Goal: Task Accomplishment & Management: Complete application form

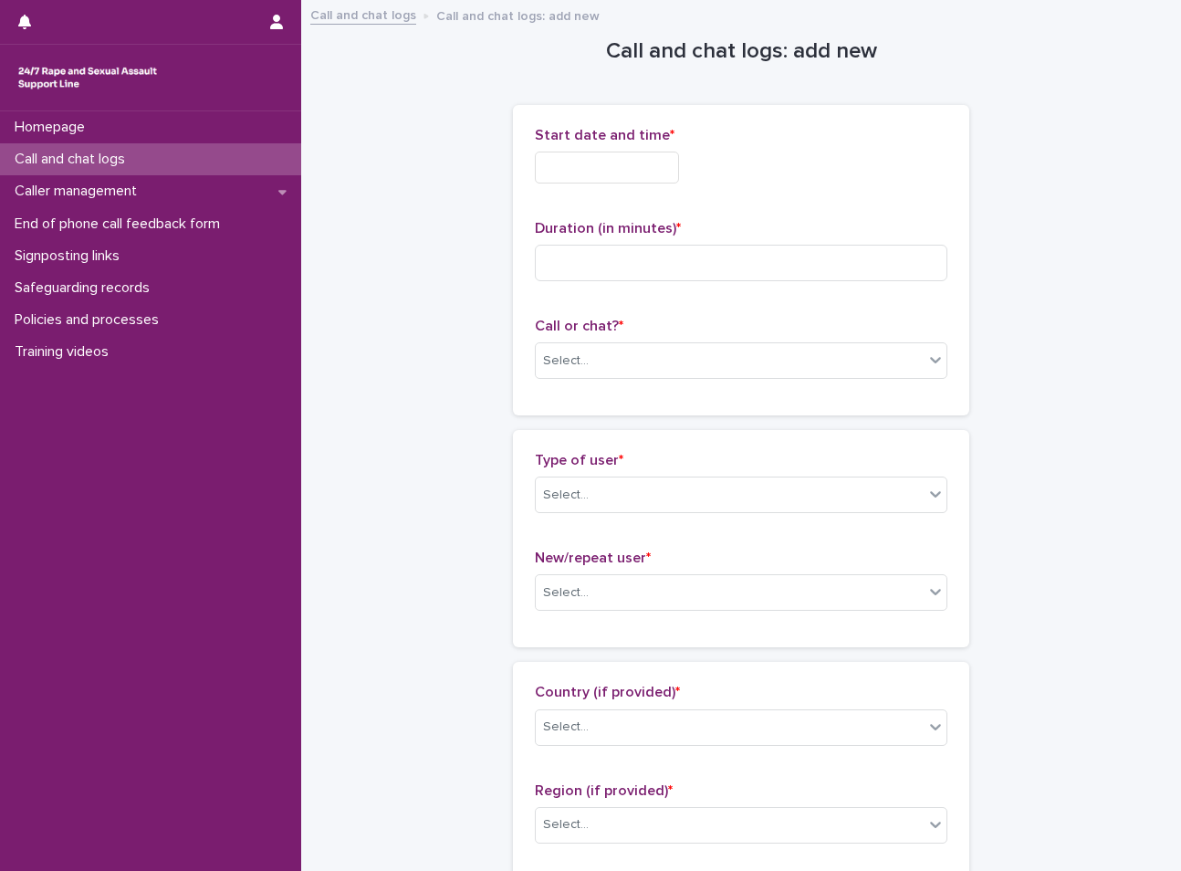
click at [600, 170] on input "text" at bounding box center [607, 167] width 144 height 32
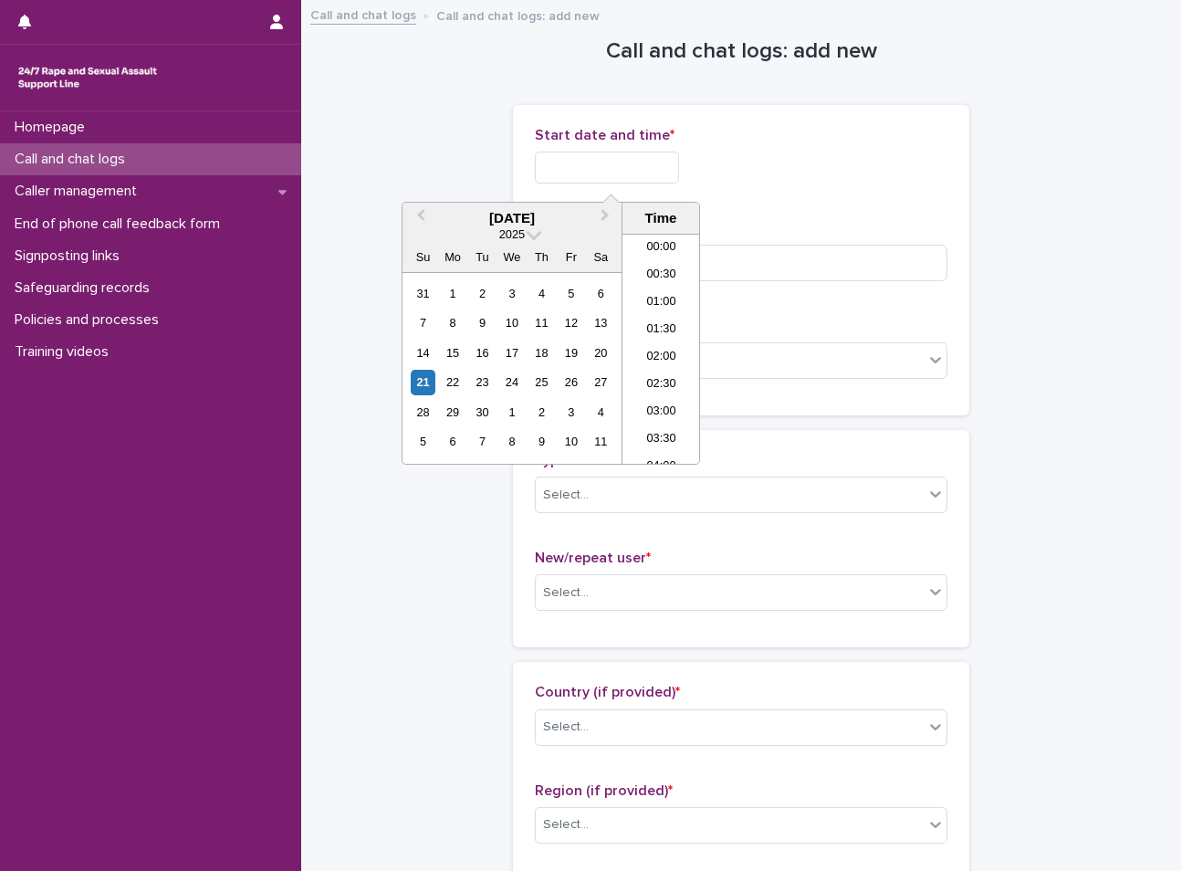
scroll to position [858, 0]
click at [676, 330] on li "17:00" at bounding box center [661, 321] width 78 height 27
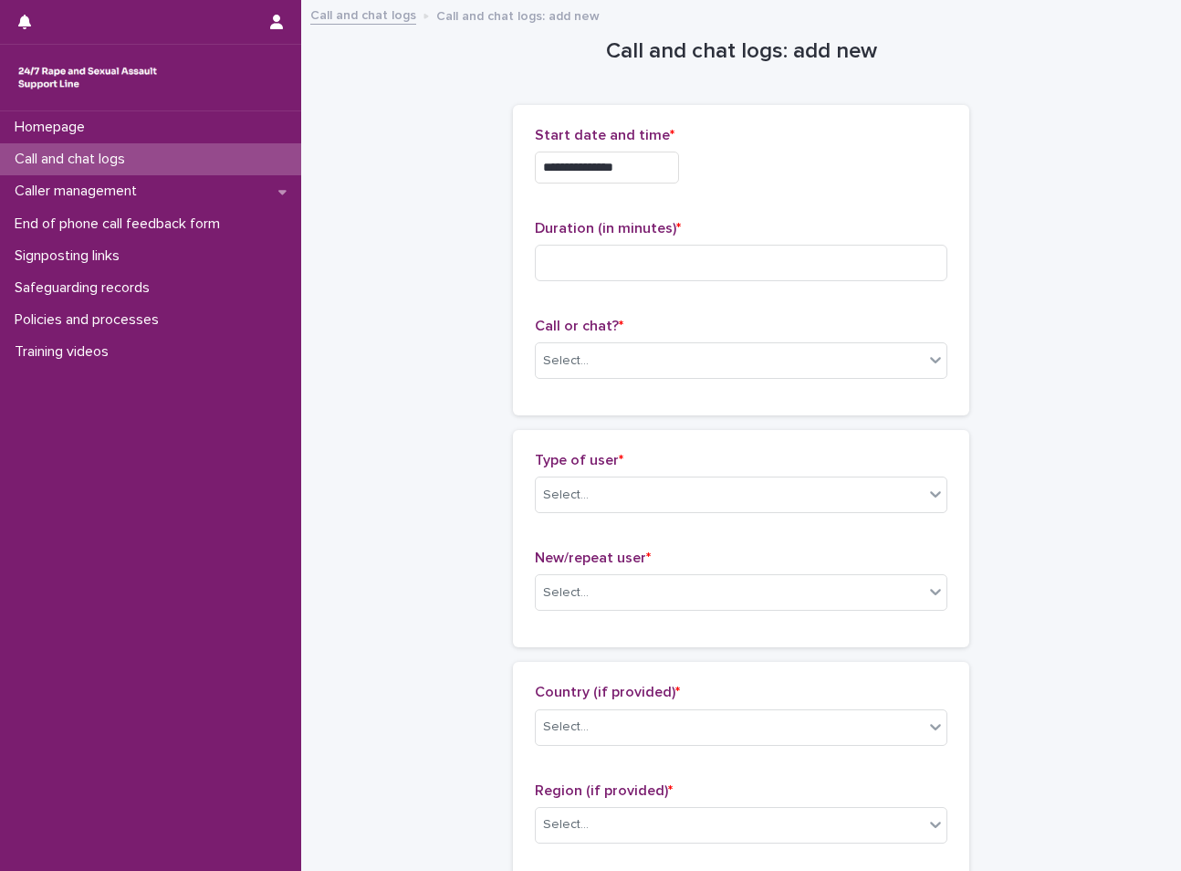
click at [641, 171] on input "**********" at bounding box center [607, 167] width 144 height 32
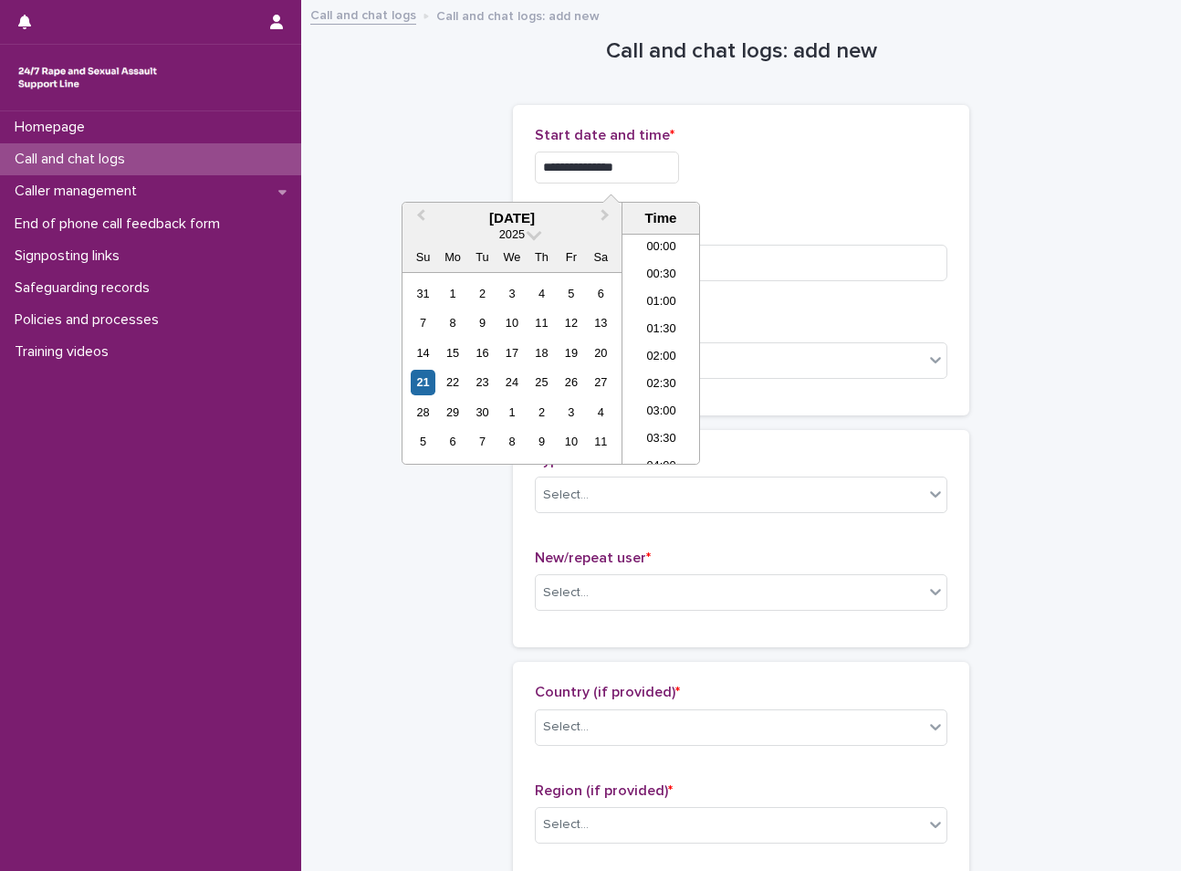
scroll to position [830, 0]
type input "**********"
click at [821, 283] on div "Duration (in minutes) *" at bounding box center [741, 258] width 412 height 76
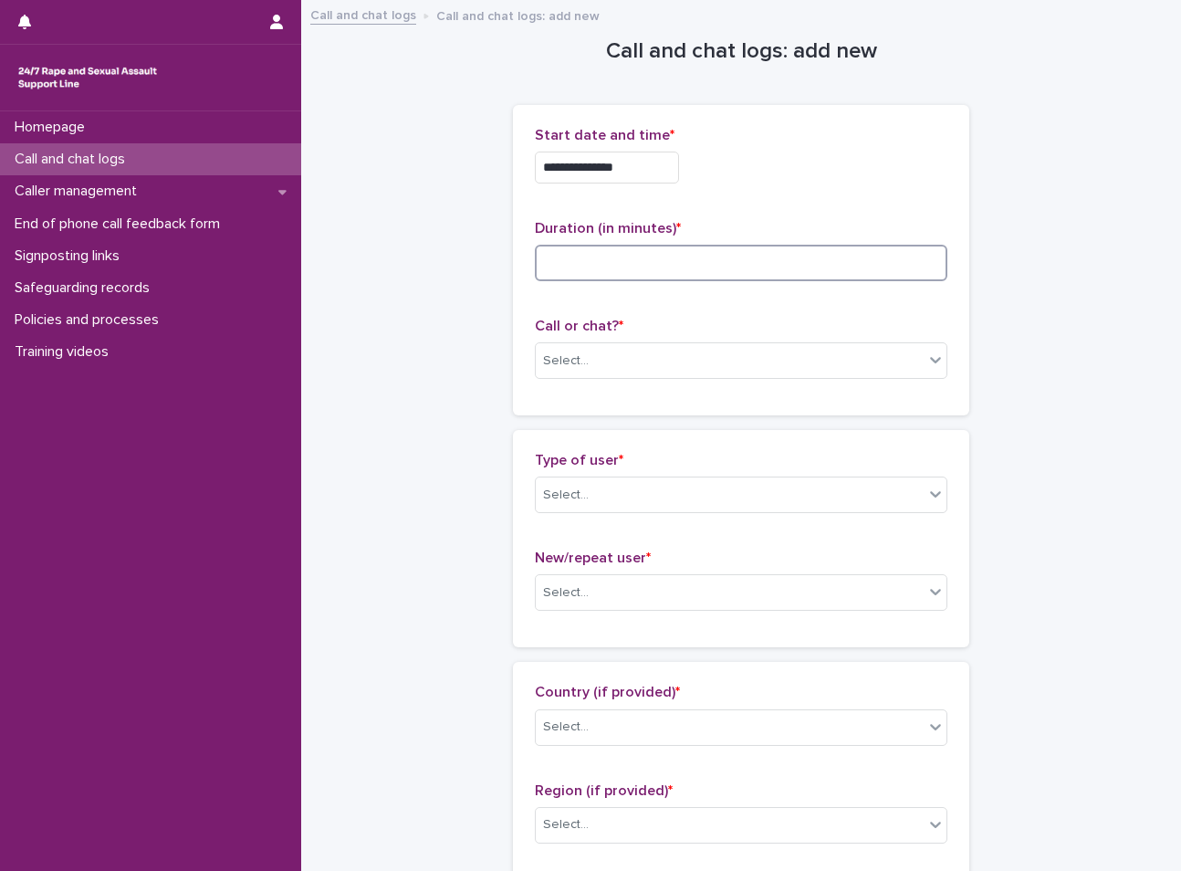
click at [807, 269] on input at bounding box center [741, 263] width 412 height 36
type input "**"
click at [699, 362] on div "Select..." at bounding box center [730, 361] width 388 height 30
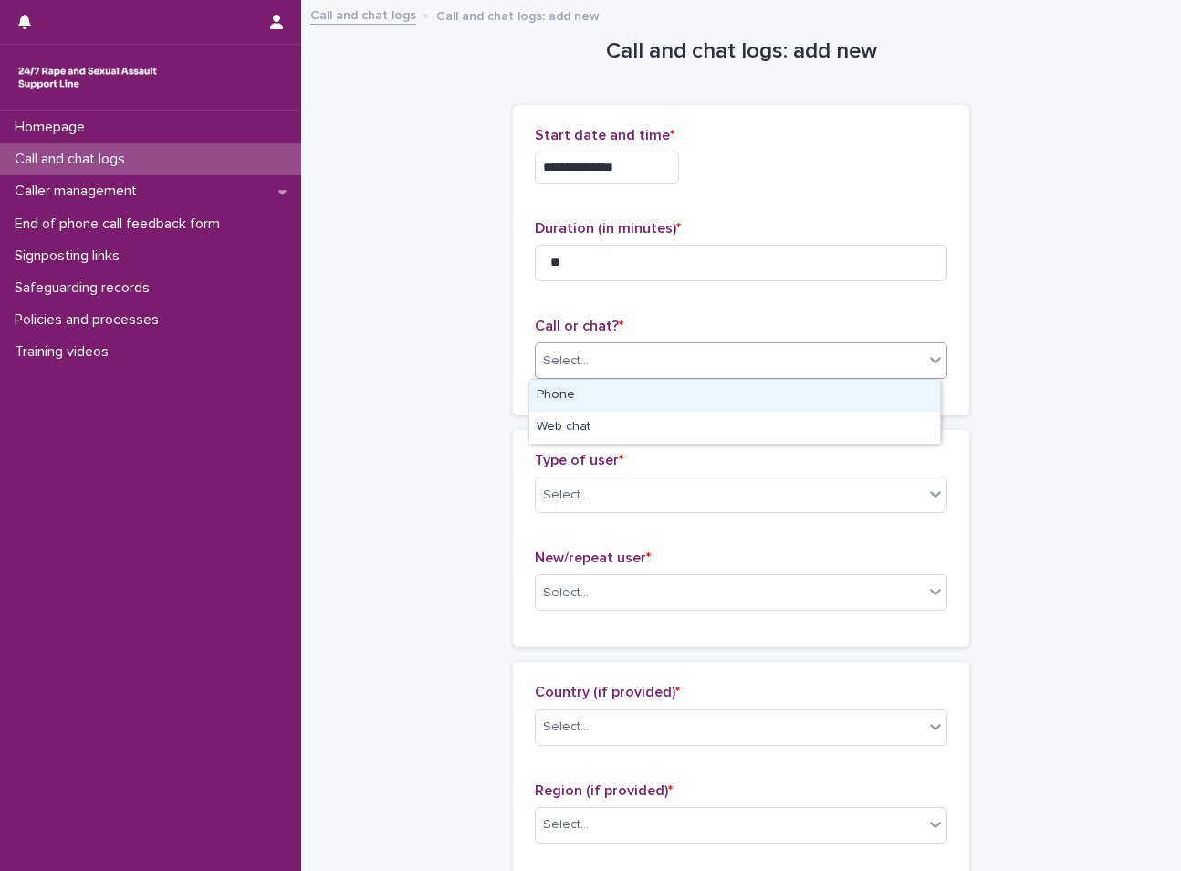
drag, startPoint x: 628, startPoint y: 403, endPoint x: 620, endPoint y: 471, distance: 67.9
click at [626, 403] on div "Phone" at bounding box center [734, 396] width 411 height 32
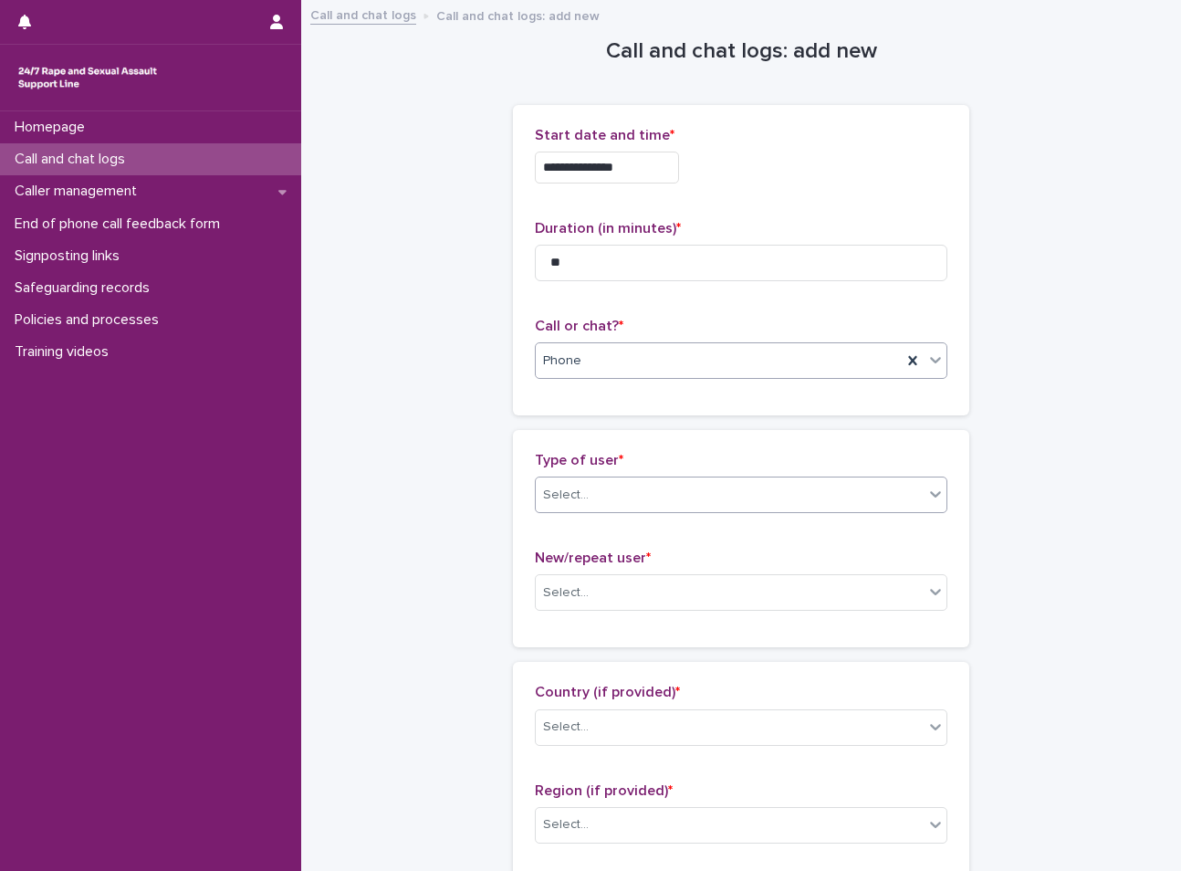
click at [610, 495] on div "Select..." at bounding box center [730, 495] width 388 height 30
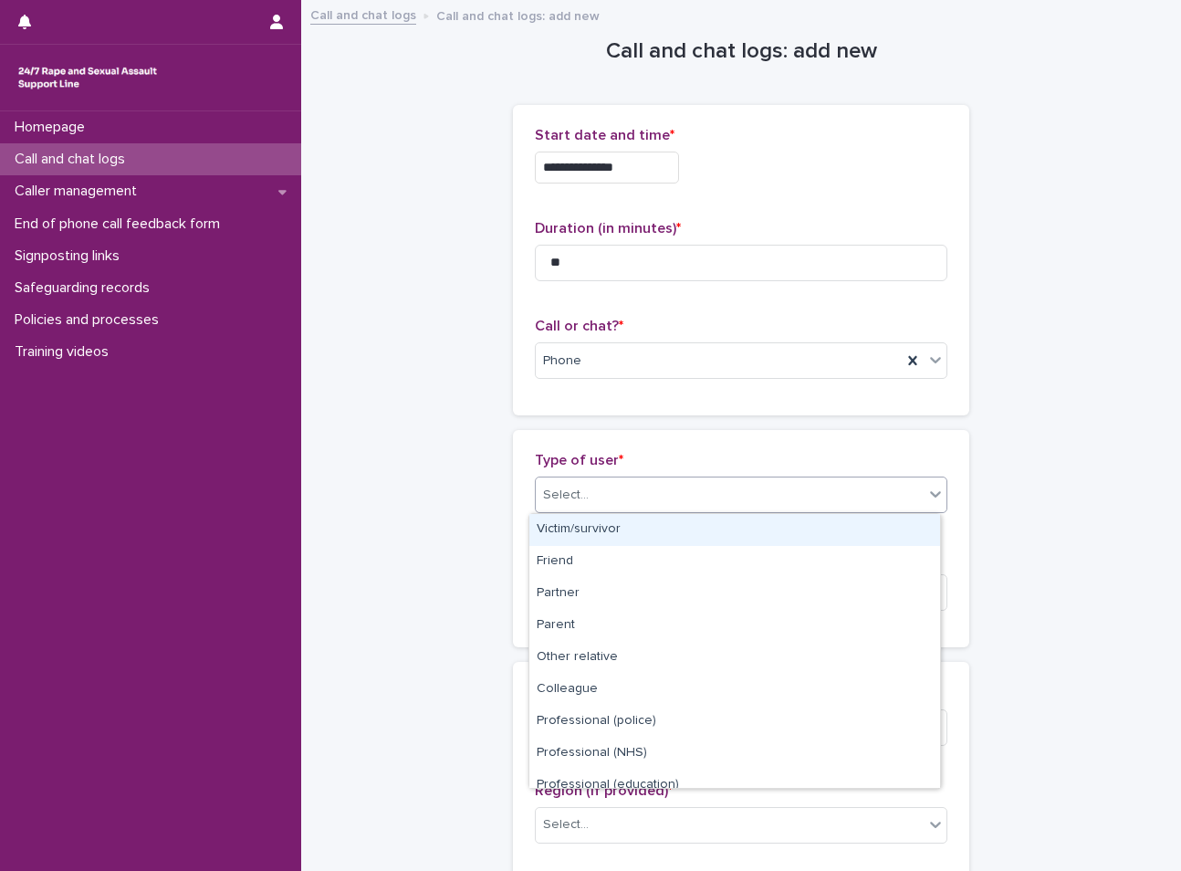
click at [611, 536] on div "Victim/survivor" at bounding box center [734, 530] width 411 height 32
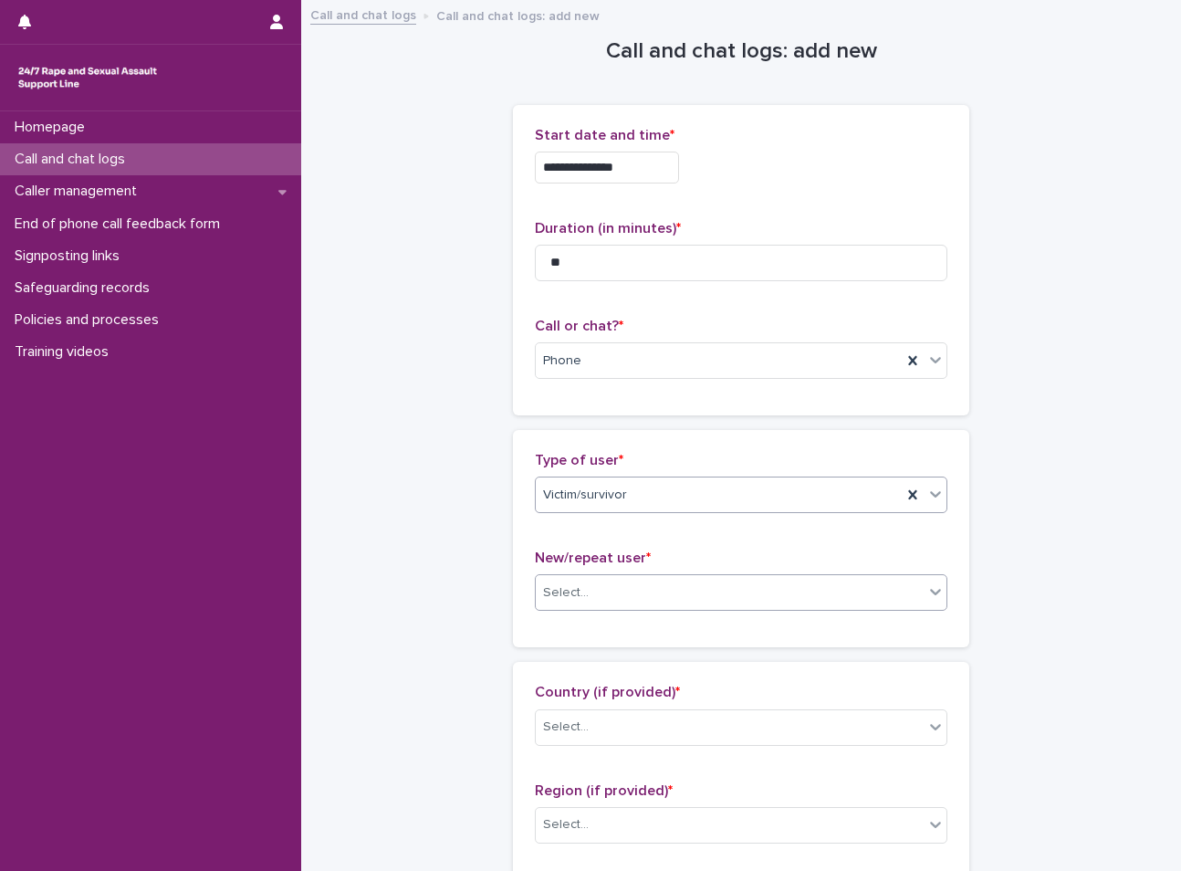
click at [580, 598] on div "Select..." at bounding box center [730, 593] width 388 height 30
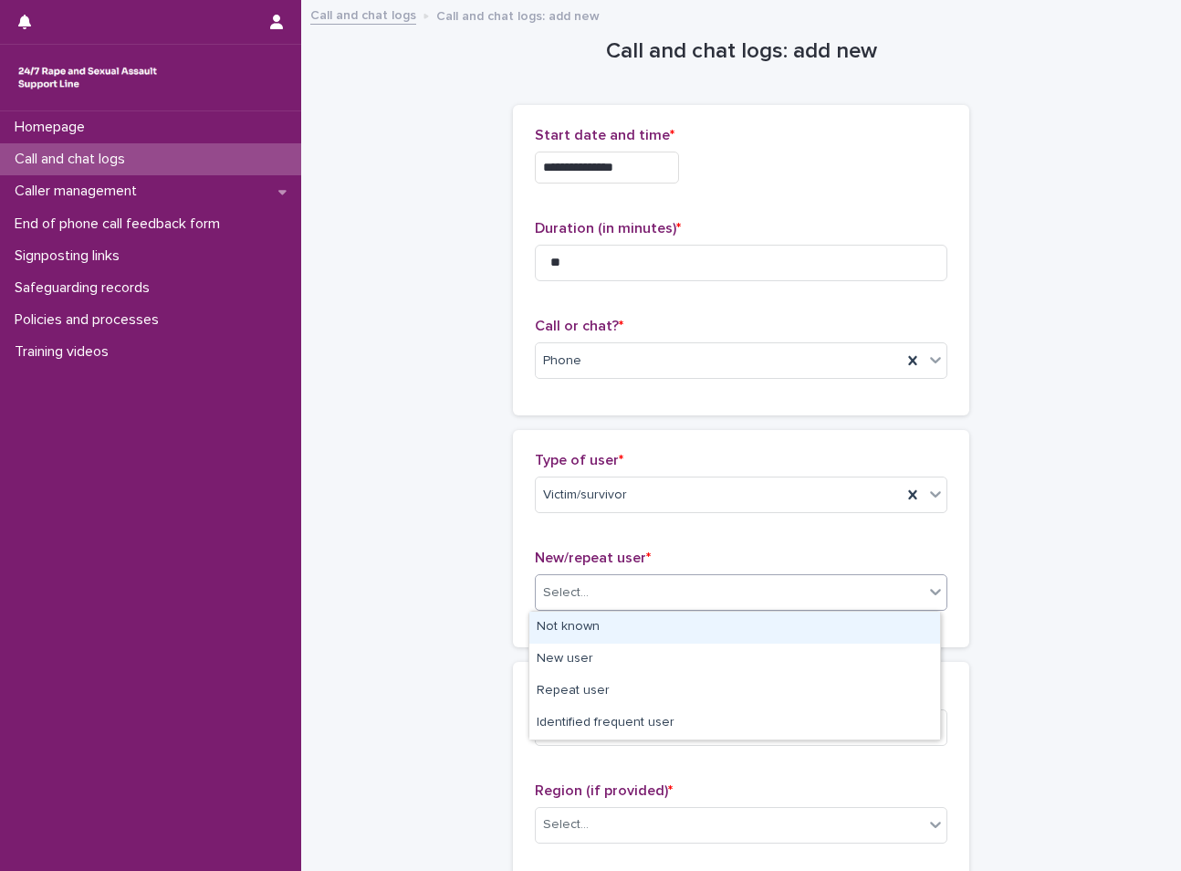
click at [580, 624] on div "Not known" at bounding box center [734, 627] width 411 height 32
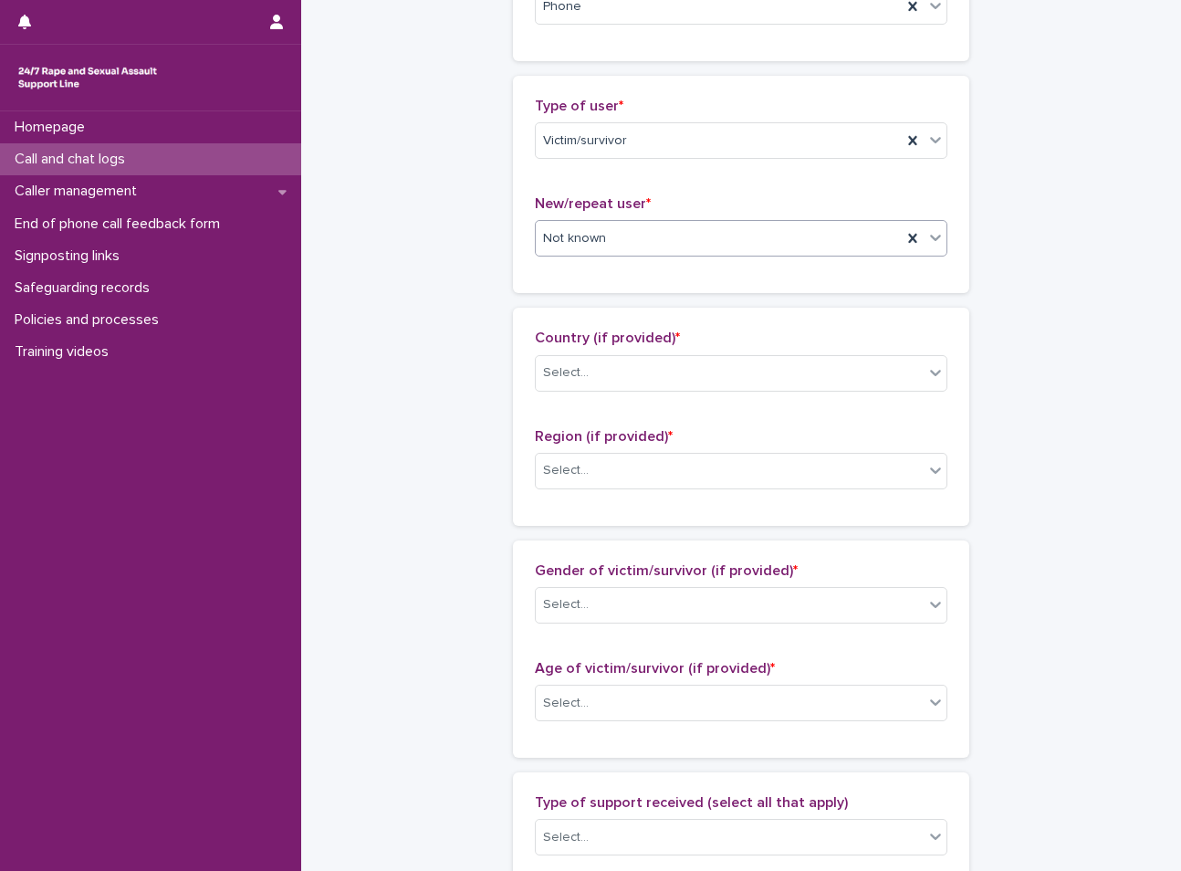
scroll to position [365, 0]
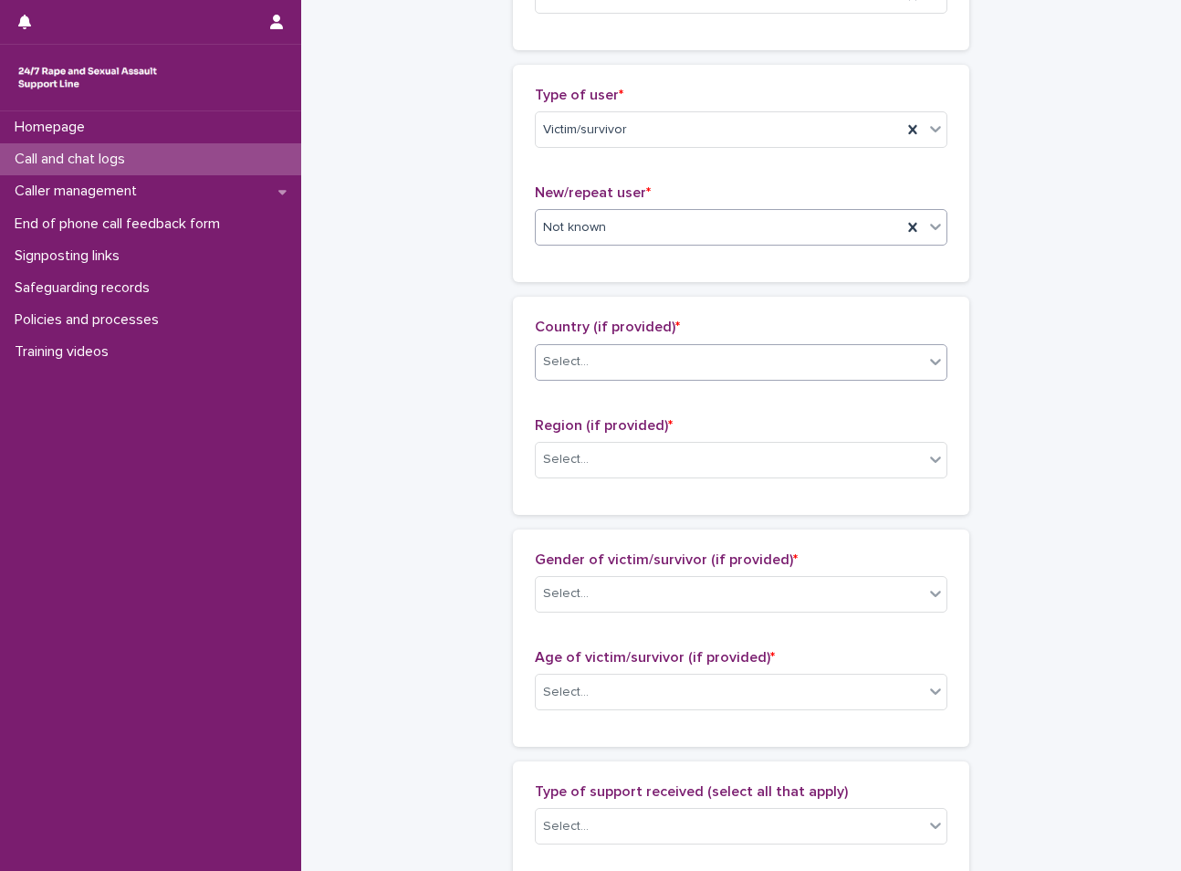
click at [653, 355] on div "Select..." at bounding box center [730, 362] width 388 height 30
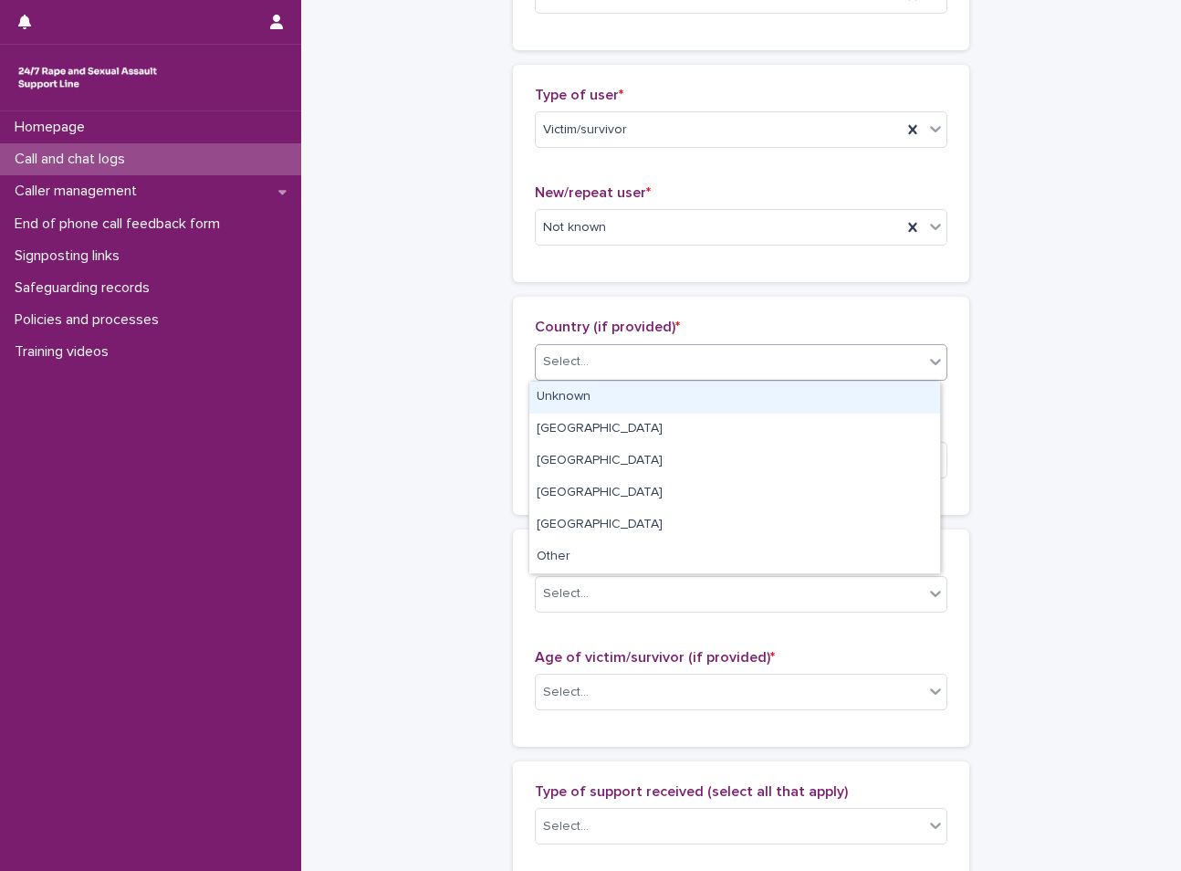
click at [612, 400] on div "Unknown" at bounding box center [734, 397] width 411 height 32
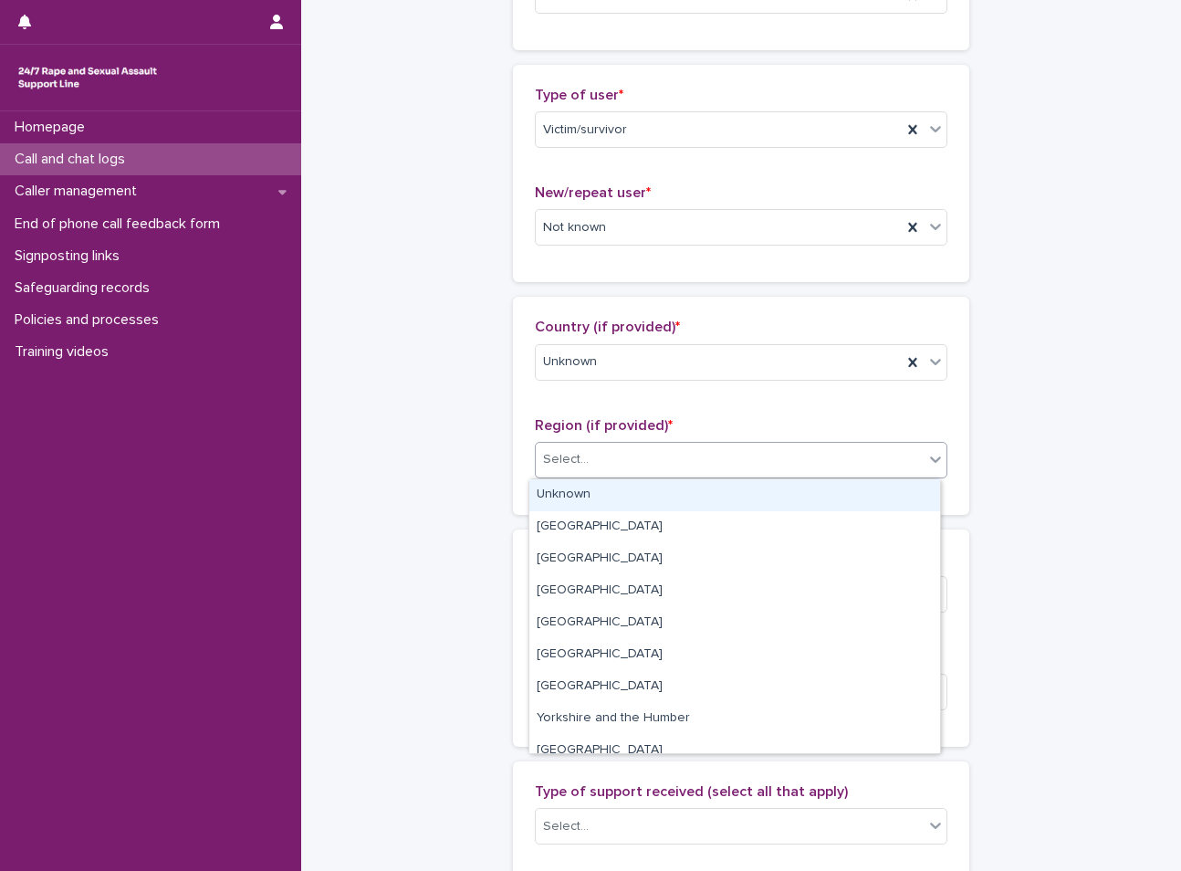
click at [609, 451] on div "Select..." at bounding box center [730, 459] width 388 height 30
click at [608, 506] on div "Unknown" at bounding box center [734, 495] width 411 height 32
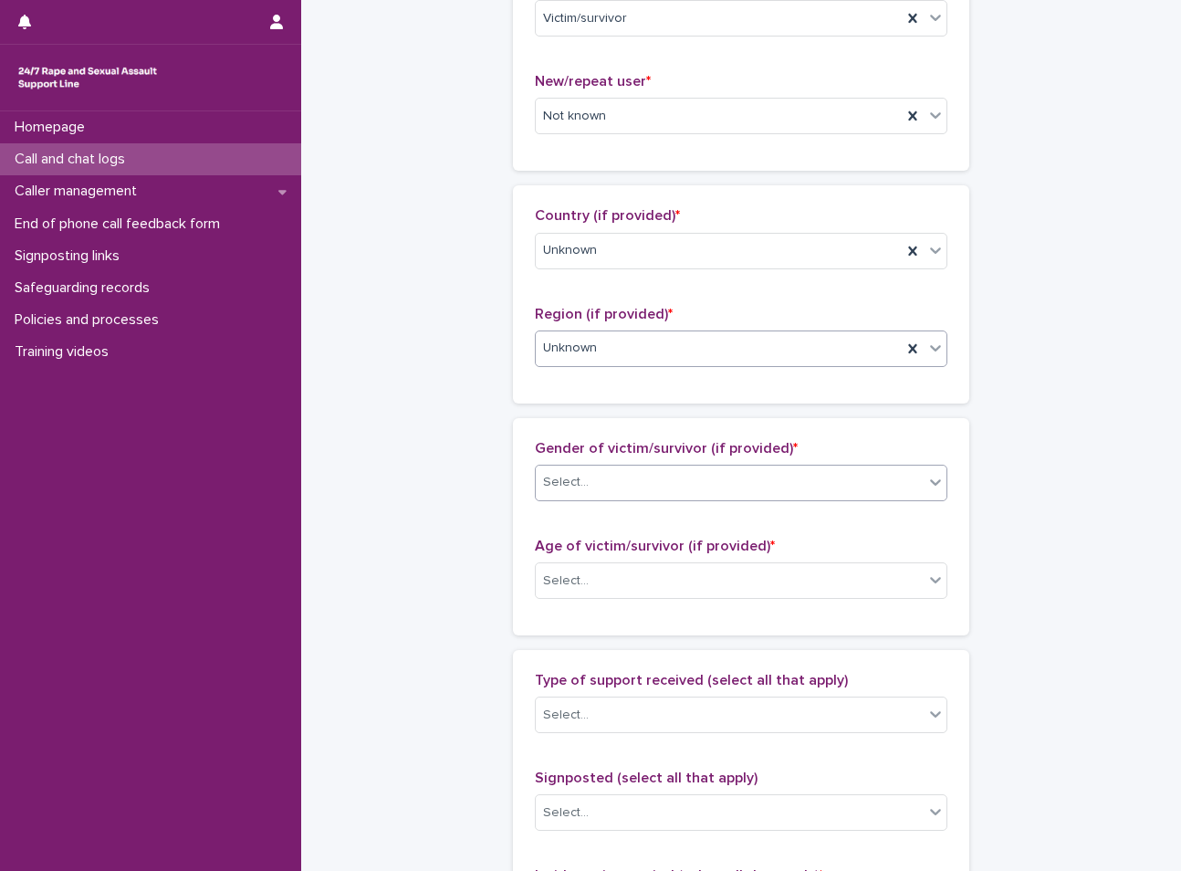
scroll to position [547, 0]
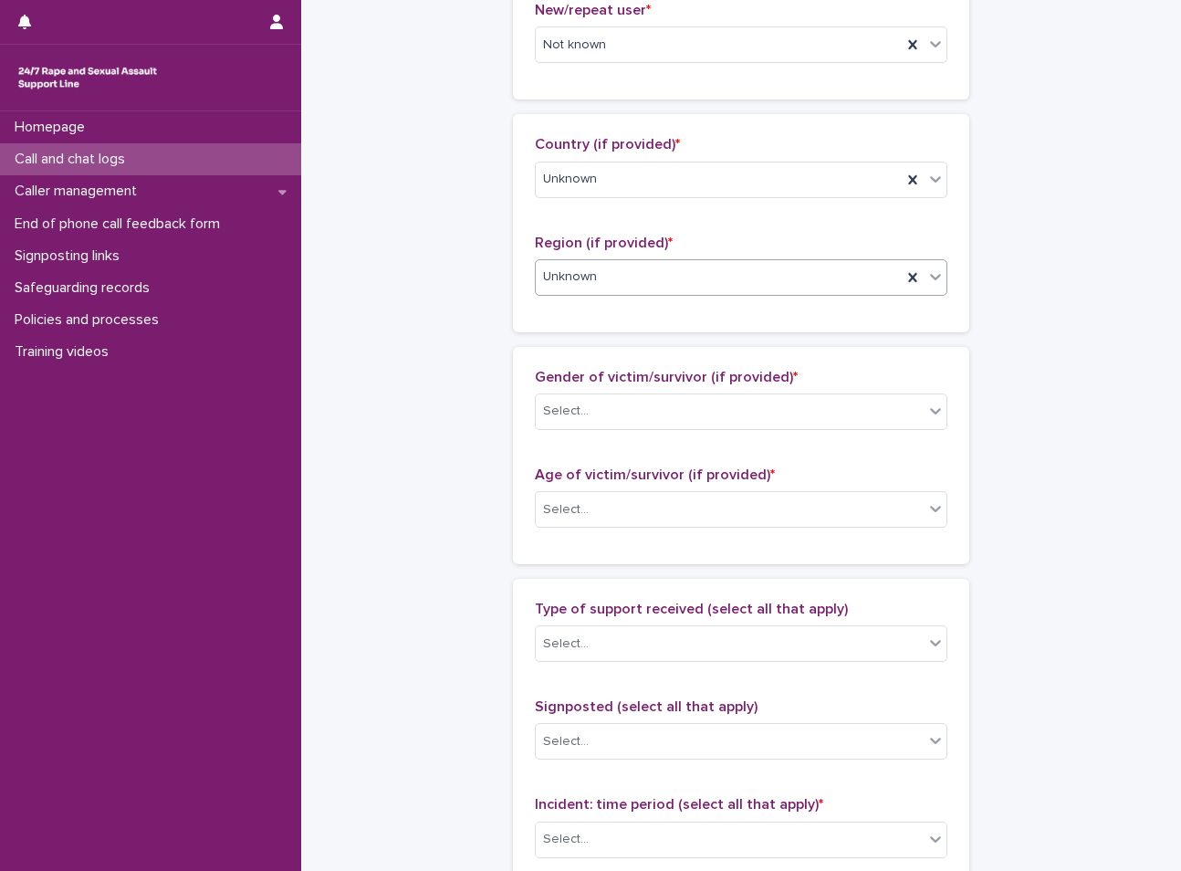
click at [686, 360] on div "Gender of victim/survivor (if provided) * Select... Age of victim/survivor (if …" at bounding box center [741, 455] width 456 height 217
click at [664, 388] on div "Gender of victim/survivor (if provided) * Select..." at bounding box center [741, 407] width 412 height 76
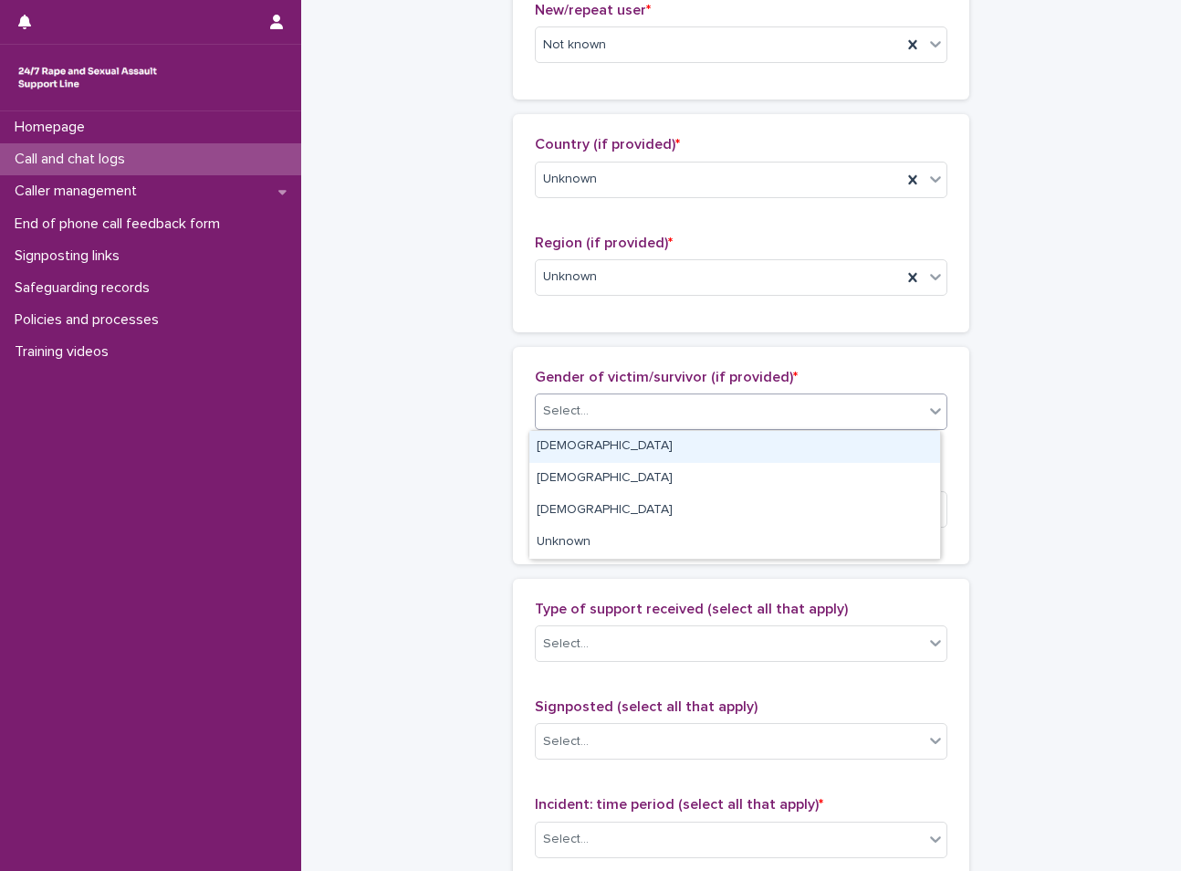
click at [661, 401] on div "Select..." at bounding box center [730, 411] width 388 height 30
click at [638, 454] on div "[DEMOGRAPHIC_DATA]" at bounding box center [734, 447] width 411 height 32
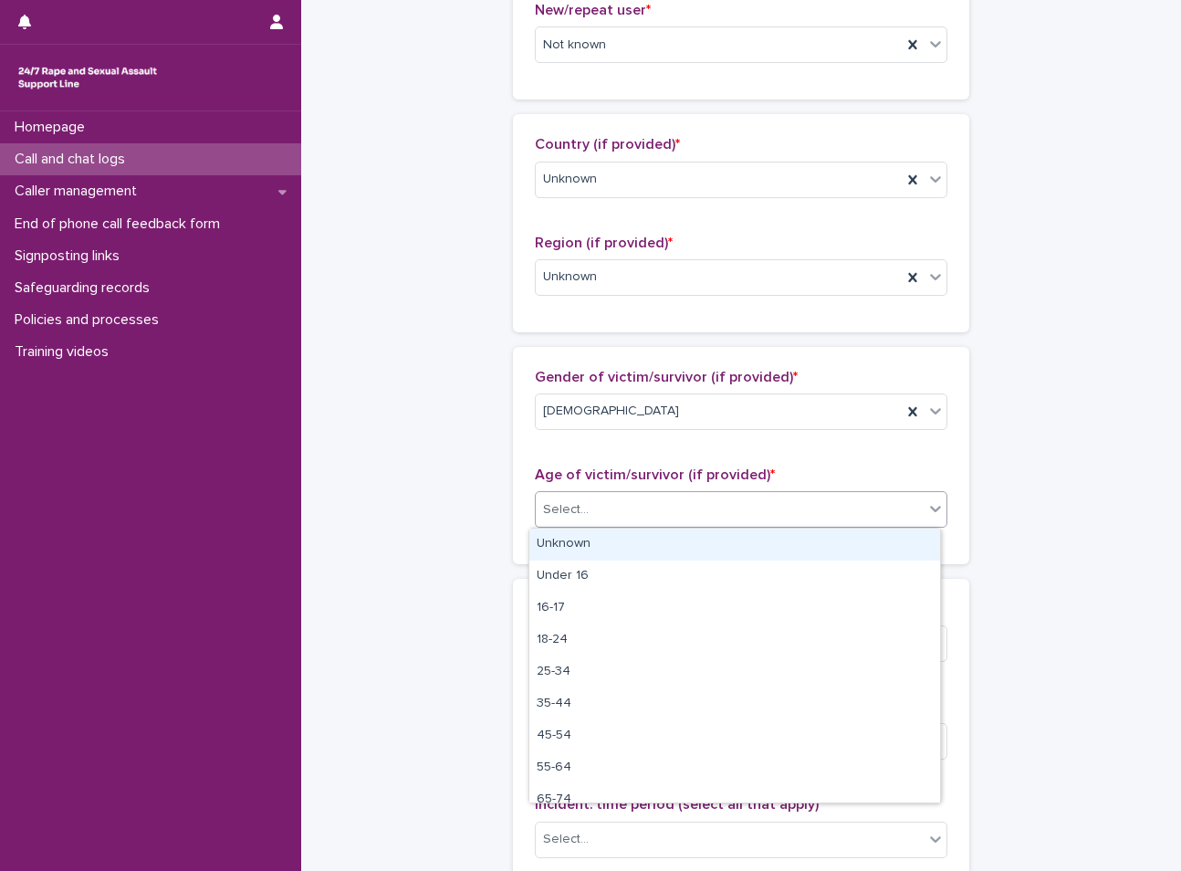
click at [633, 505] on div "Select..." at bounding box center [730, 510] width 388 height 30
click at [558, 545] on div "Unknown" at bounding box center [734, 544] width 411 height 32
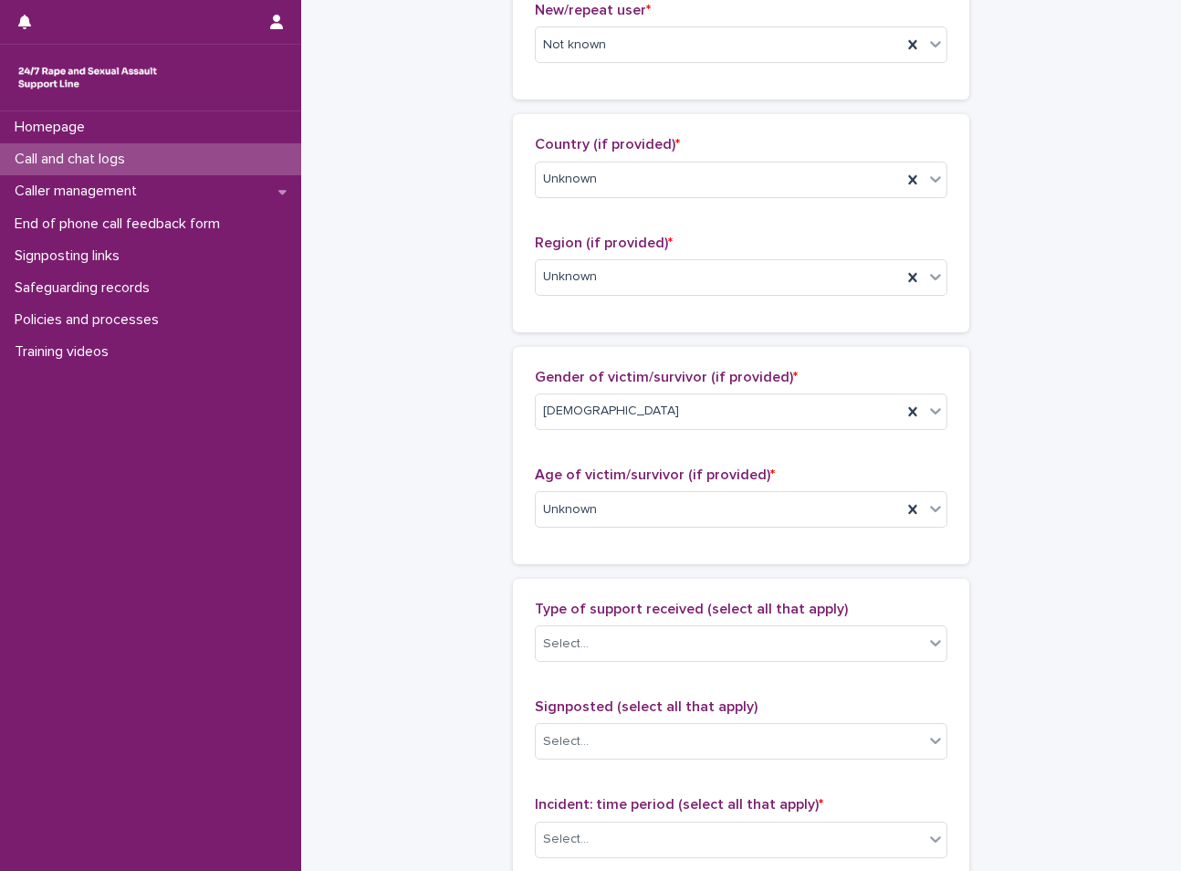
drag, startPoint x: 598, startPoint y: 607, endPoint x: 597, endPoint y: 623, distance: 16.5
click at [597, 623] on div "Type of support received (select all that apply) Select..." at bounding box center [741, 638] width 412 height 76
drag, startPoint x: 597, startPoint y: 623, endPoint x: 590, endPoint y: 652, distance: 29.9
click at [593, 643] on div "Select..." at bounding box center [730, 644] width 388 height 30
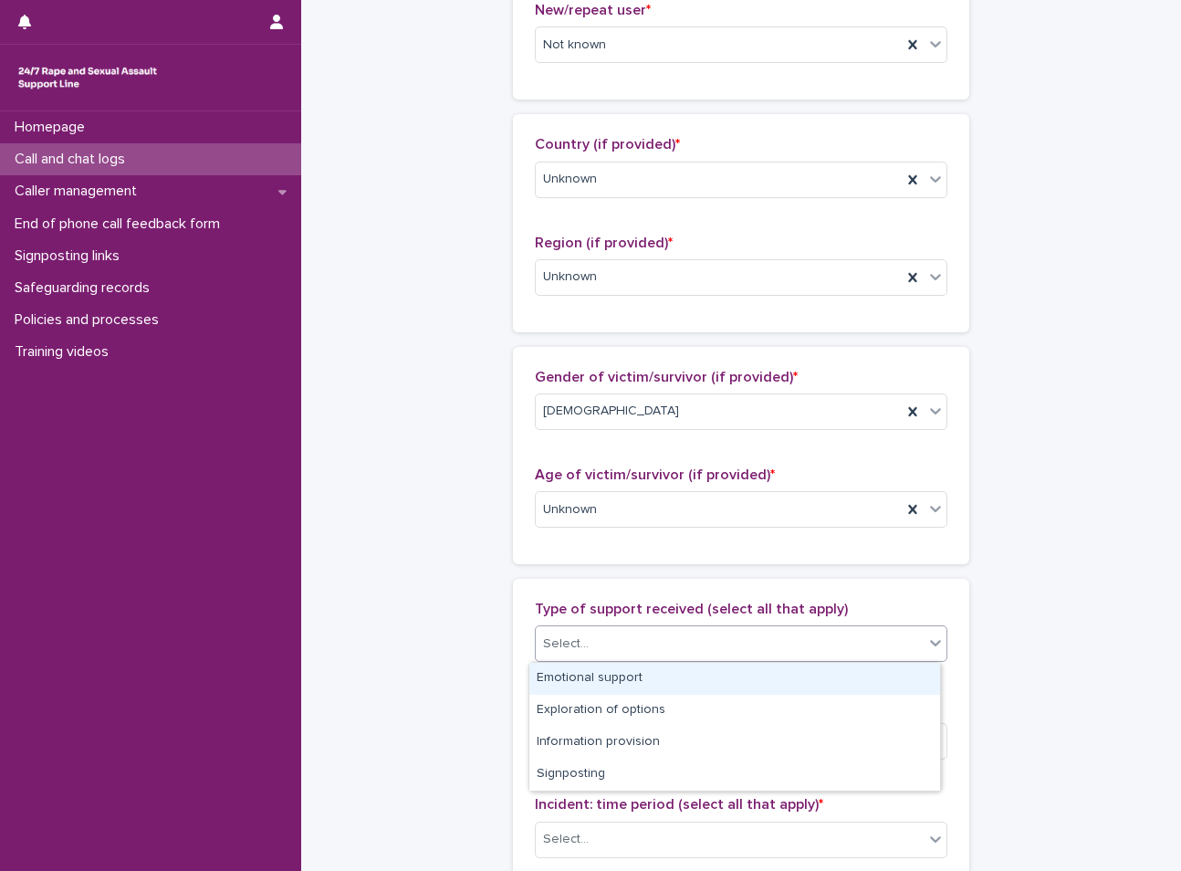
click at [590, 682] on div "Emotional support" at bounding box center [734, 678] width 411 height 32
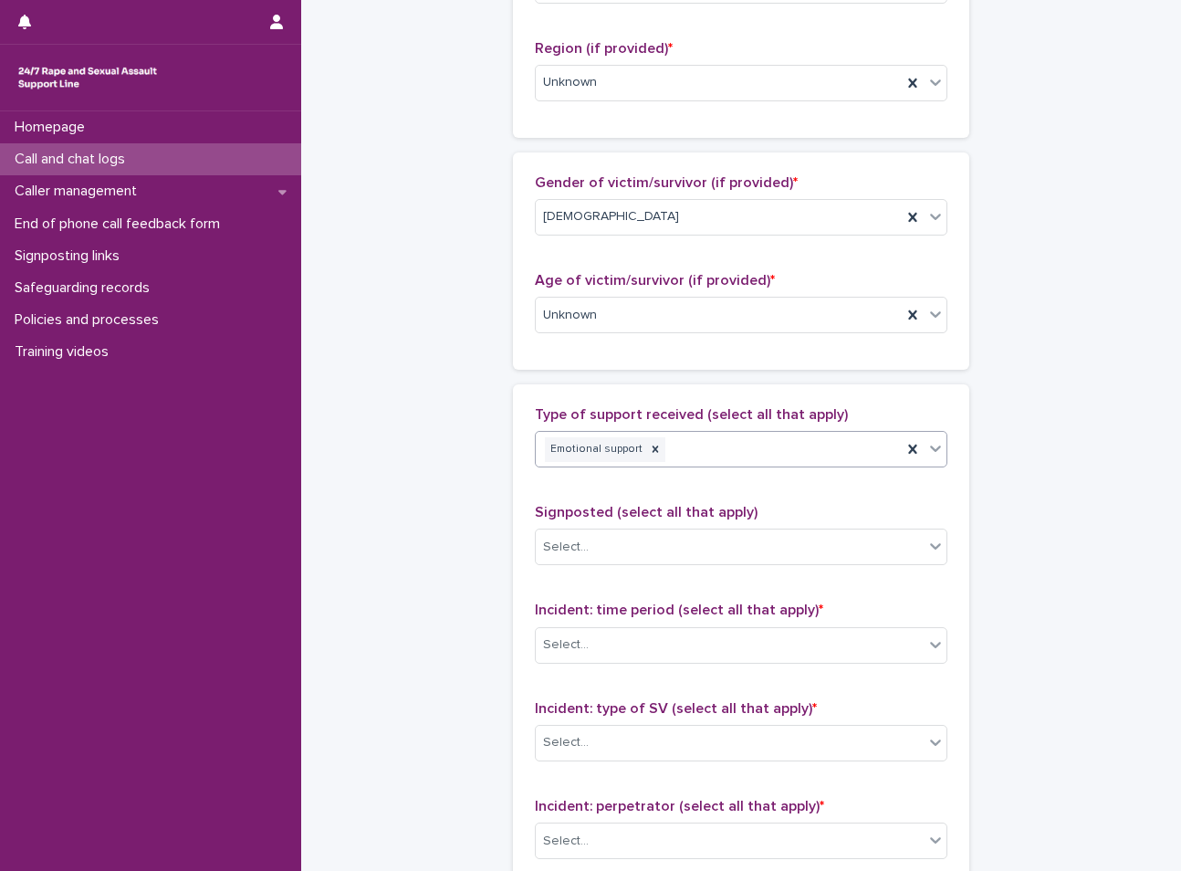
scroll to position [821, 0]
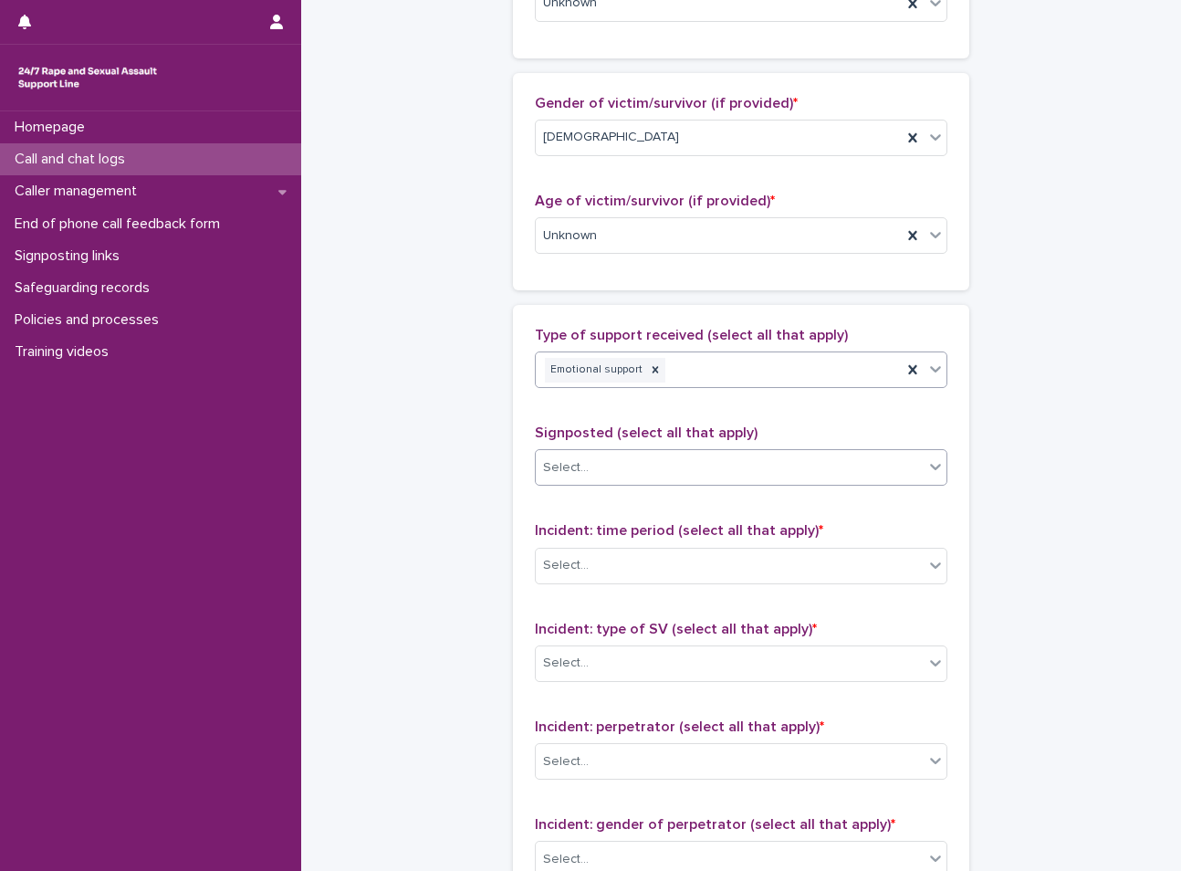
click at [674, 466] on div "Select..." at bounding box center [730, 468] width 388 height 30
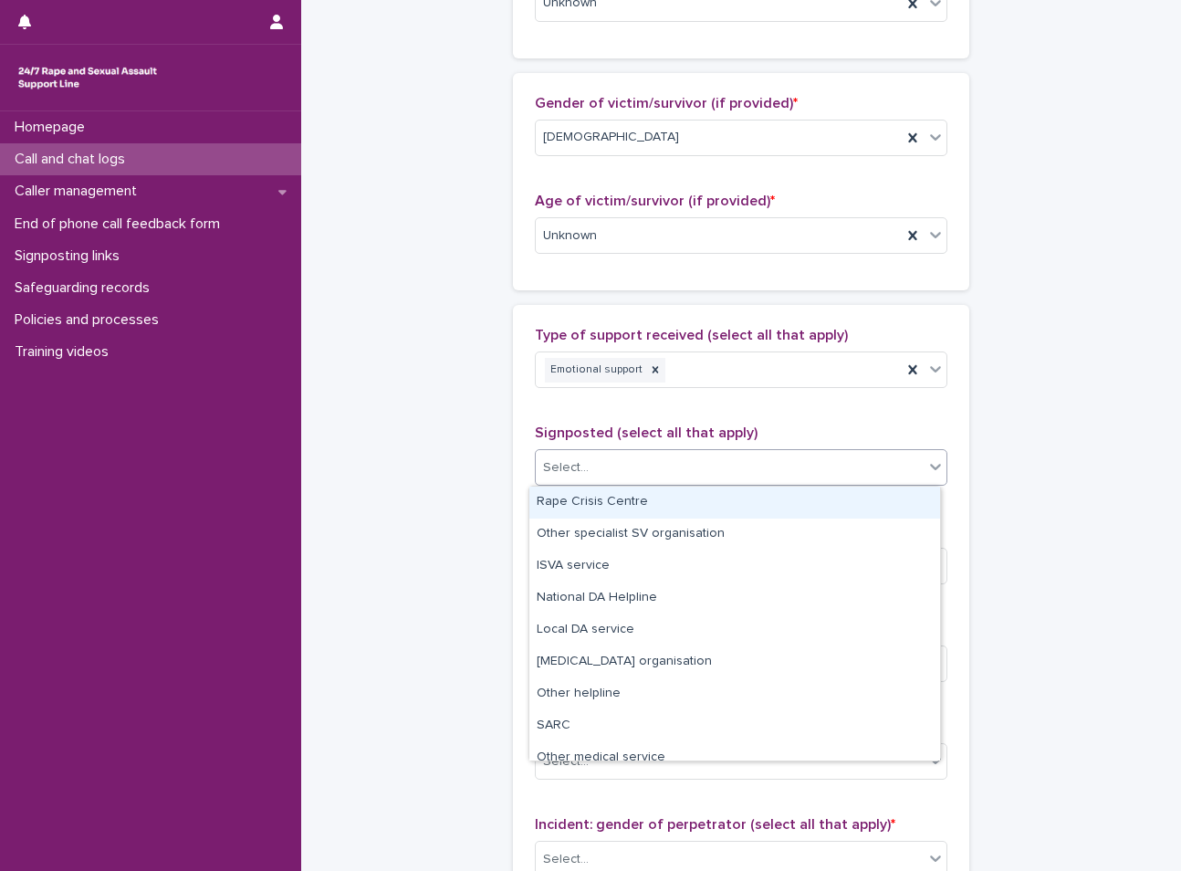
click at [739, 458] on div "Select..." at bounding box center [730, 468] width 388 height 30
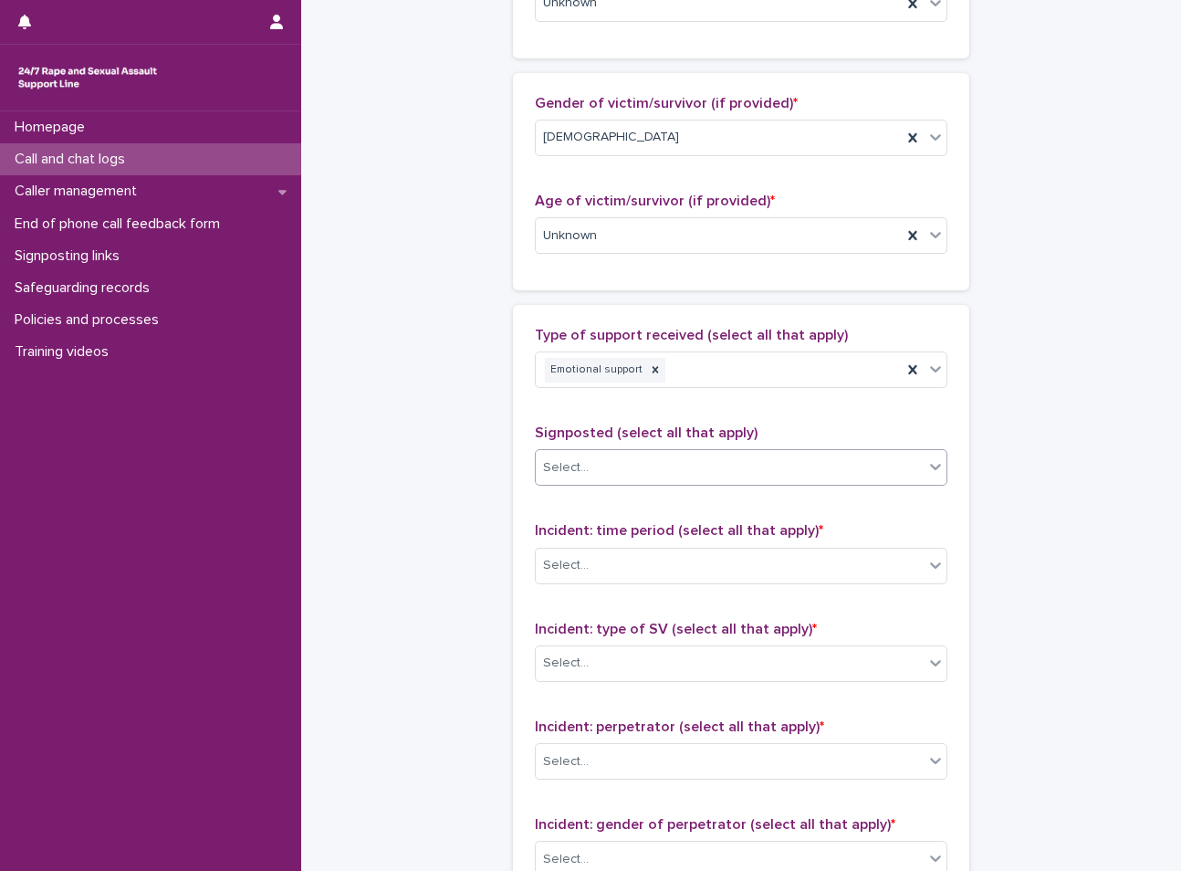
click at [749, 431] on p "Signposted (select all that apply)" at bounding box center [741, 432] width 412 height 17
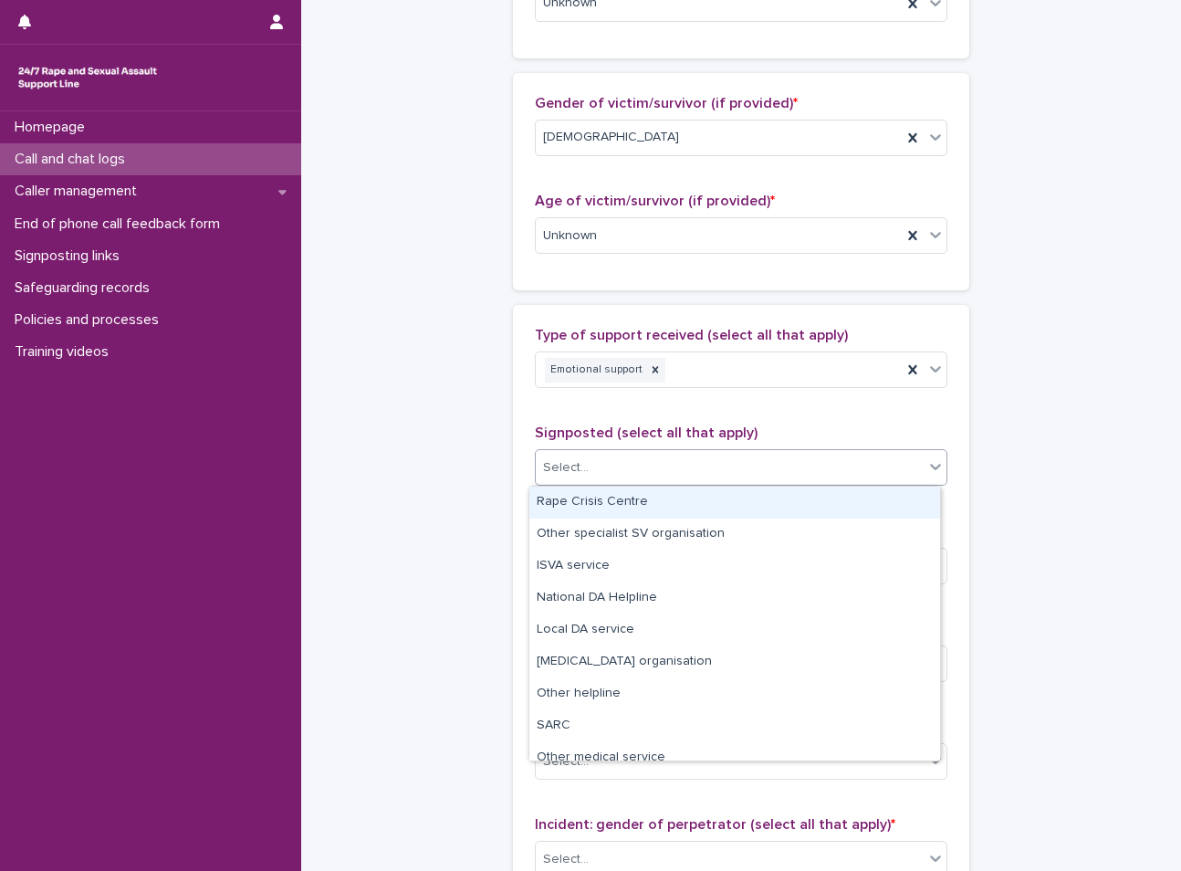
click at [725, 466] on div "Select..." at bounding box center [730, 468] width 388 height 30
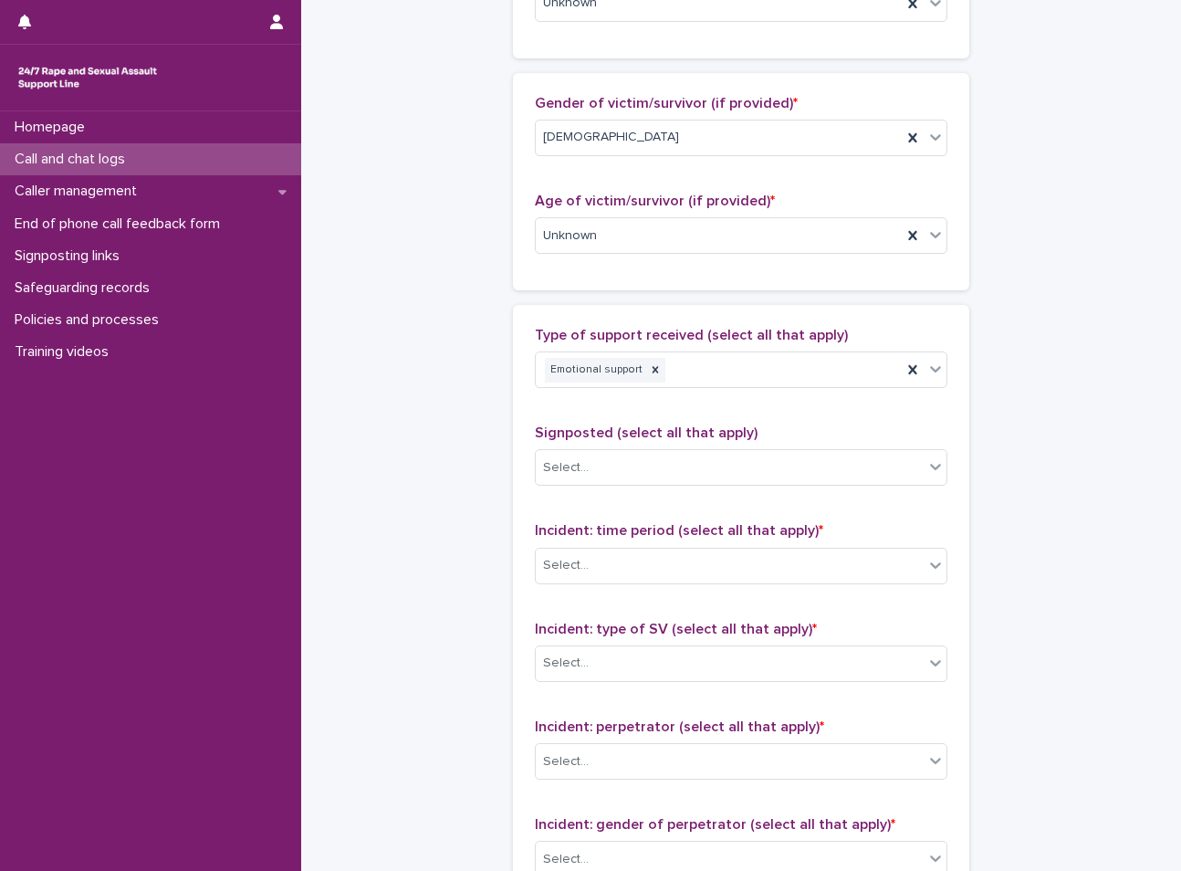
click at [694, 442] on p "Signposted (select all that apply)" at bounding box center [741, 432] width 412 height 17
click at [700, 425] on span "Signposted (select all that apply)" at bounding box center [646, 432] width 223 height 15
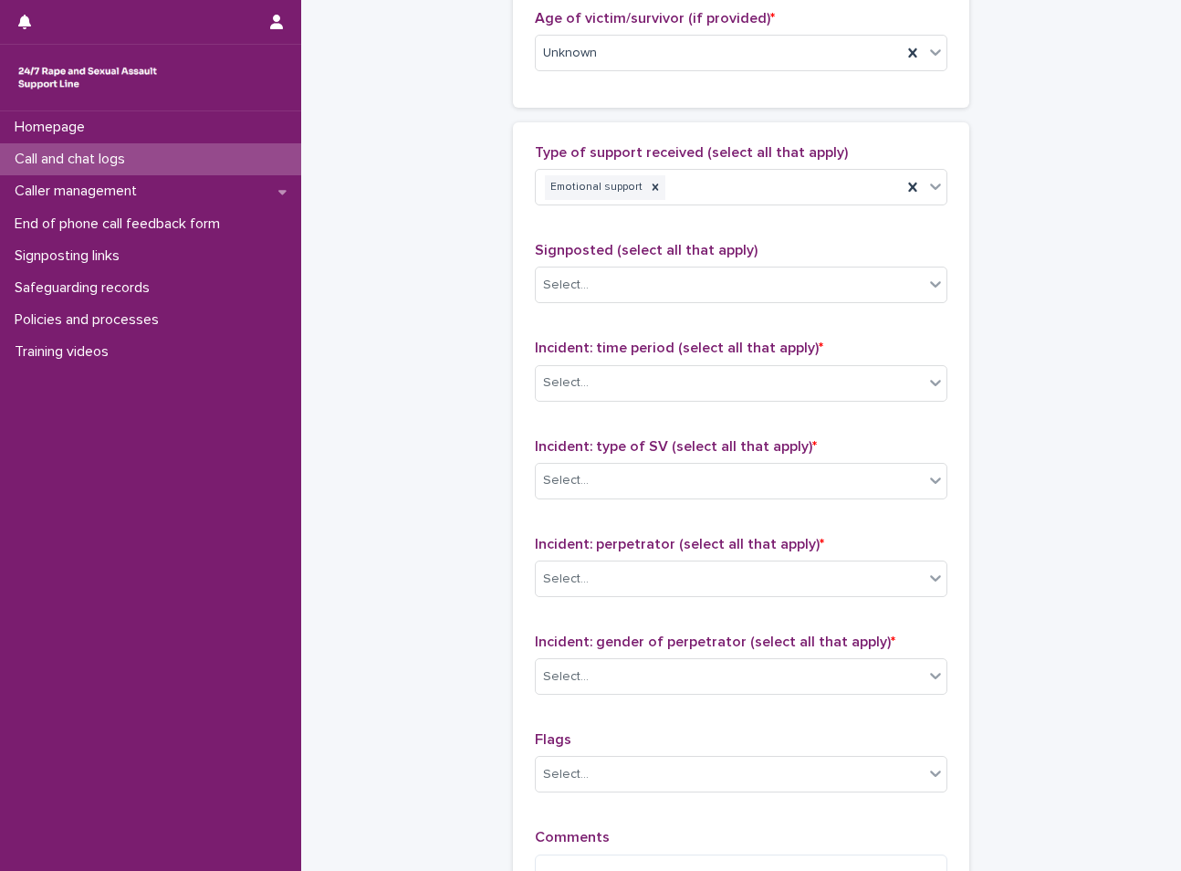
scroll to position [1095, 0]
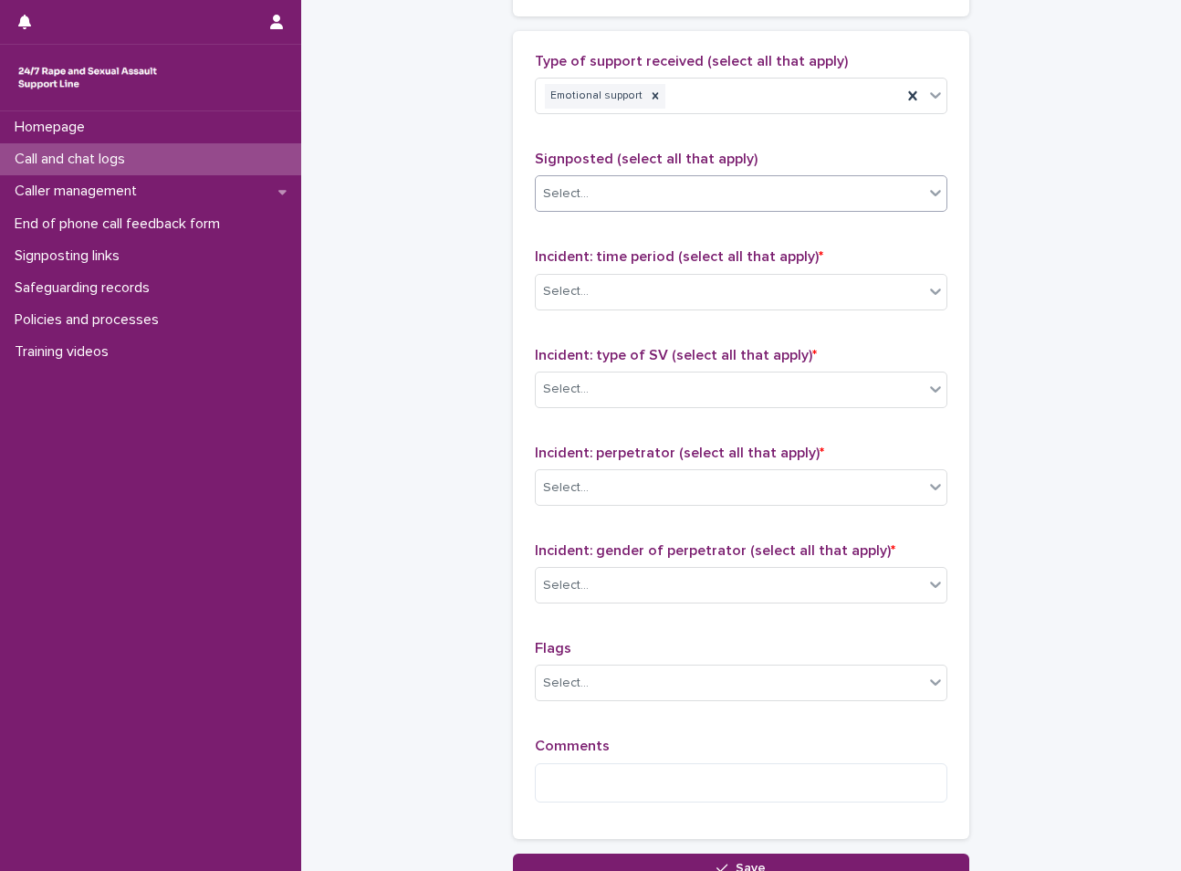
click at [664, 181] on div "Select..." at bounding box center [730, 194] width 388 height 30
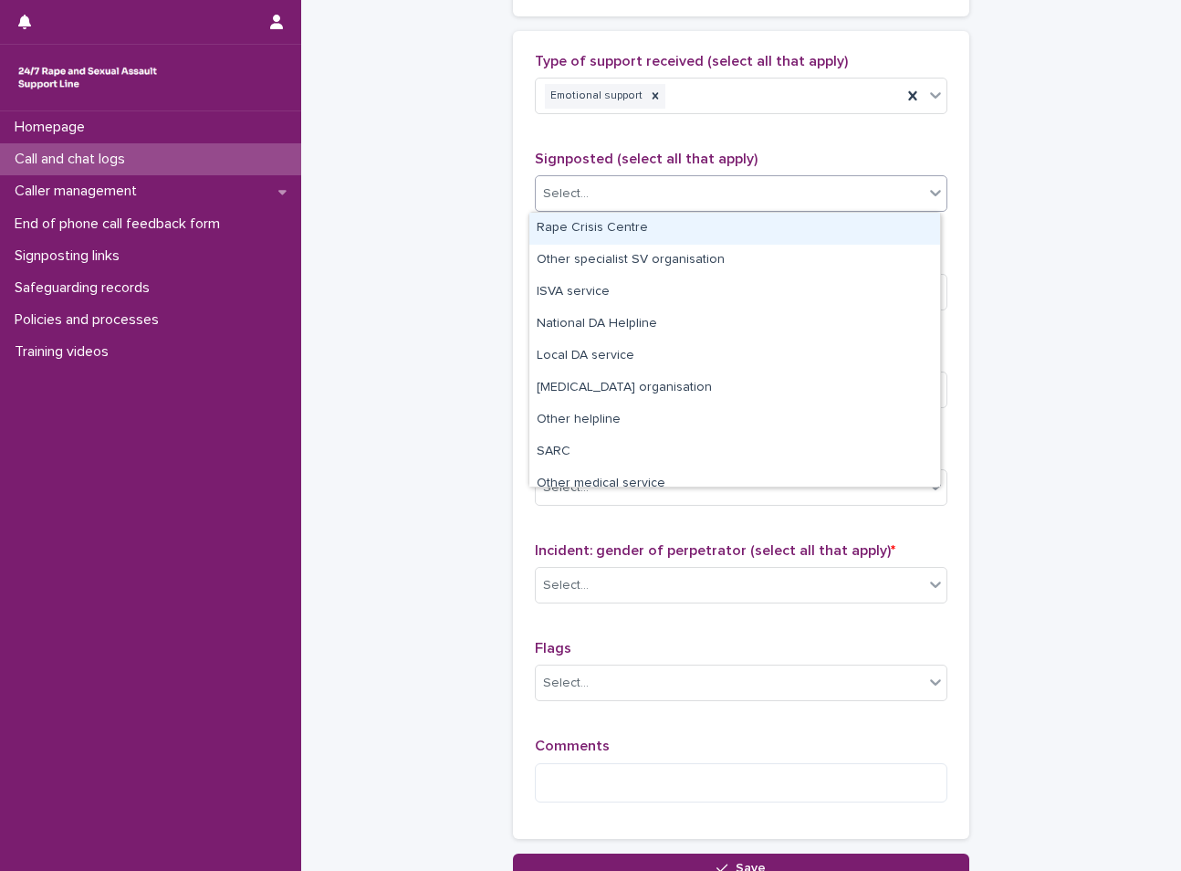
click at [661, 170] on div "Signposted (select all that apply) option Rape Crisis Centre focused, 1 of 12. …" at bounding box center [741, 189] width 412 height 76
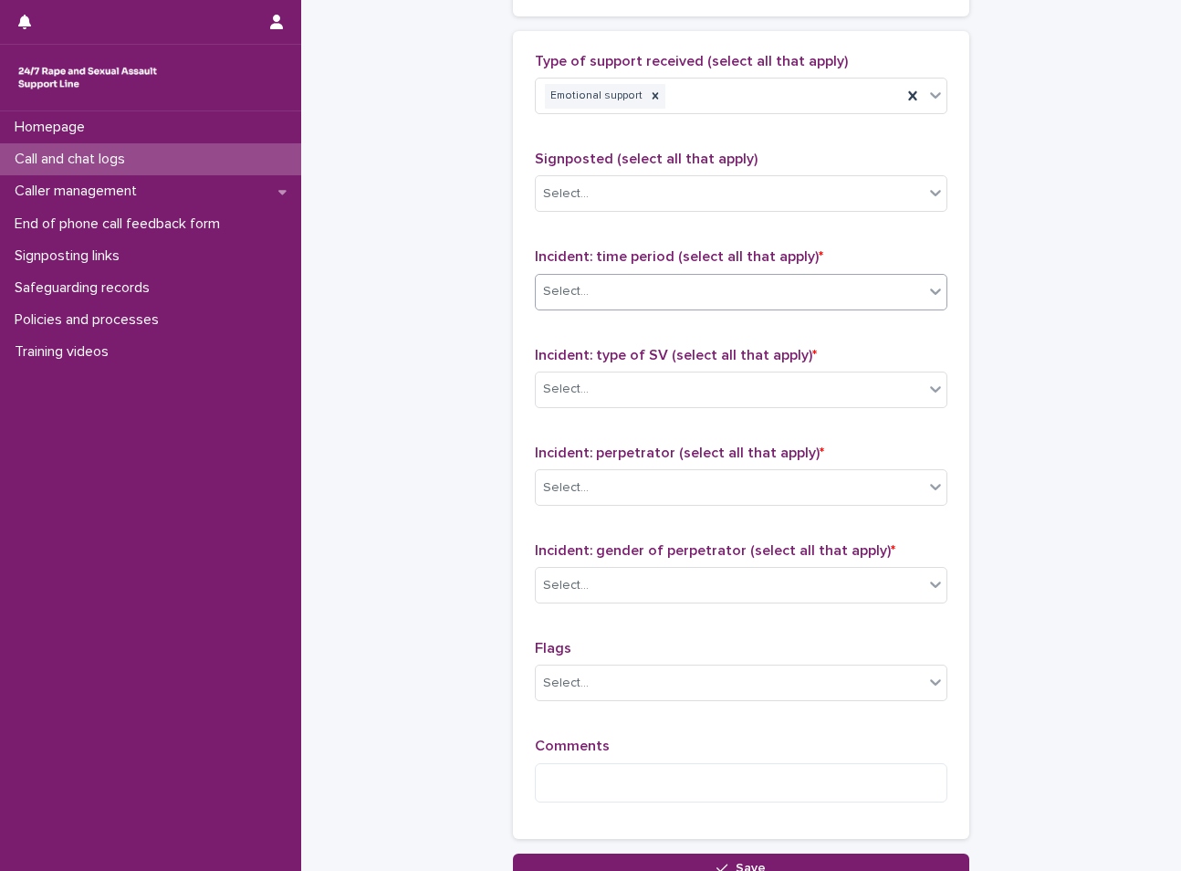
click at [677, 308] on div "Select..." at bounding box center [741, 292] width 412 height 36
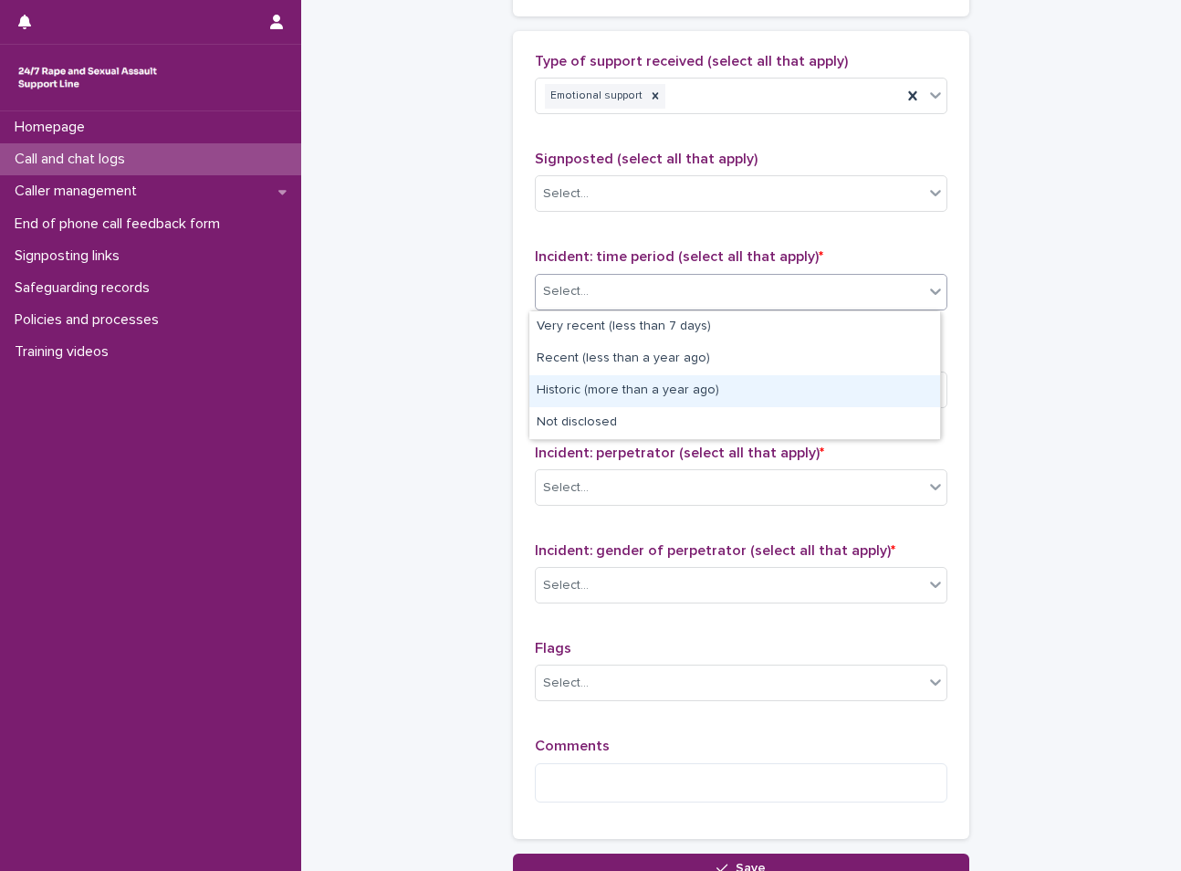
click at [700, 383] on div "Historic (more than a year ago)" at bounding box center [734, 391] width 411 height 32
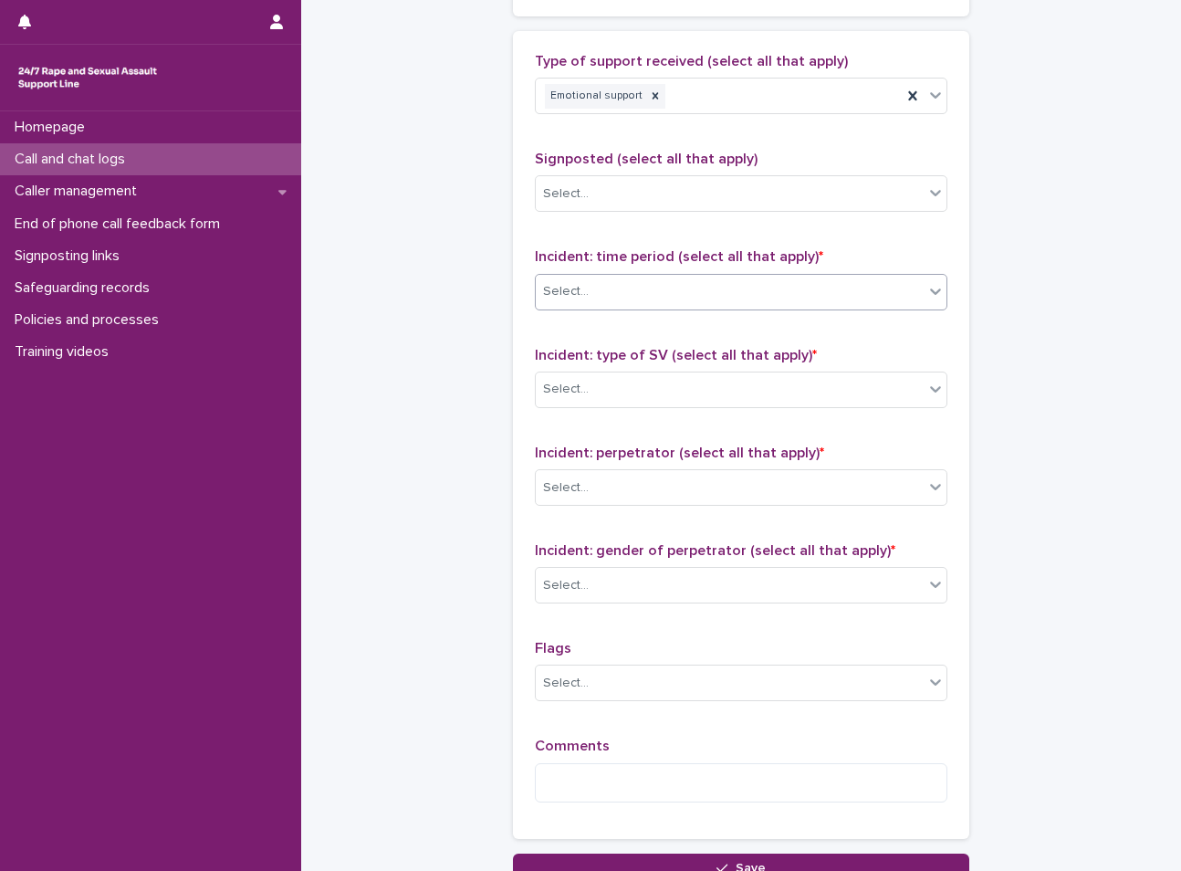
click at [700, 383] on div "Select..." at bounding box center [730, 389] width 388 height 30
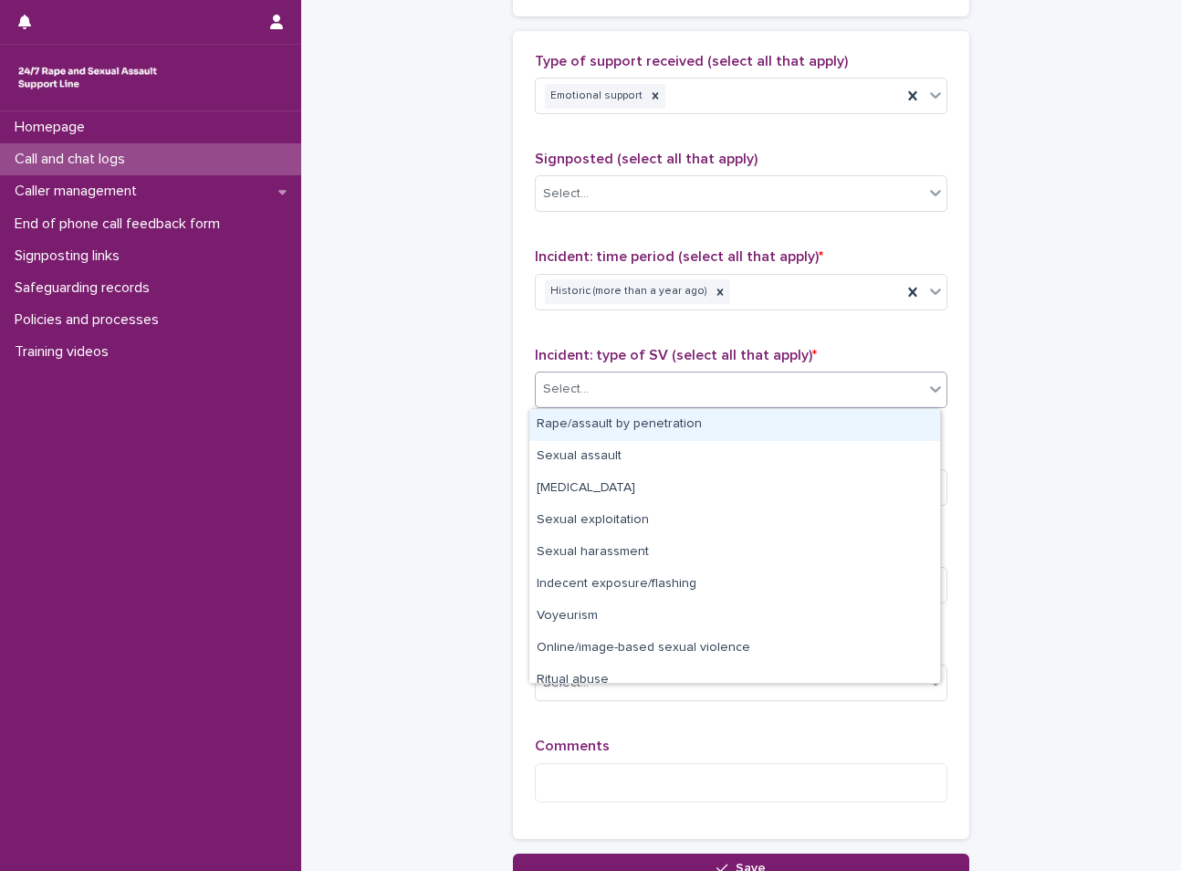
click at [653, 424] on div "Rape/assault by penetration" at bounding box center [734, 425] width 411 height 32
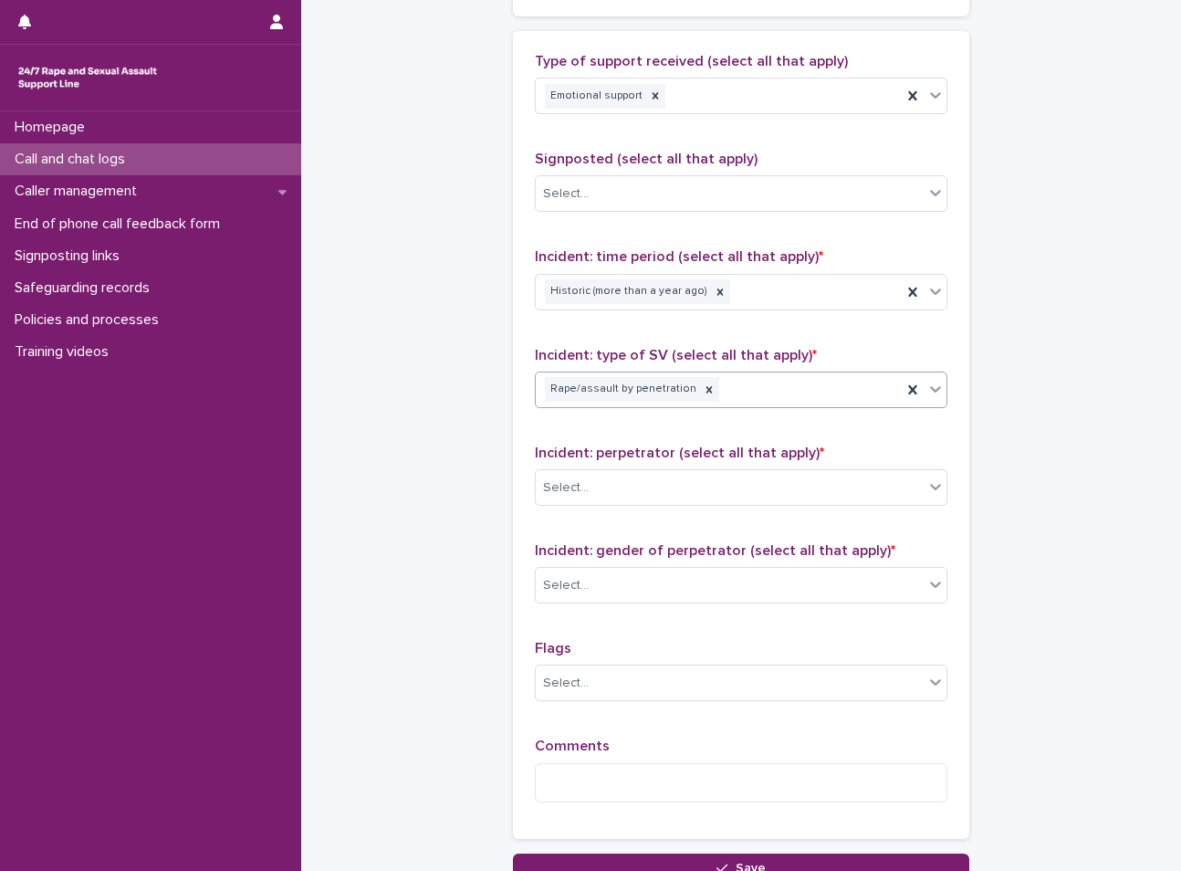
click at [764, 397] on div "Rape/assault by penetration" at bounding box center [719, 389] width 366 height 32
click at [782, 397] on div "Rape/assault by penetration" at bounding box center [719, 389] width 366 height 32
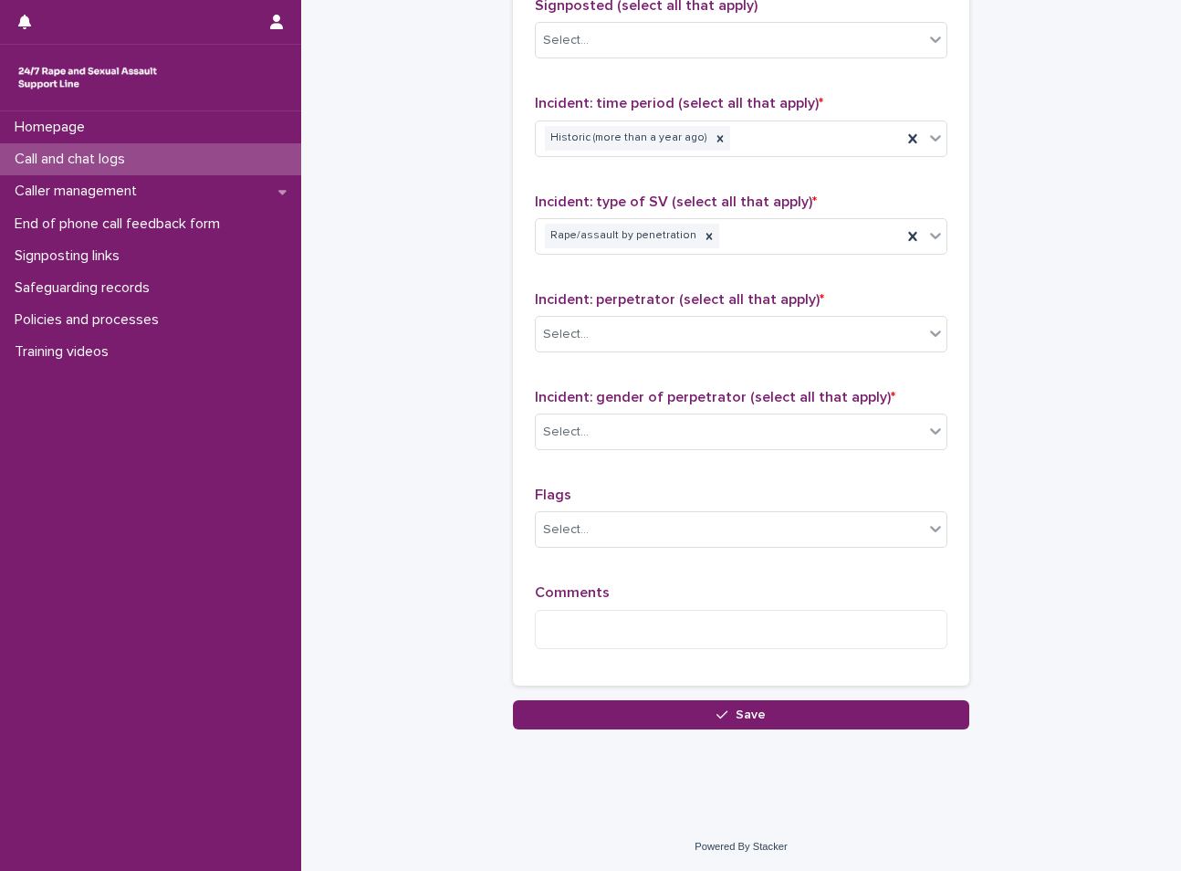
scroll to position [1249, 0]
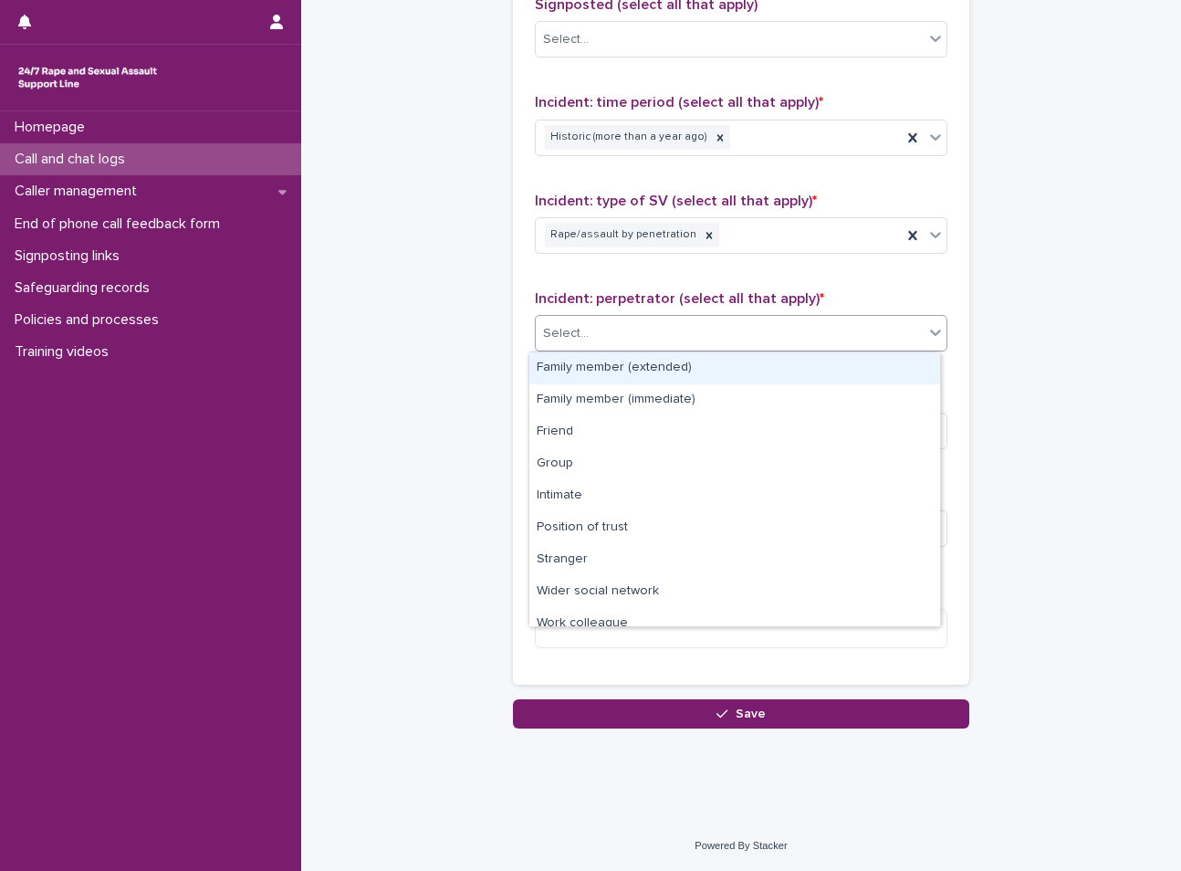
click at [764, 318] on div "Select..." at bounding box center [730, 333] width 388 height 30
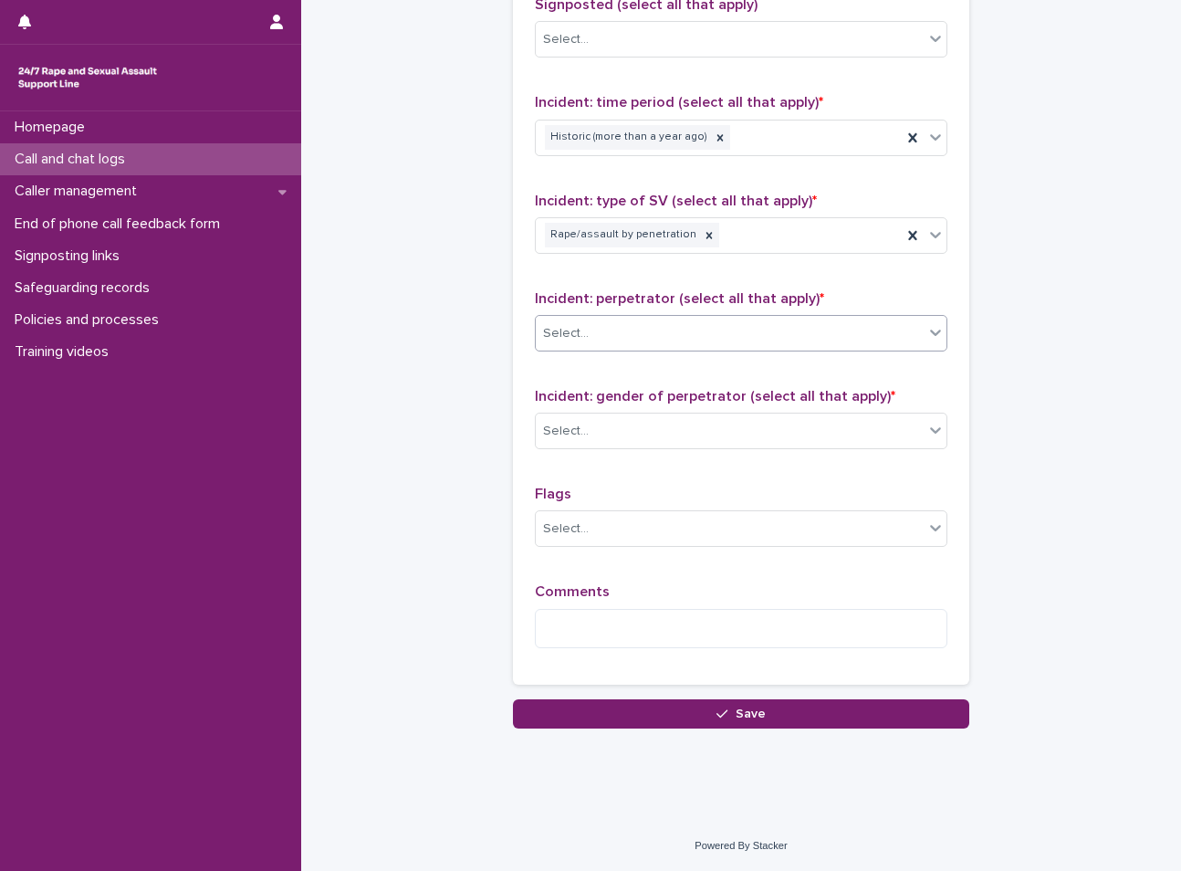
click at [754, 333] on div "Select..." at bounding box center [730, 333] width 388 height 30
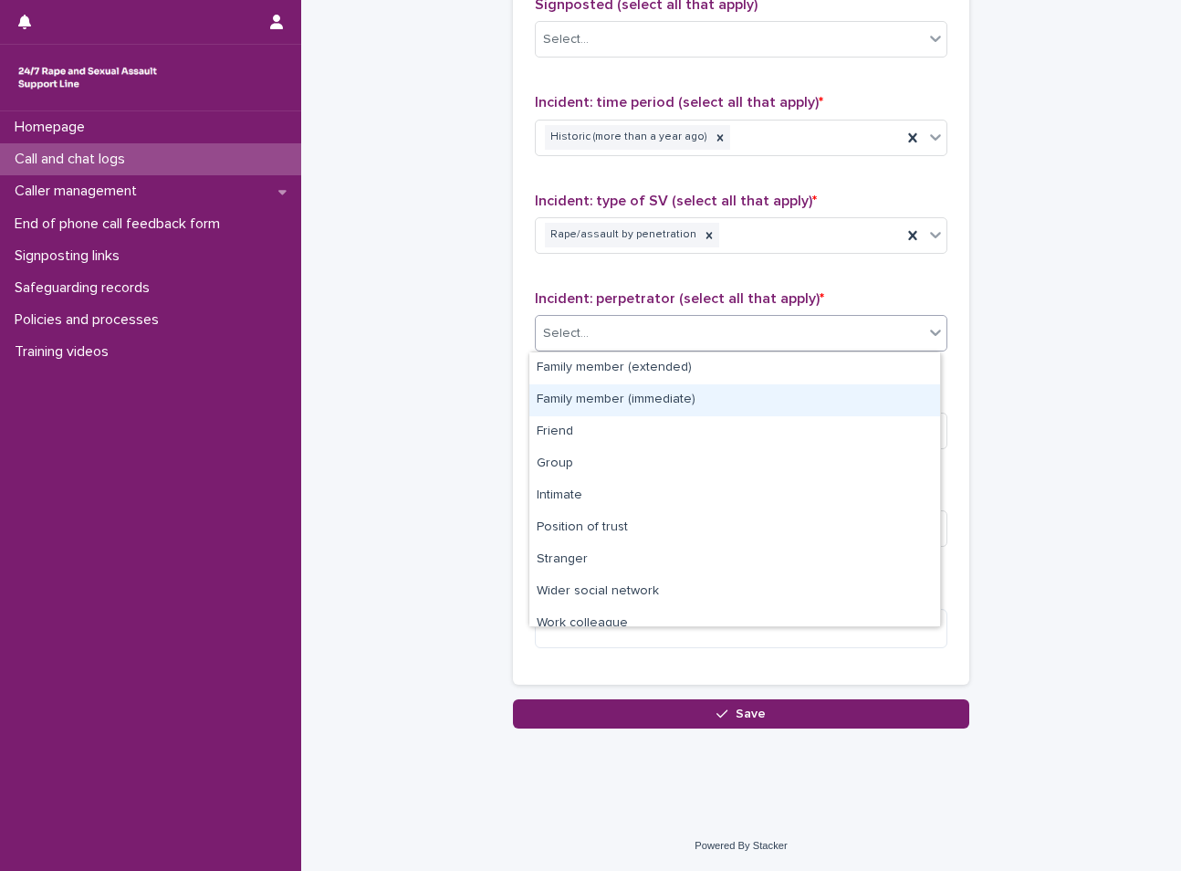
click at [693, 401] on div "Family member (immediate)" at bounding box center [734, 400] width 411 height 32
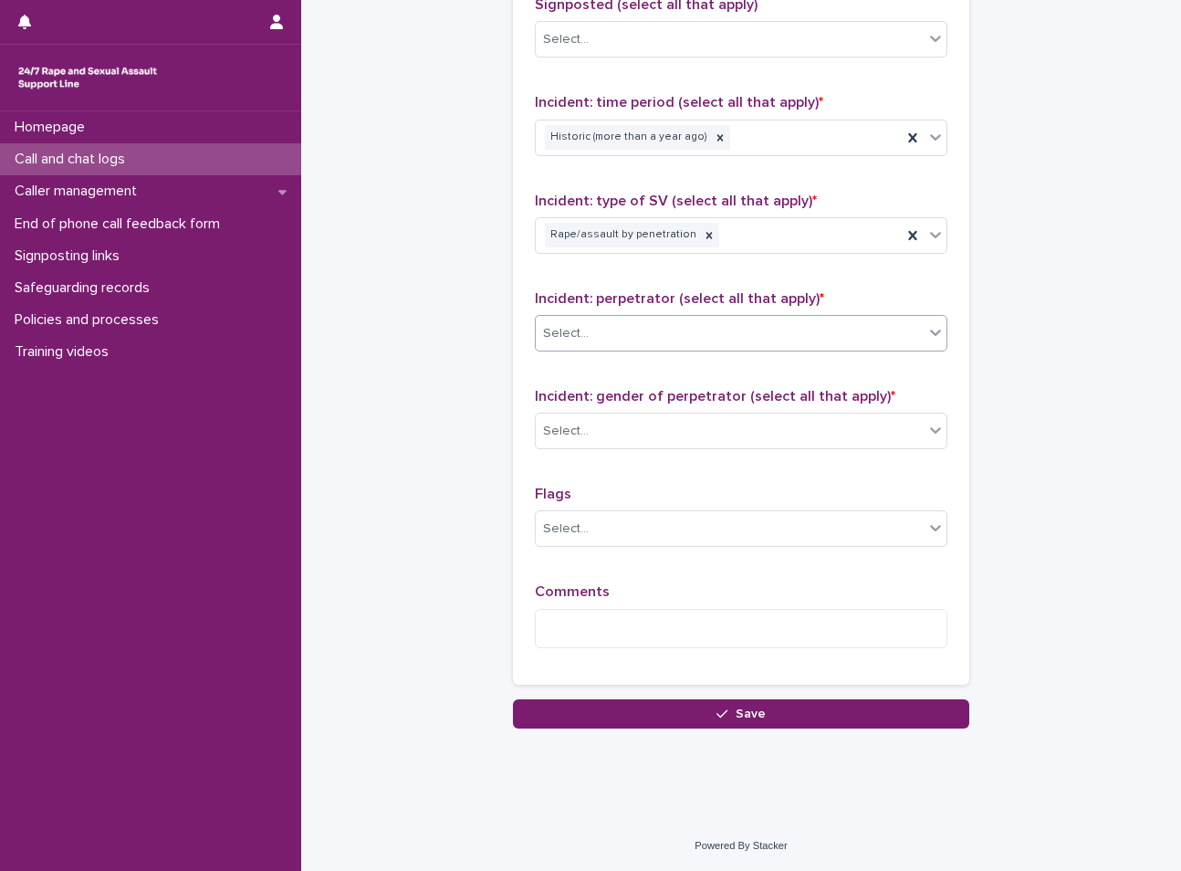
click at [683, 403] on span "Incident: gender of perpetrator (select all that apply) *" at bounding box center [715, 396] width 360 height 15
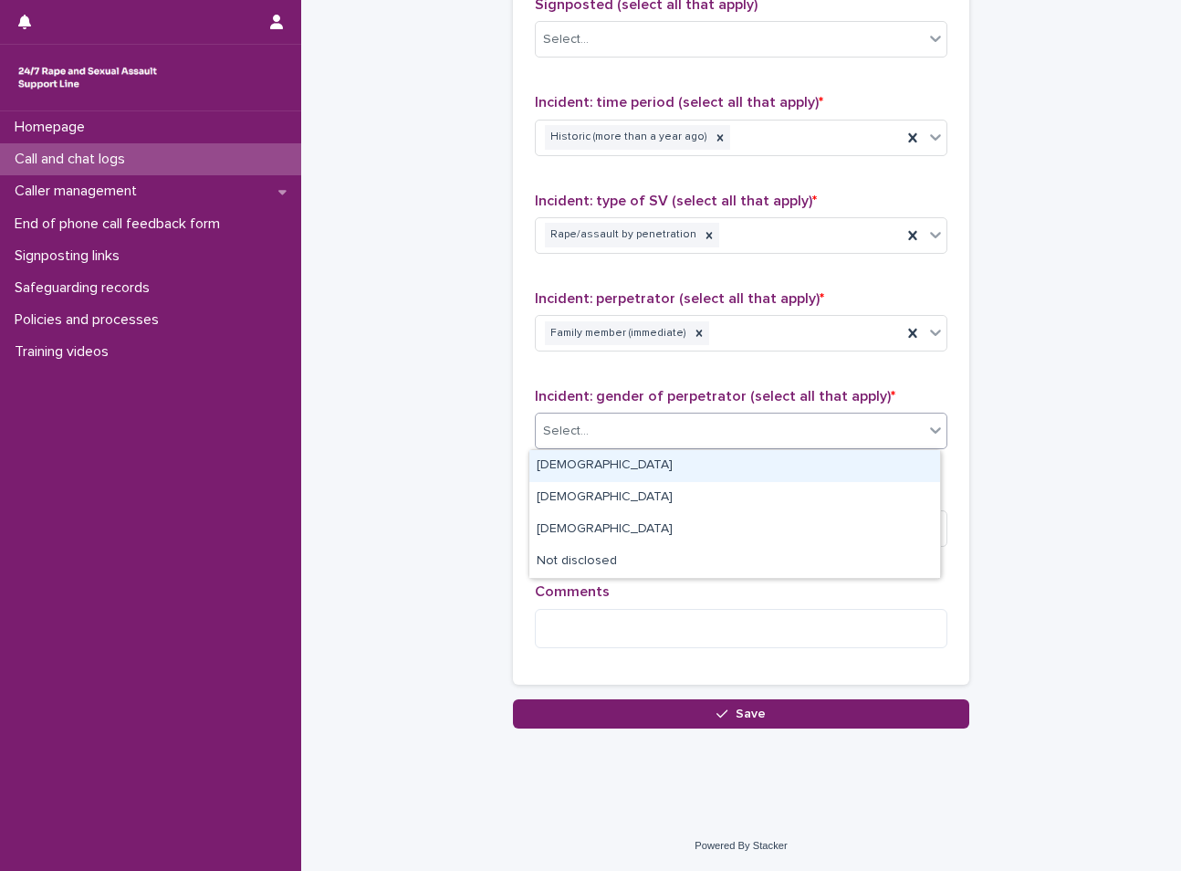
click at [676, 422] on div "Select..." at bounding box center [730, 431] width 388 height 30
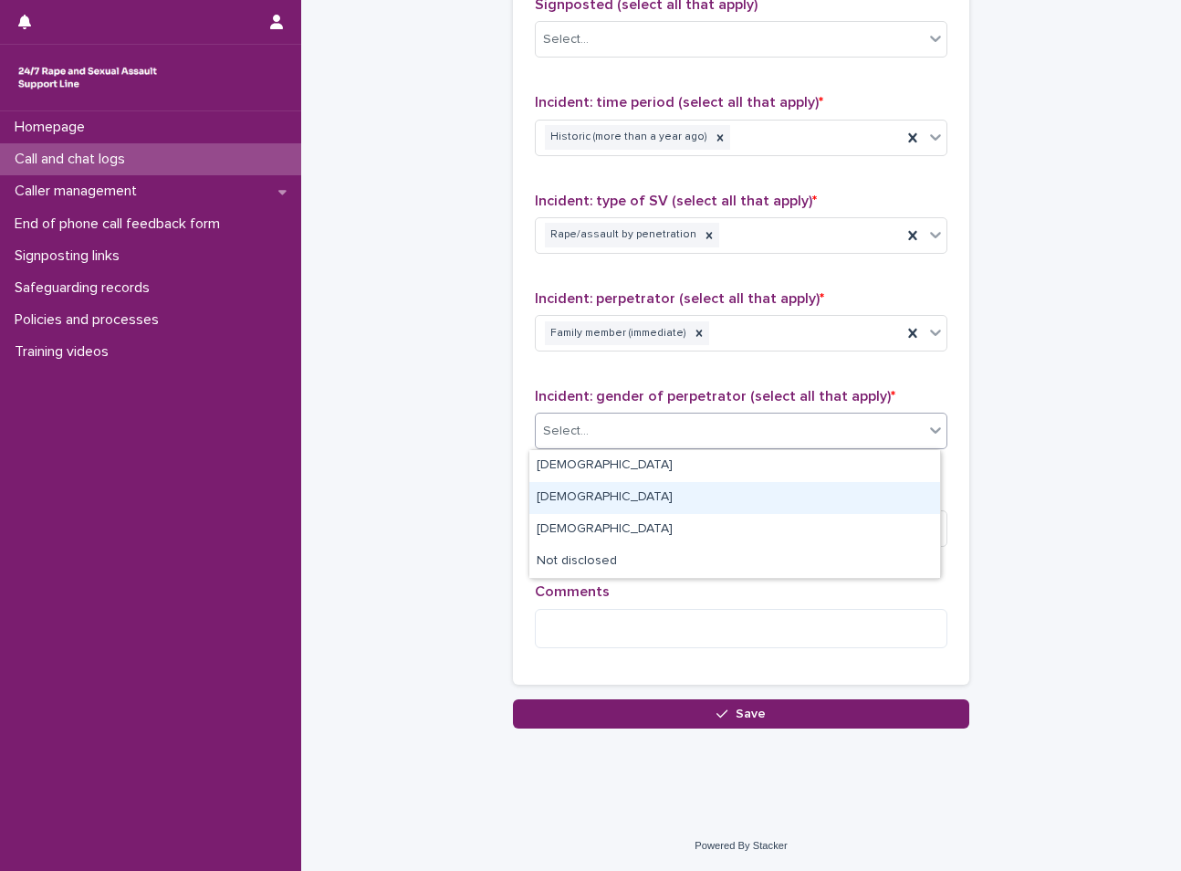
drag, startPoint x: 586, startPoint y: 480, endPoint x: 595, endPoint y: 506, distance: 27.1
click at [586, 486] on div "[DEMOGRAPHIC_DATA]" at bounding box center [734, 498] width 411 height 32
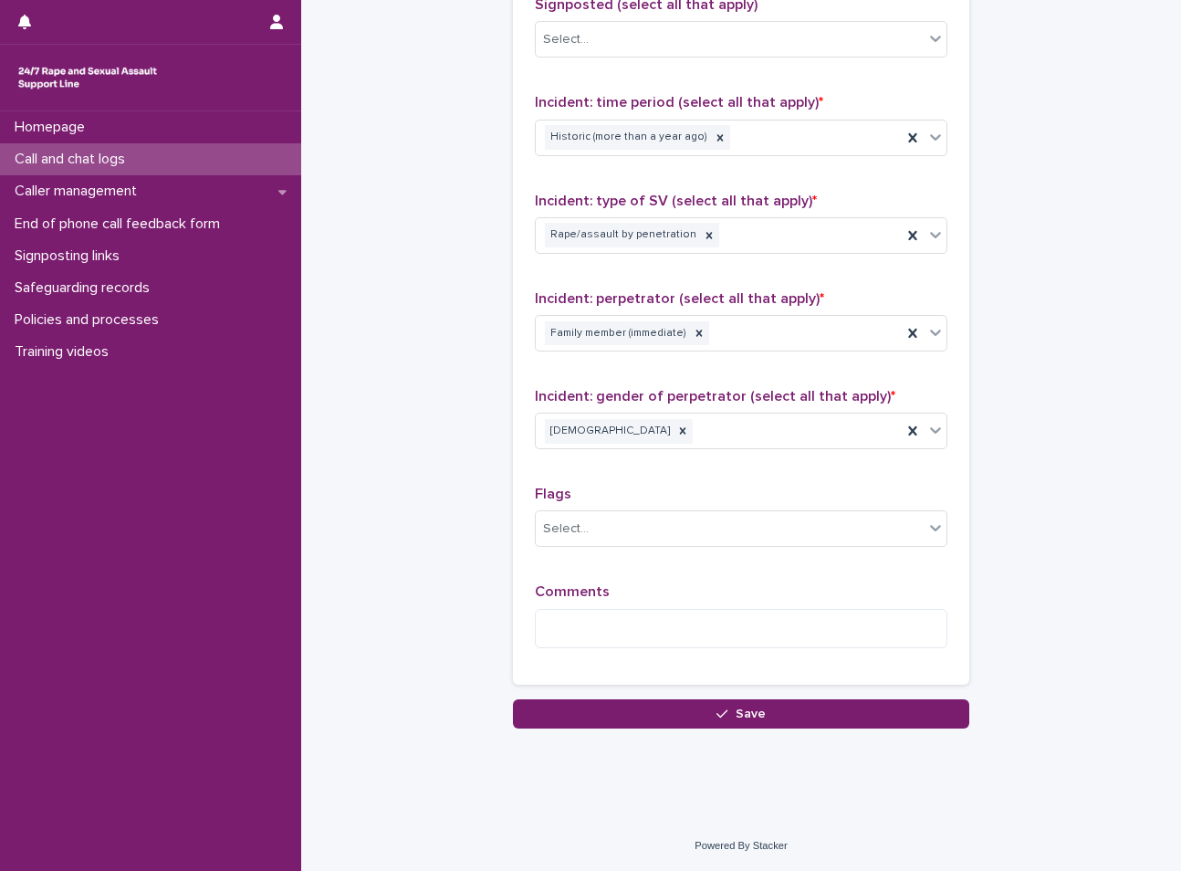
click at [617, 573] on div "Type of support received (select all that apply) Emotional support Signposted (…" at bounding box center [741, 281] width 412 height 764
click at [614, 627] on textarea at bounding box center [741, 628] width 412 height 39
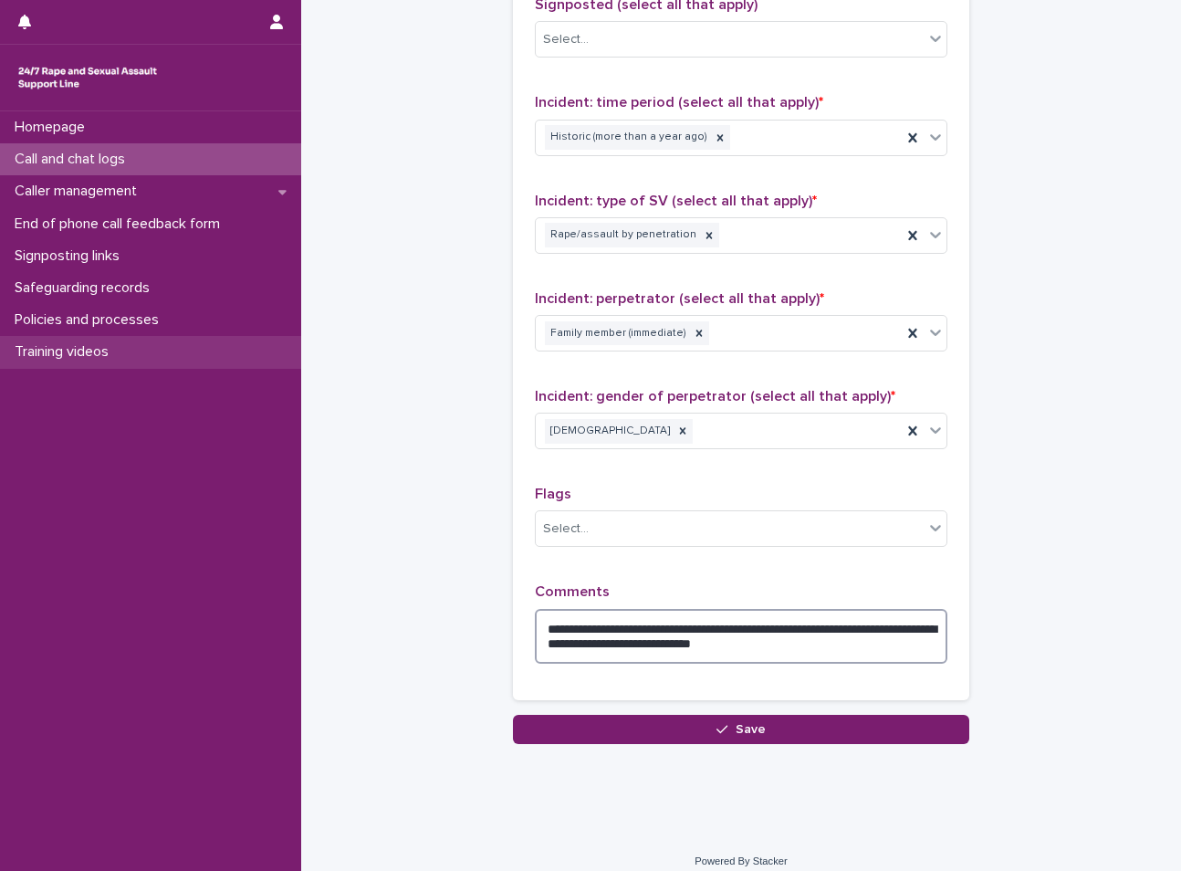
type textarea "**********"
click at [873, 642] on textarea "**********" at bounding box center [741, 636] width 412 height 55
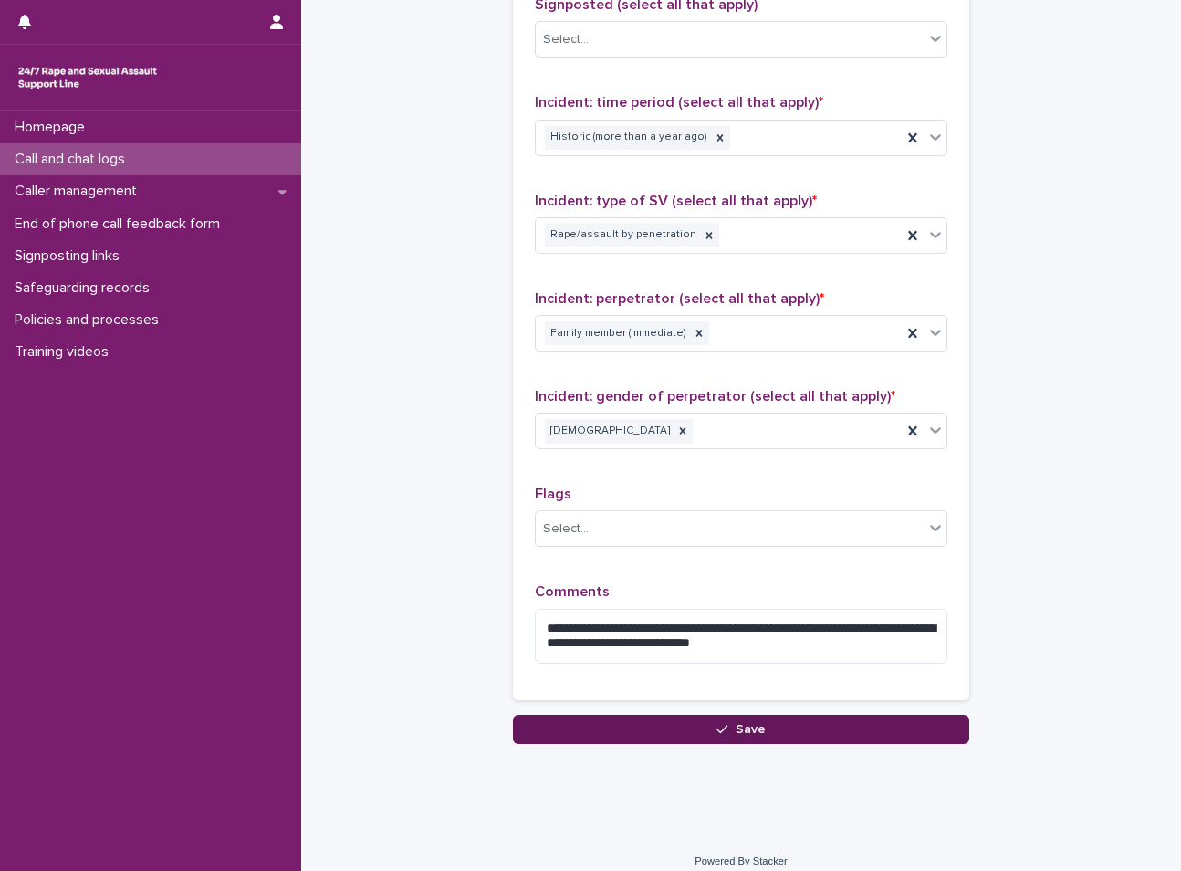
click at [798, 716] on button "Save" at bounding box center [741, 728] width 456 height 29
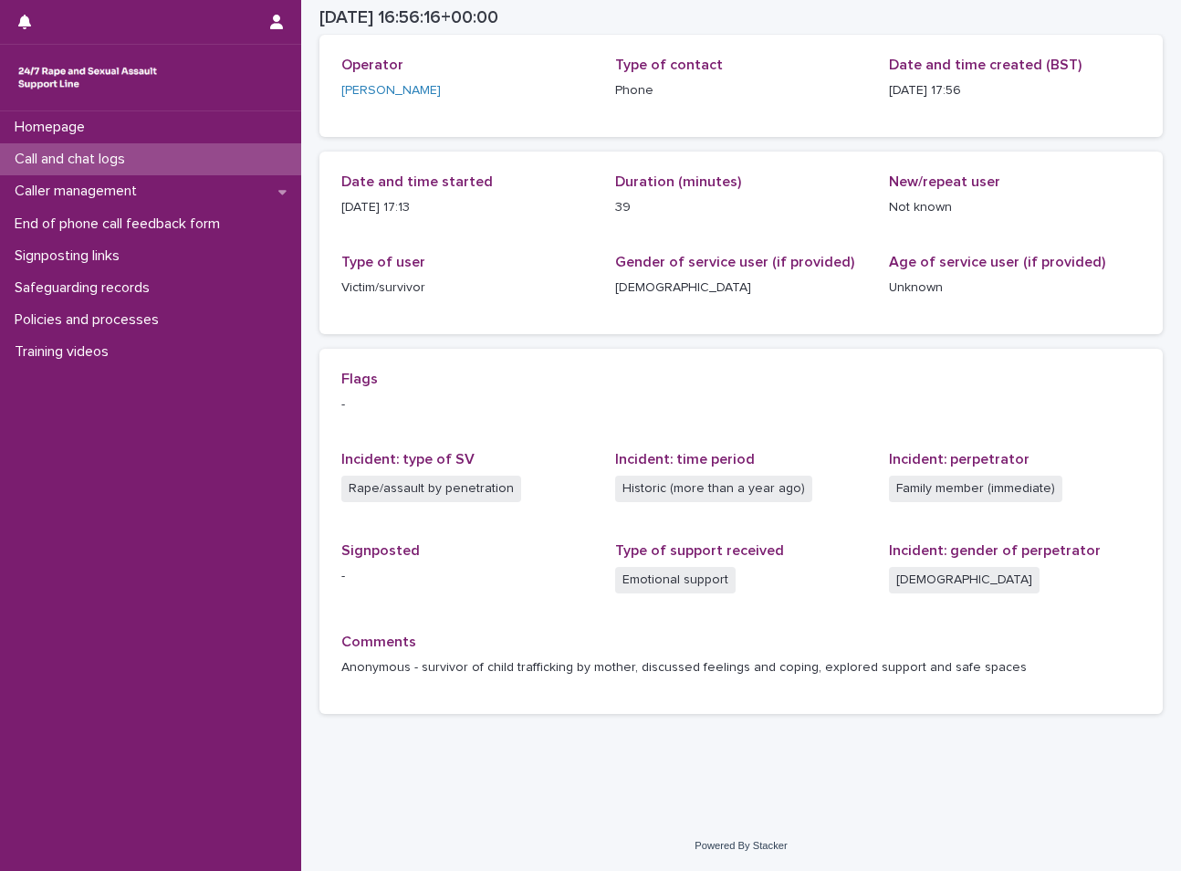
scroll to position [99, 0]
click at [183, 163] on div "Call and chat logs" at bounding box center [150, 159] width 301 height 32
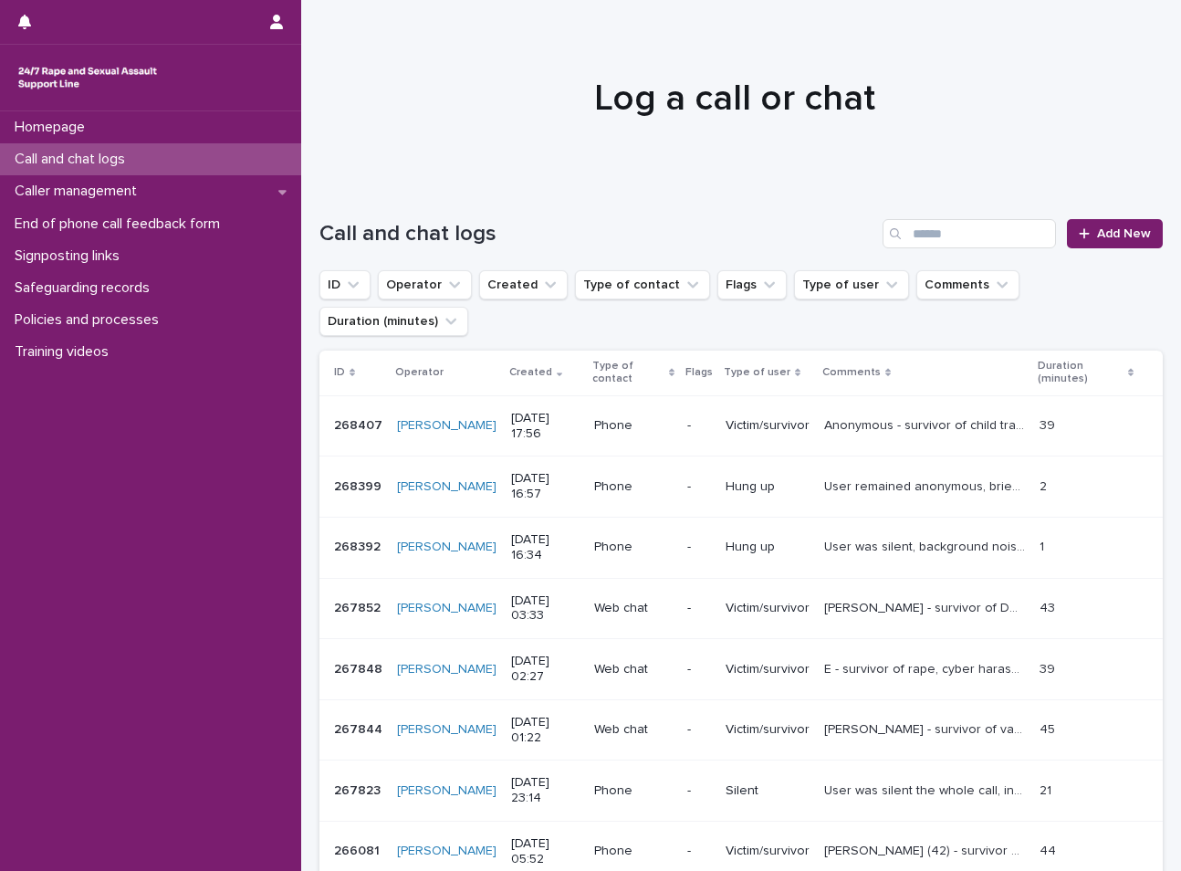
click at [920, 413] on td "Anonymous - survivor of child trafficking by mother, discussed feelings and cop…" at bounding box center [924, 425] width 215 height 61
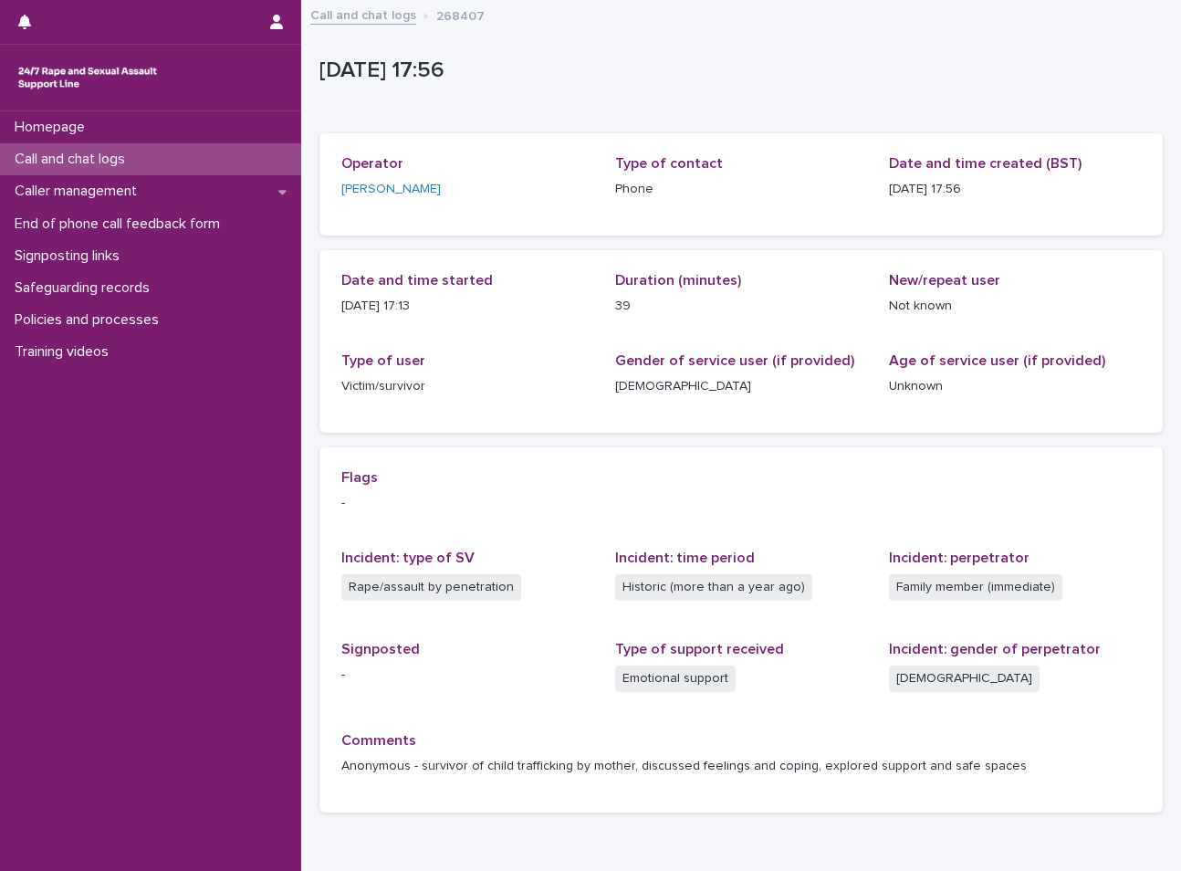
click at [86, 156] on p "Call and chat logs" at bounding box center [73, 159] width 132 height 17
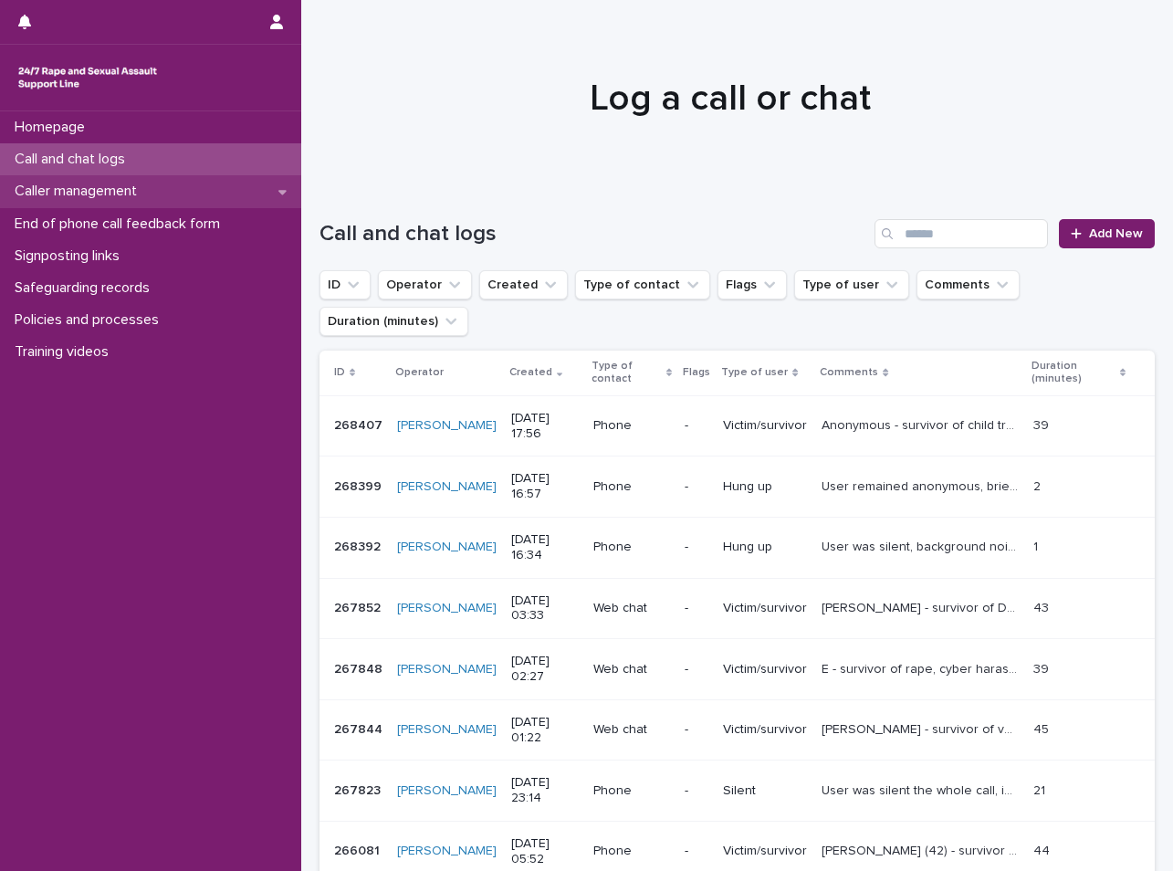
click at [119, 186] on p "Caller management" at bounding box center [79, 190] width 144 height 17
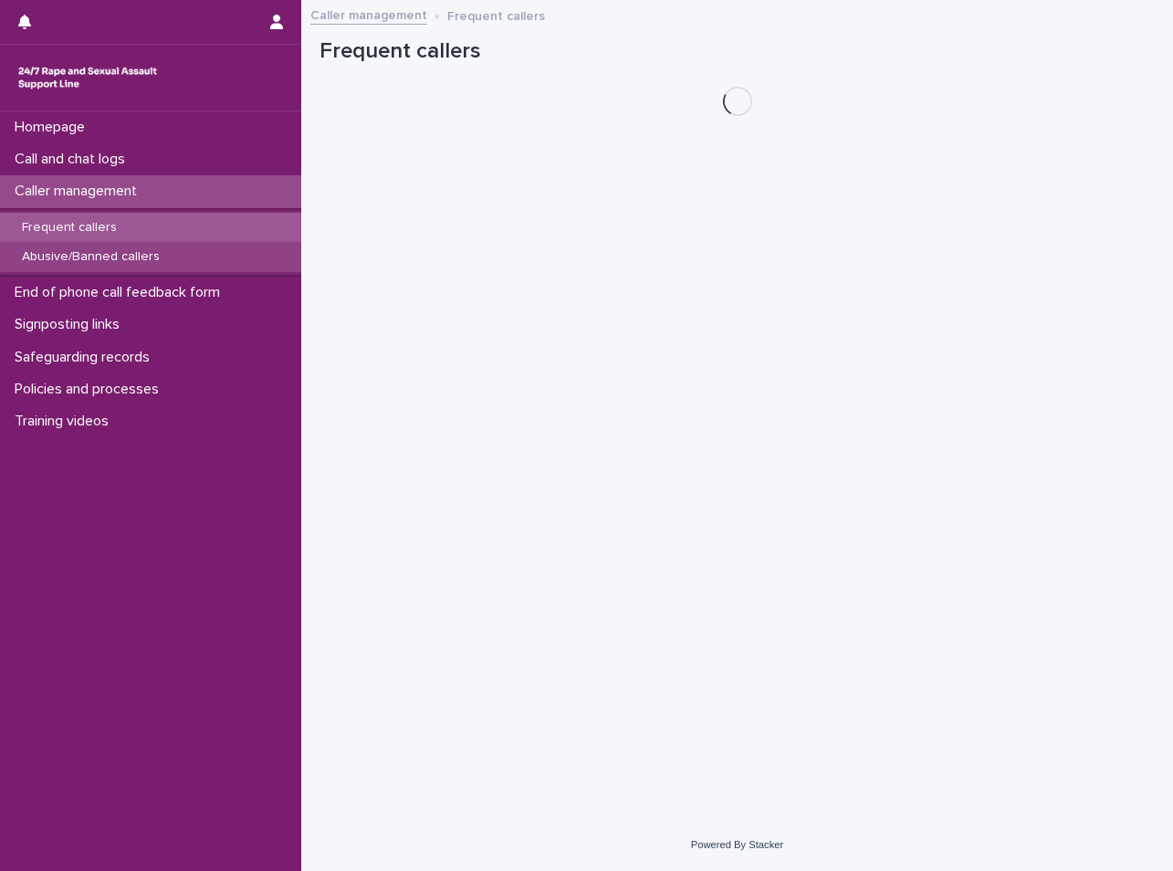
click at [132, 251] on p "Abusive/Banned callers" at bounding box center [90, 257] width 167 height 16
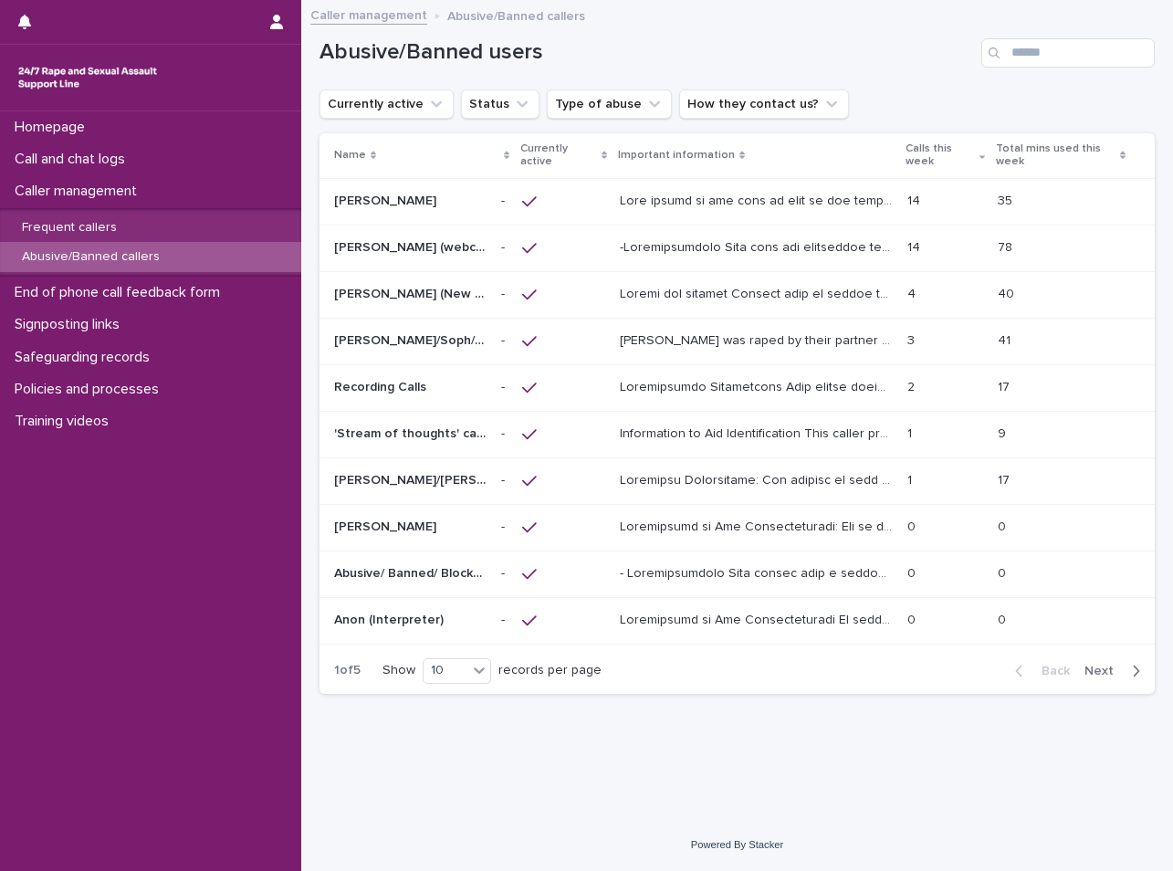
click at [518, 240] on td at bounding box center [564, 247] width 98 height 47
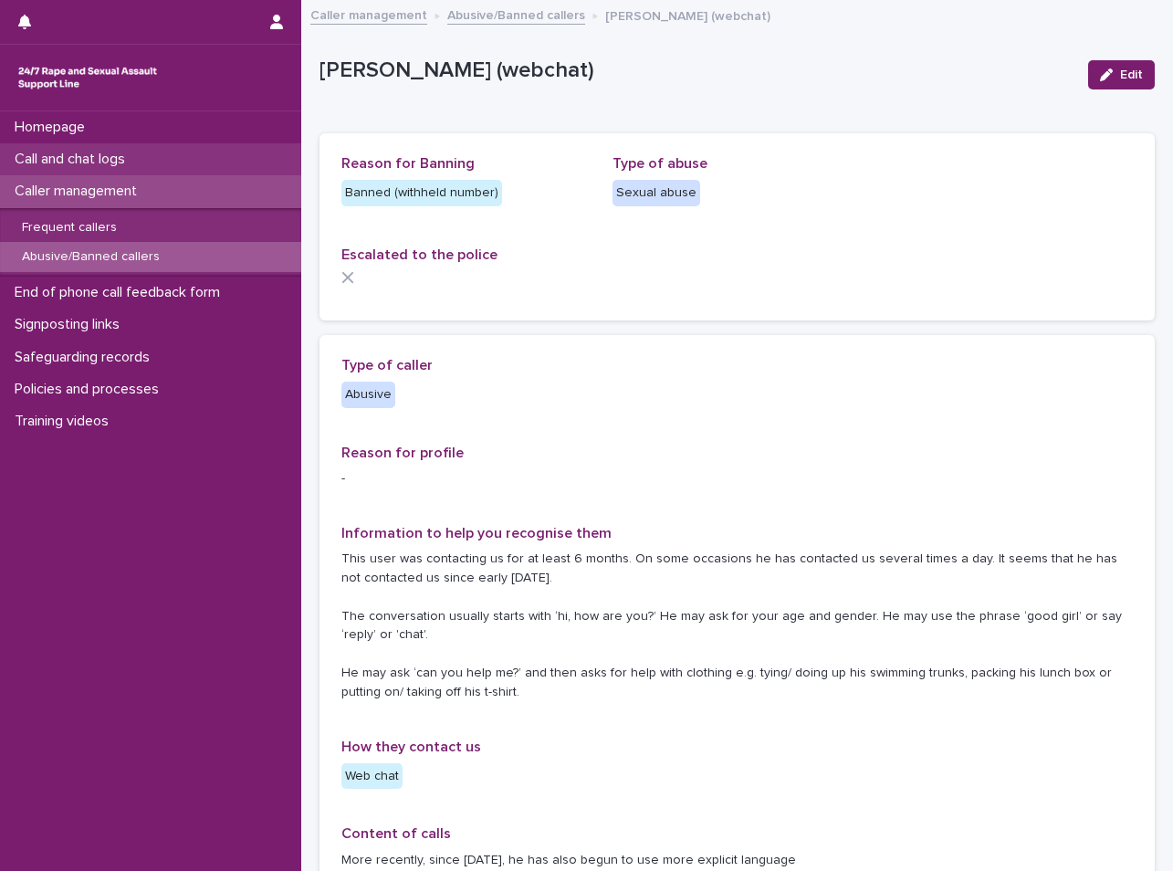
click at [107, 159] on p "Call and chat logs" at bounding box center [73, 159] width 132 height 17
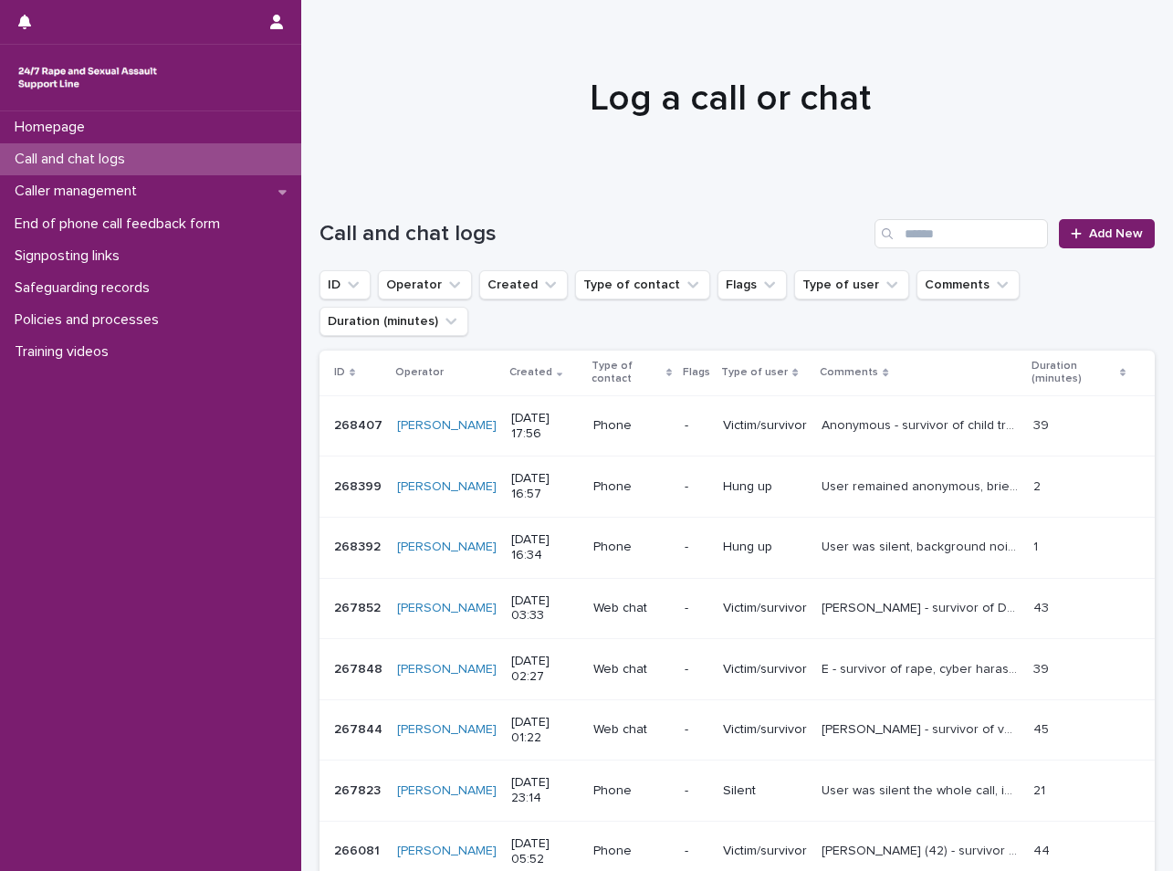
click at [657, 446] on td "Phone" at bounding box center [631, 425] width 91 height 61
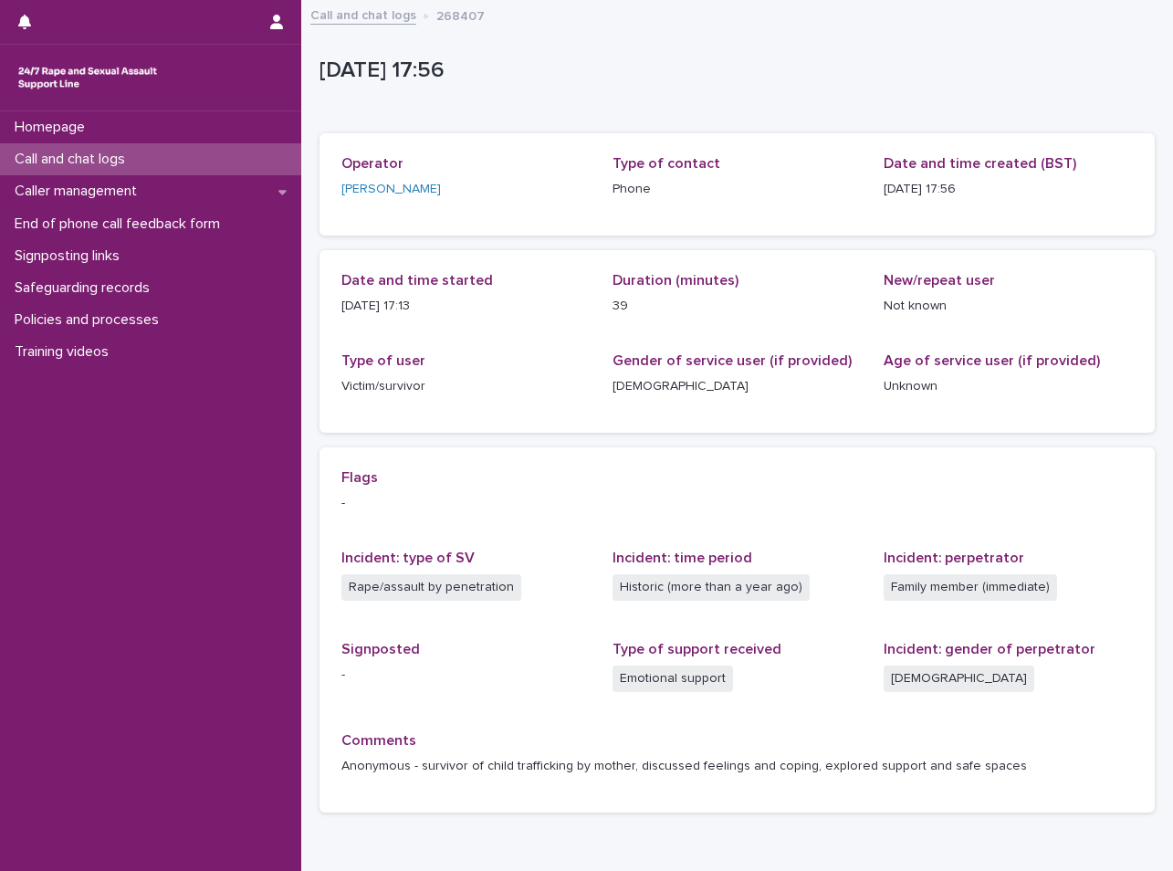
click at [169, 162] on div "Call and chat logs" at bounding box center [150, 159] width 301 height 32
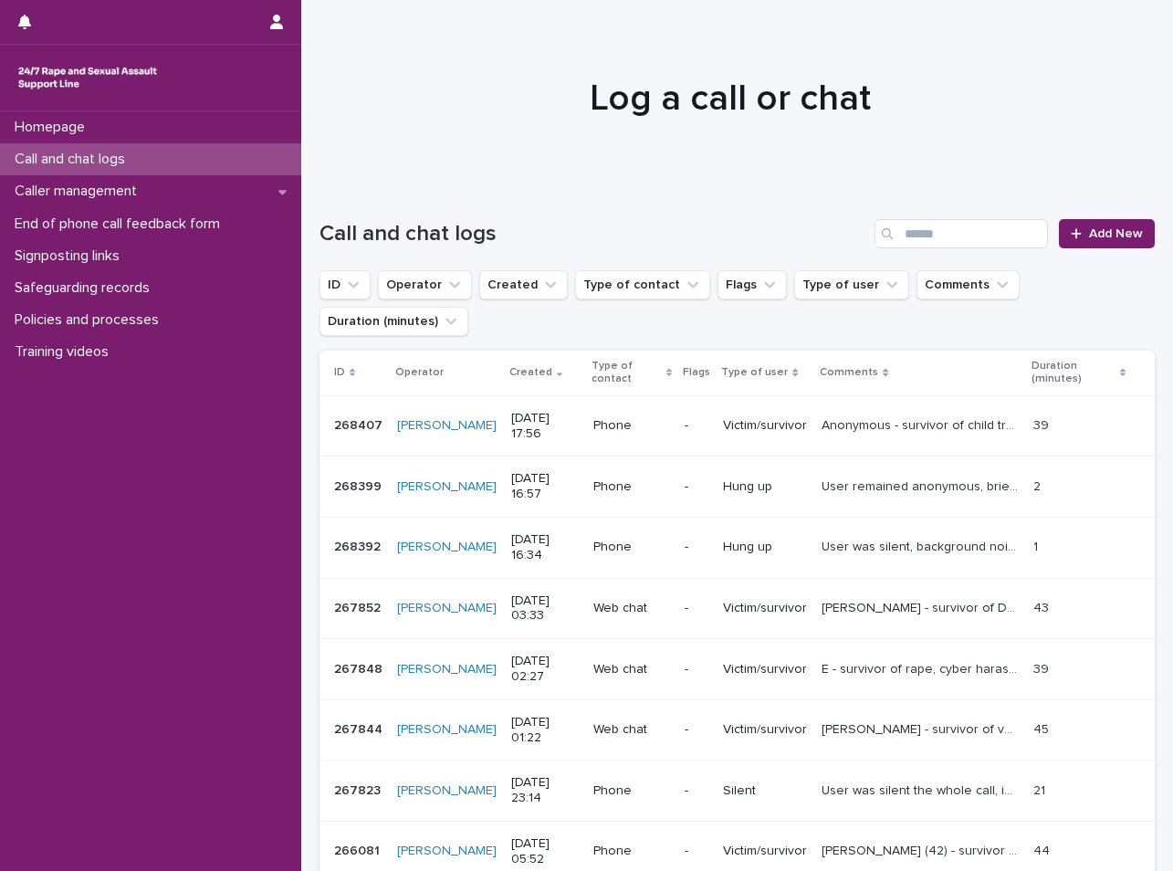
click at [396, 147] on div at bounding box center [730, 90] width 858 height 182
click at [1091, 238] on span "Add New" at bounding box center [1116, 233] width 54 height 13
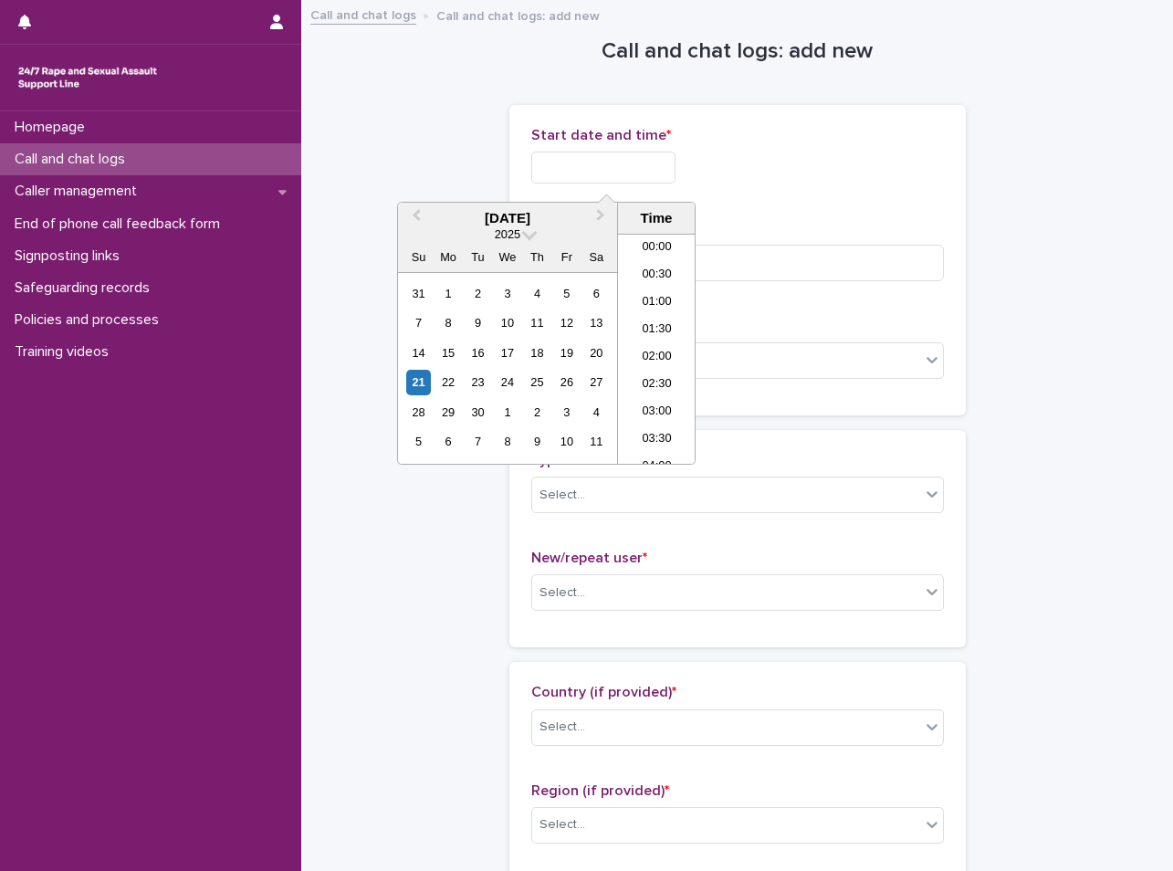
click at [600, 172] on input "text" at bounding box center [603, 167] width 144 height 32
click at [660, 322] on li "18:00" at bounding box center [657, 321] width 78 height 27
click at [637, 166] on input "**********" at bounding box center [603, 167] width 144 height 32
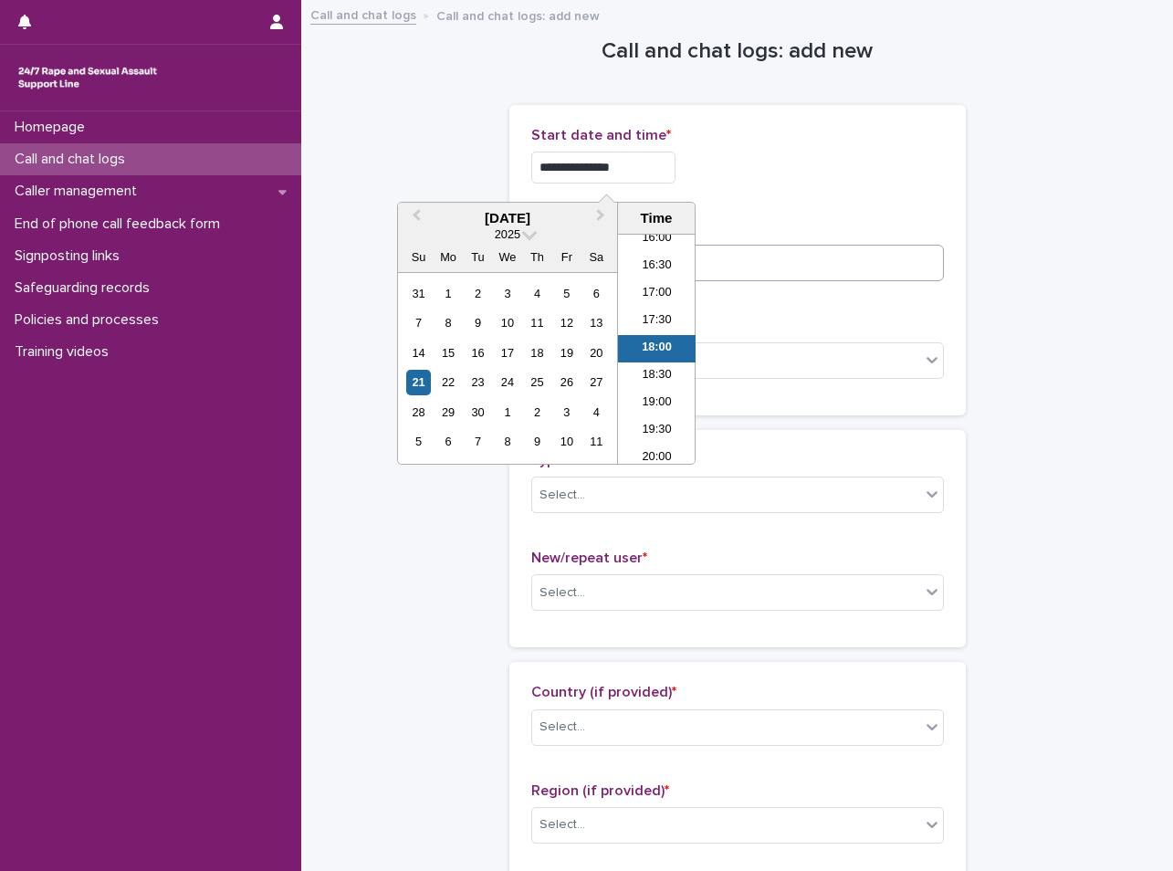
type input "**********"
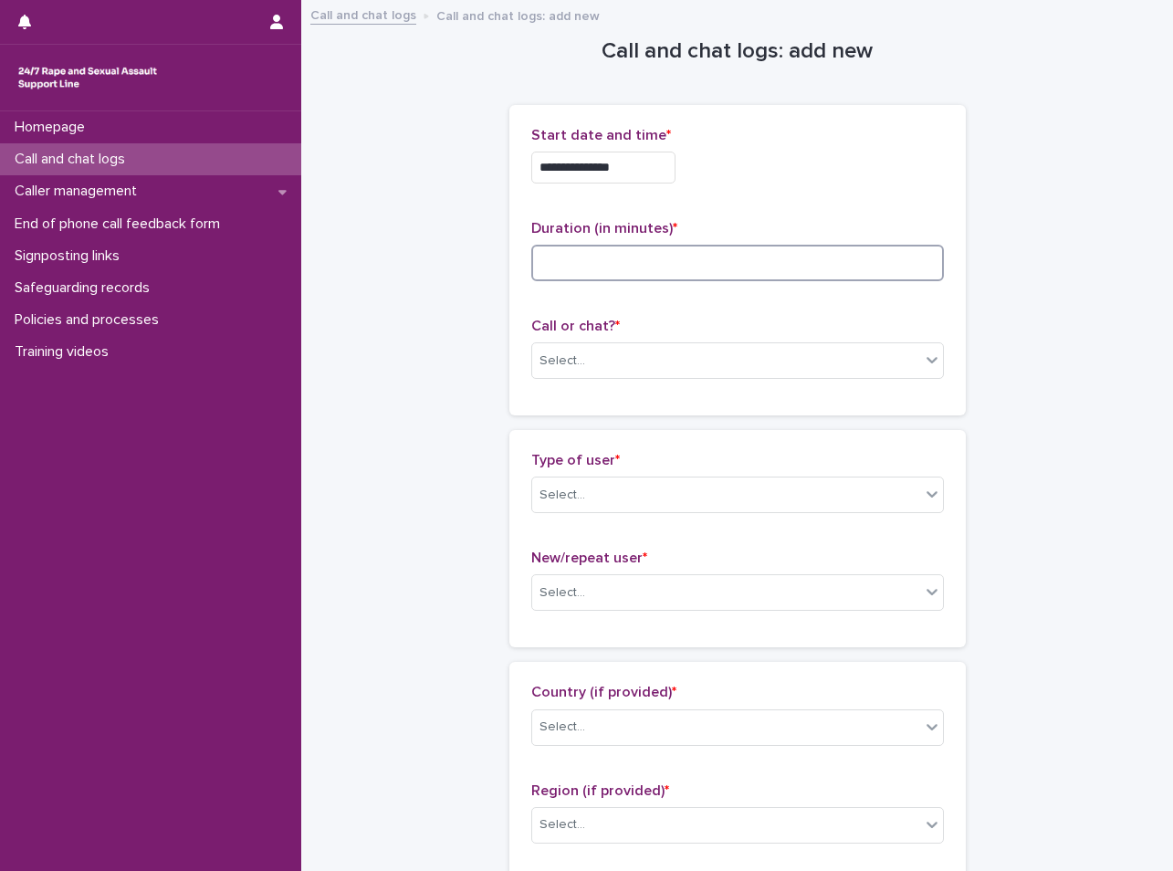
click at [721, 264] on input at bounding box center [737, 263] width 412 height 36
click at [666, 264] on input at bounding box center [737, 263] width 412 height 36
type input "*"
click at [546, 364] on div "Select..." at bounding box center [562, 360] width 46 height 19
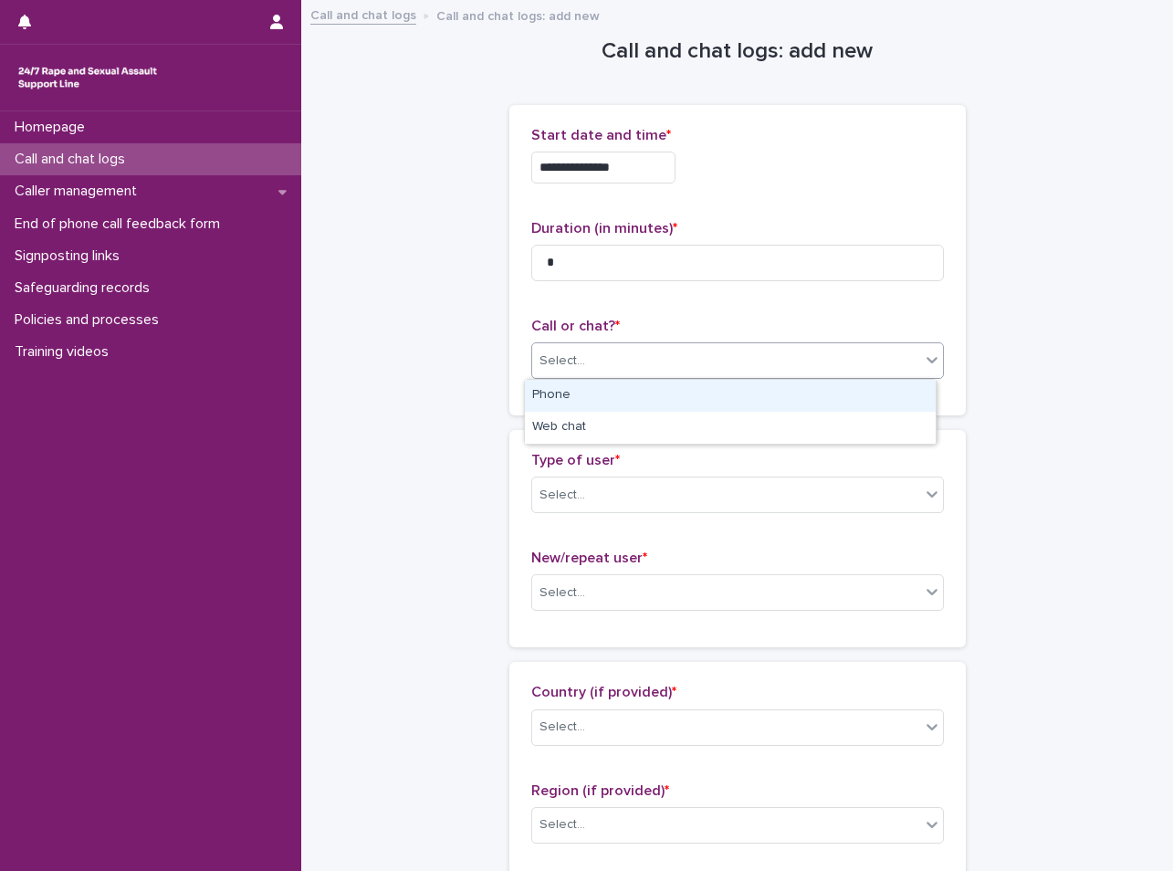
click at [559, 400] on div "Phone" at bounding box center [730, 396] width 411 height 32
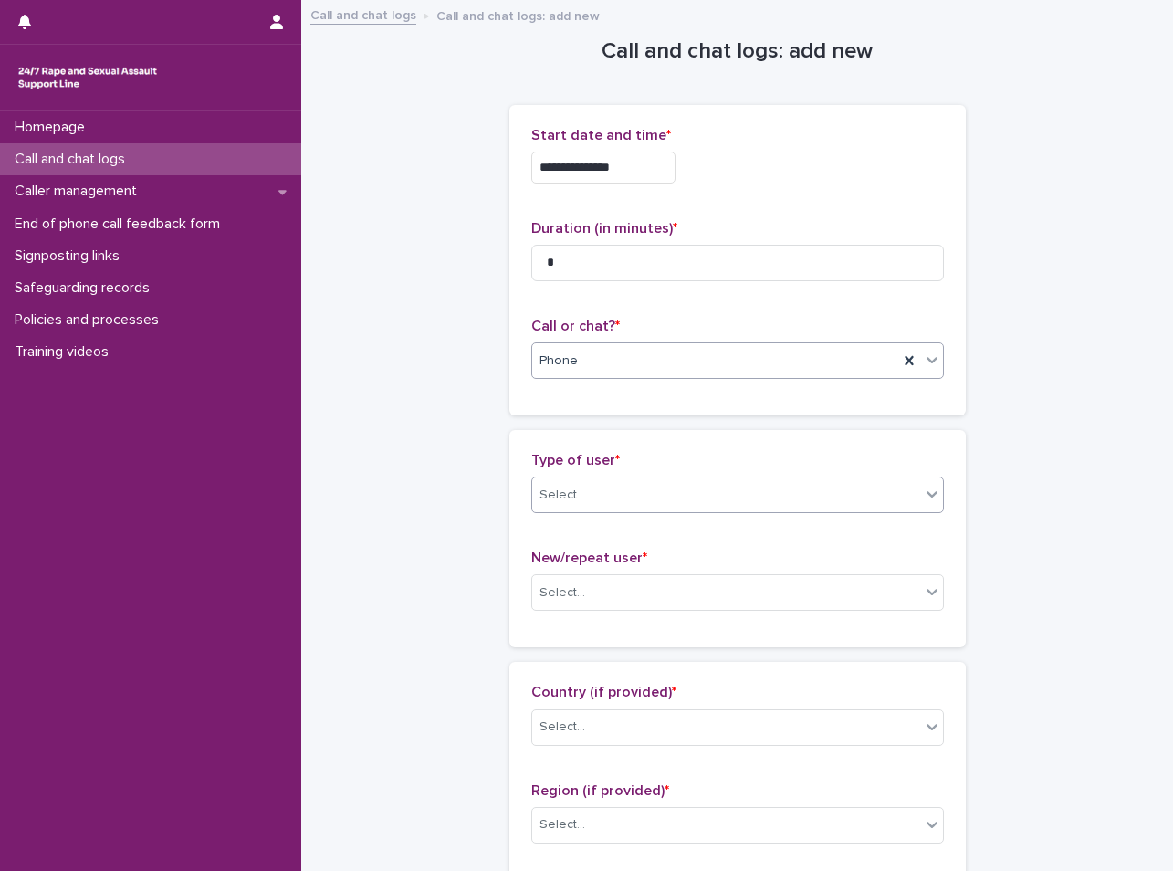
click at [598, 485] on div "Select..." at bounding box center [726, 495] width 388 height 30
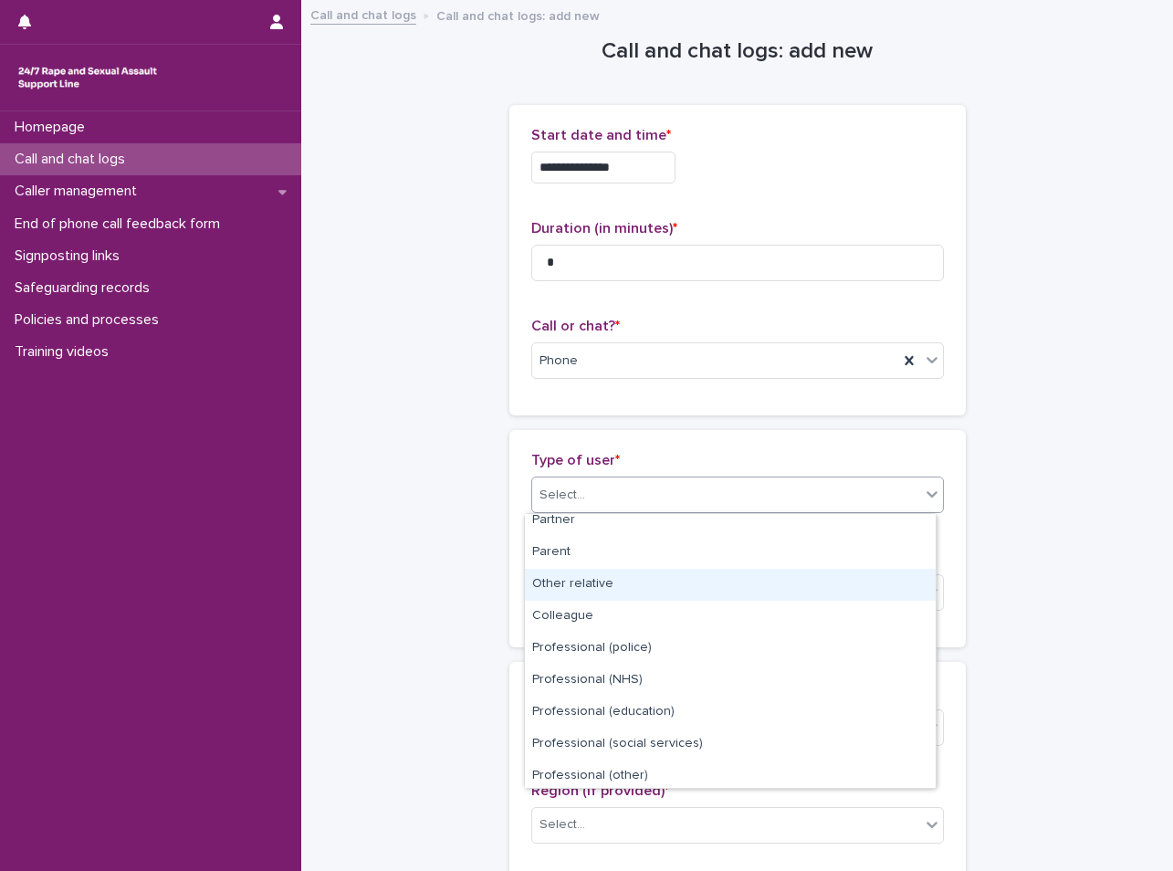
scroll to position [205, 0]
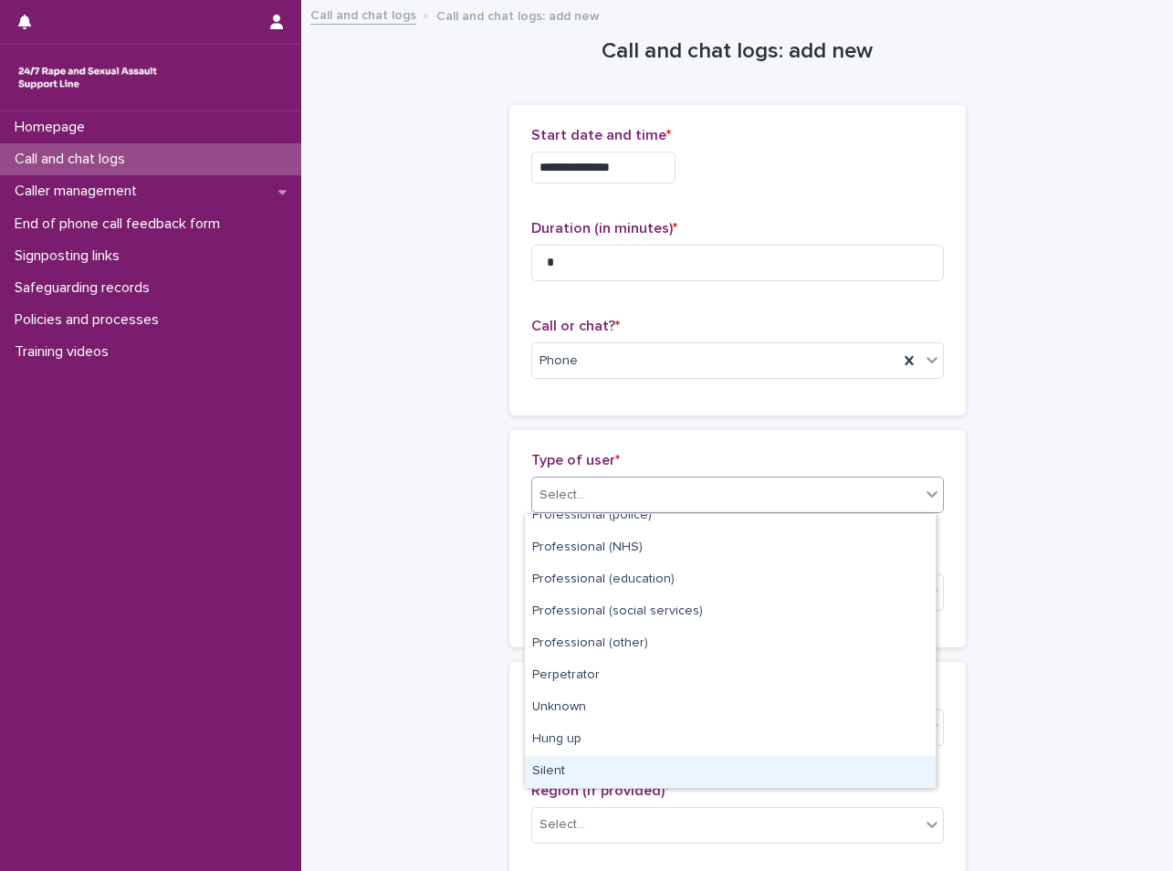
click at [578, 757] on div "Silent" at bounding box center [730, 772] width 411 height 32
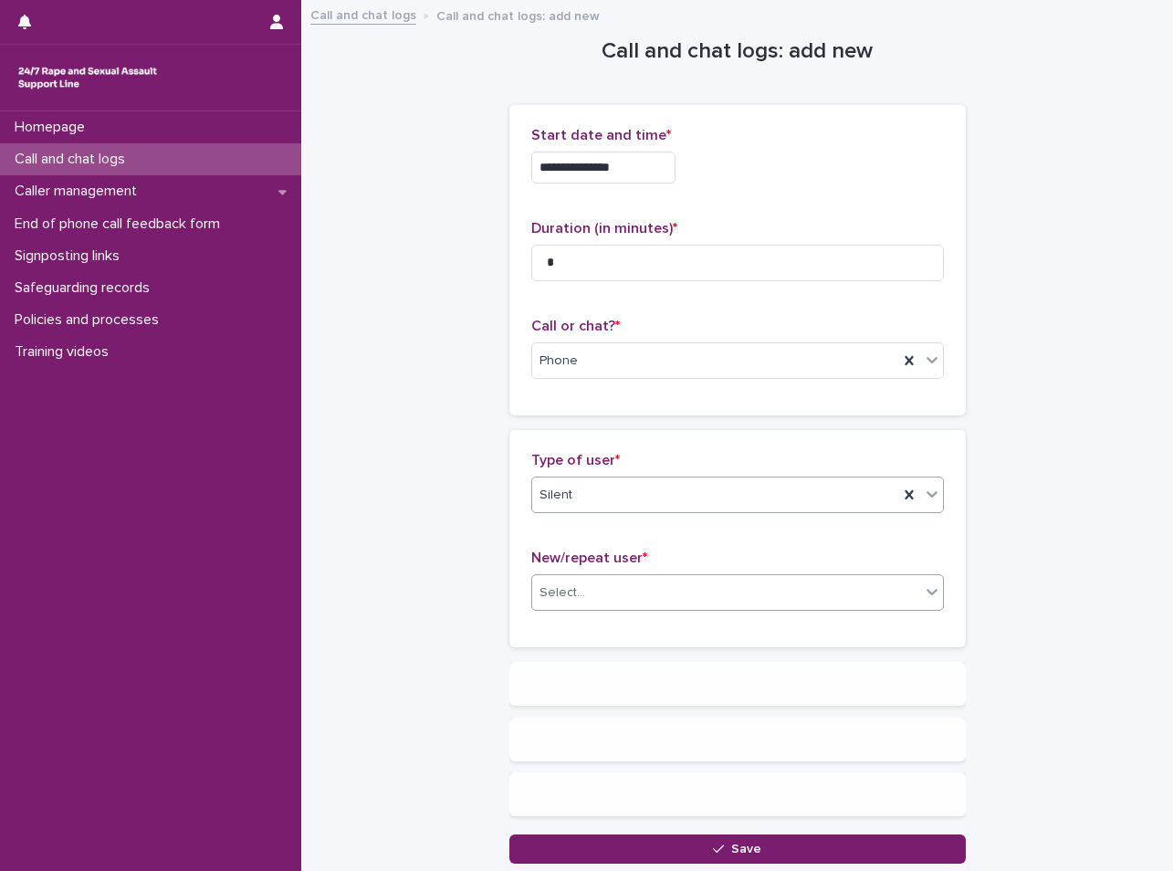
click at [570, 581] on div "Select..." at bounding box center [726, 593] width 388 height 30
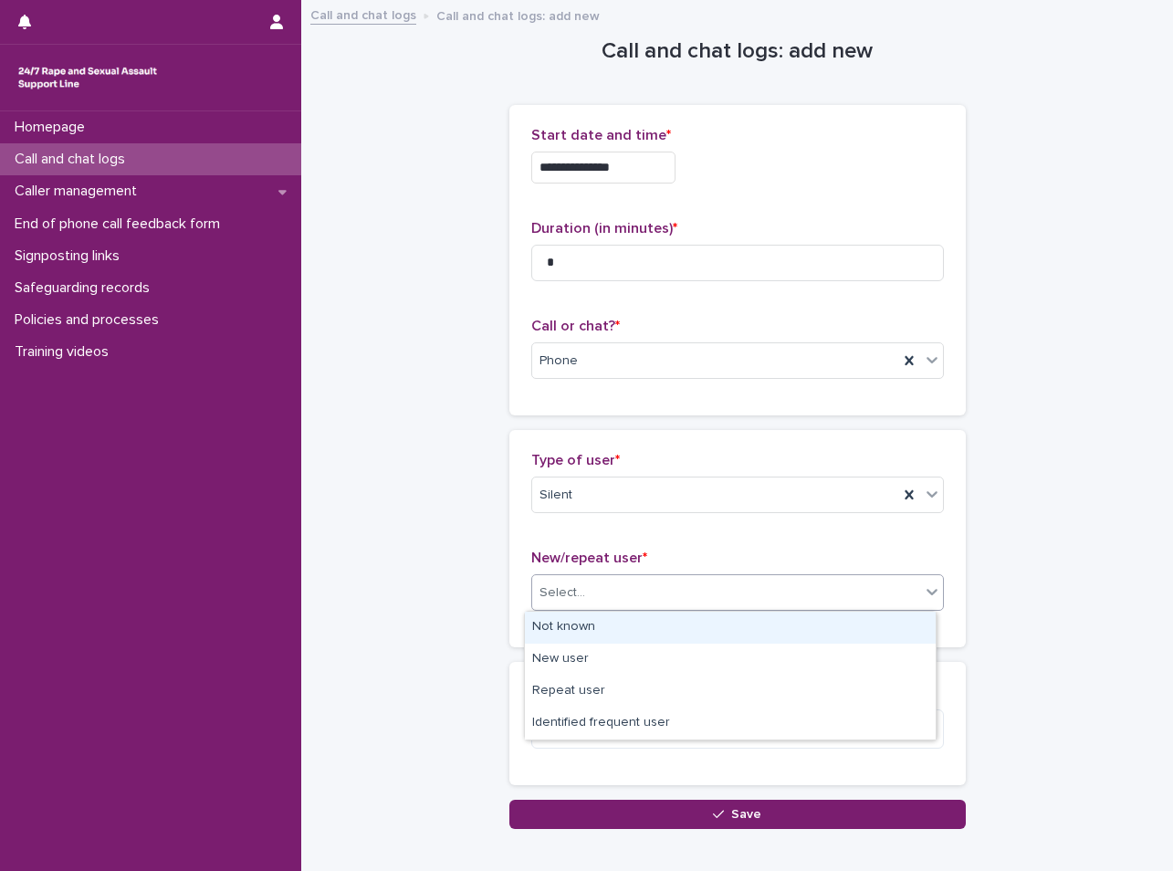
click at [557, 635] on div "Not known" at bounding box center [730, 627] width 411 height 32
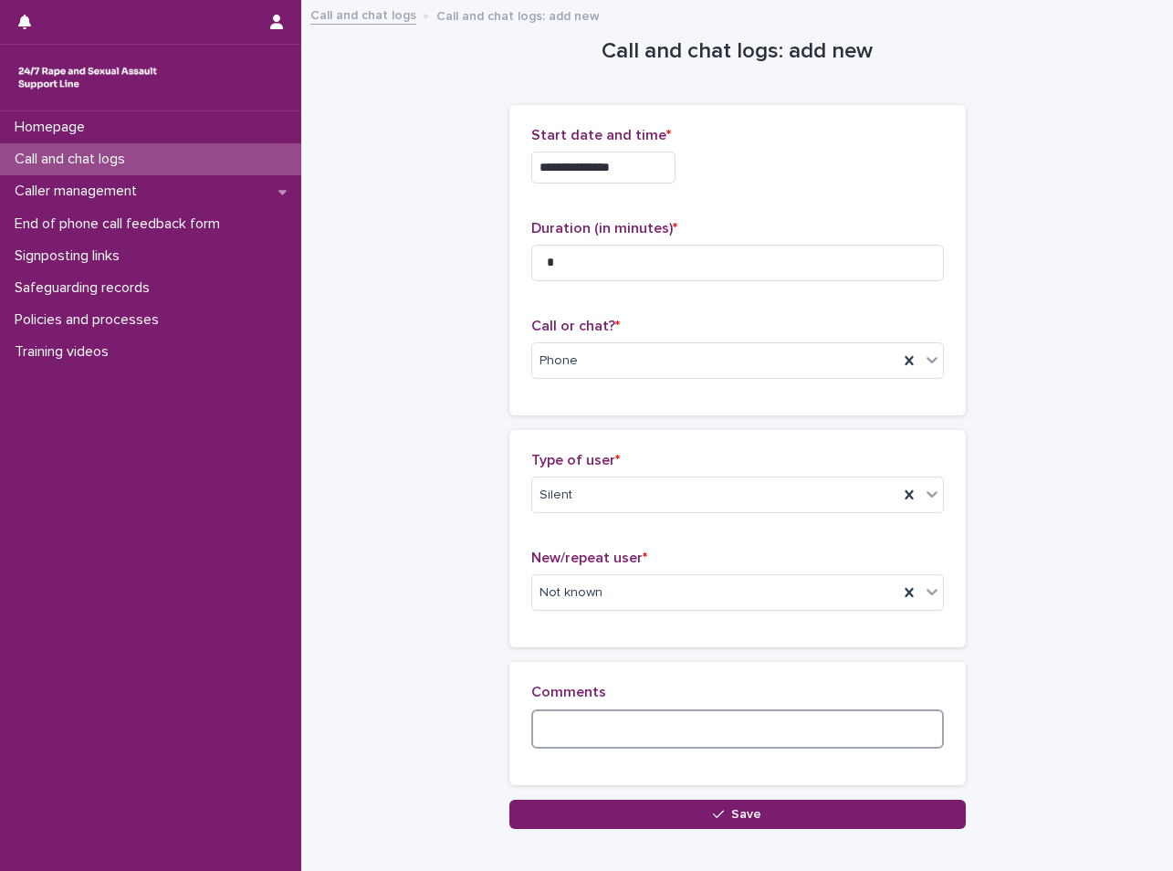
click at [581, 735] on textarea at bounding box center [737, 728] width 412 height 39
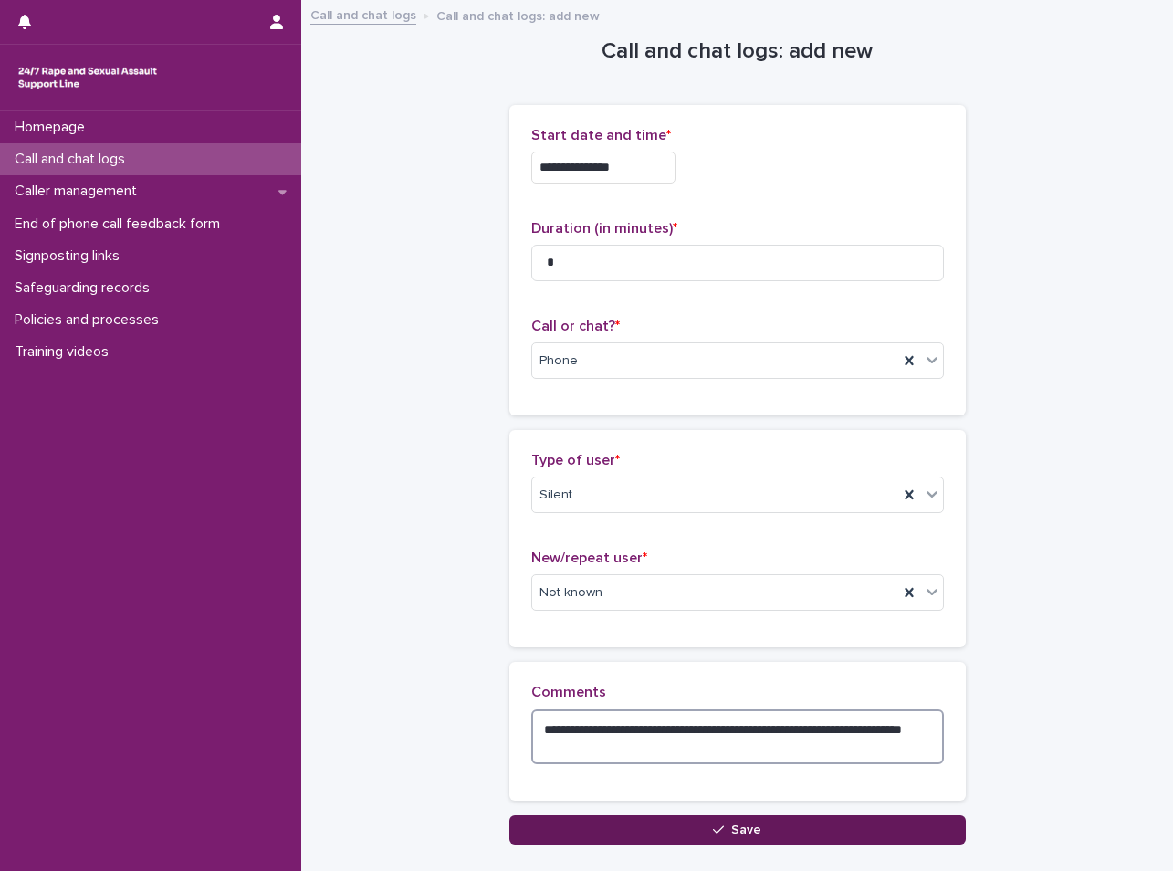
type textarea "**********"
click at [733, 829] on span "Save" at bounding box center [746, 829] width 30 height 13
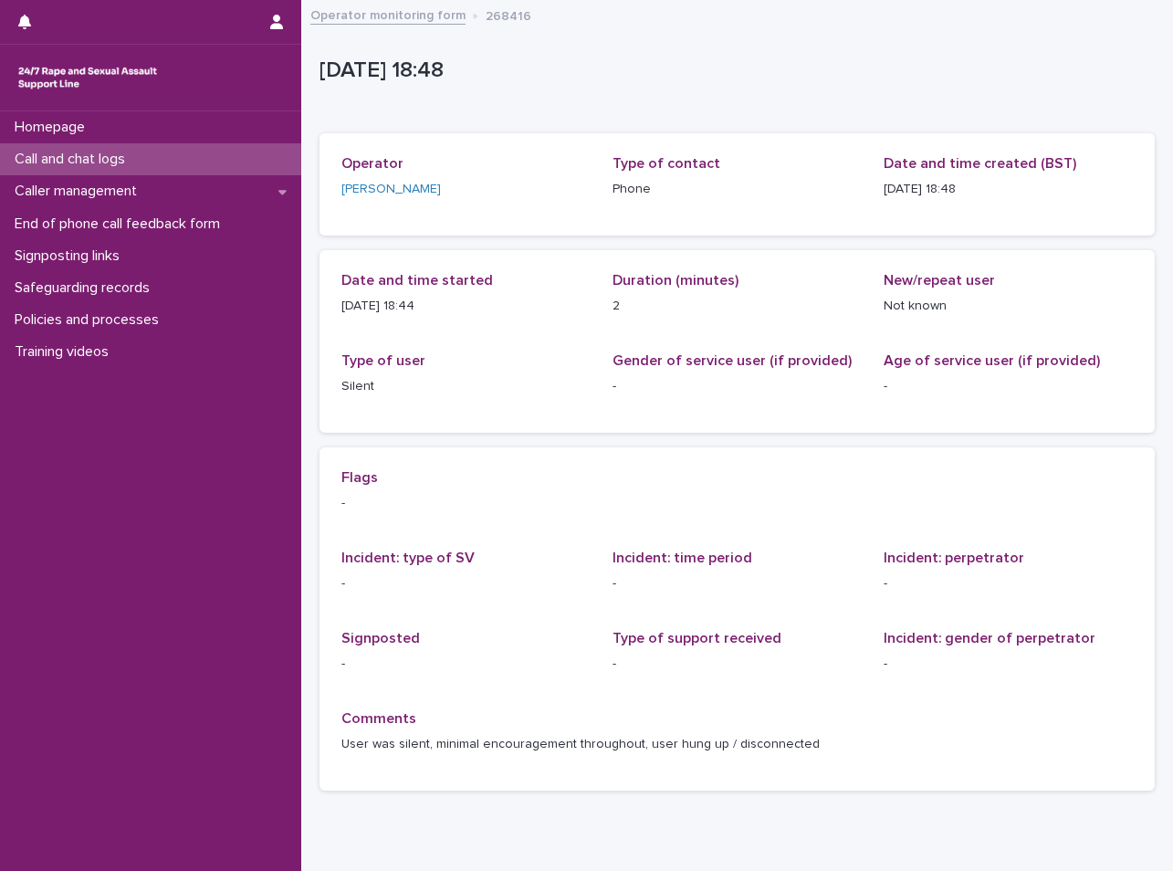
click at [151, 157] on div "Call and chat logs" at bounding box center [150, 159] width 301 height 32
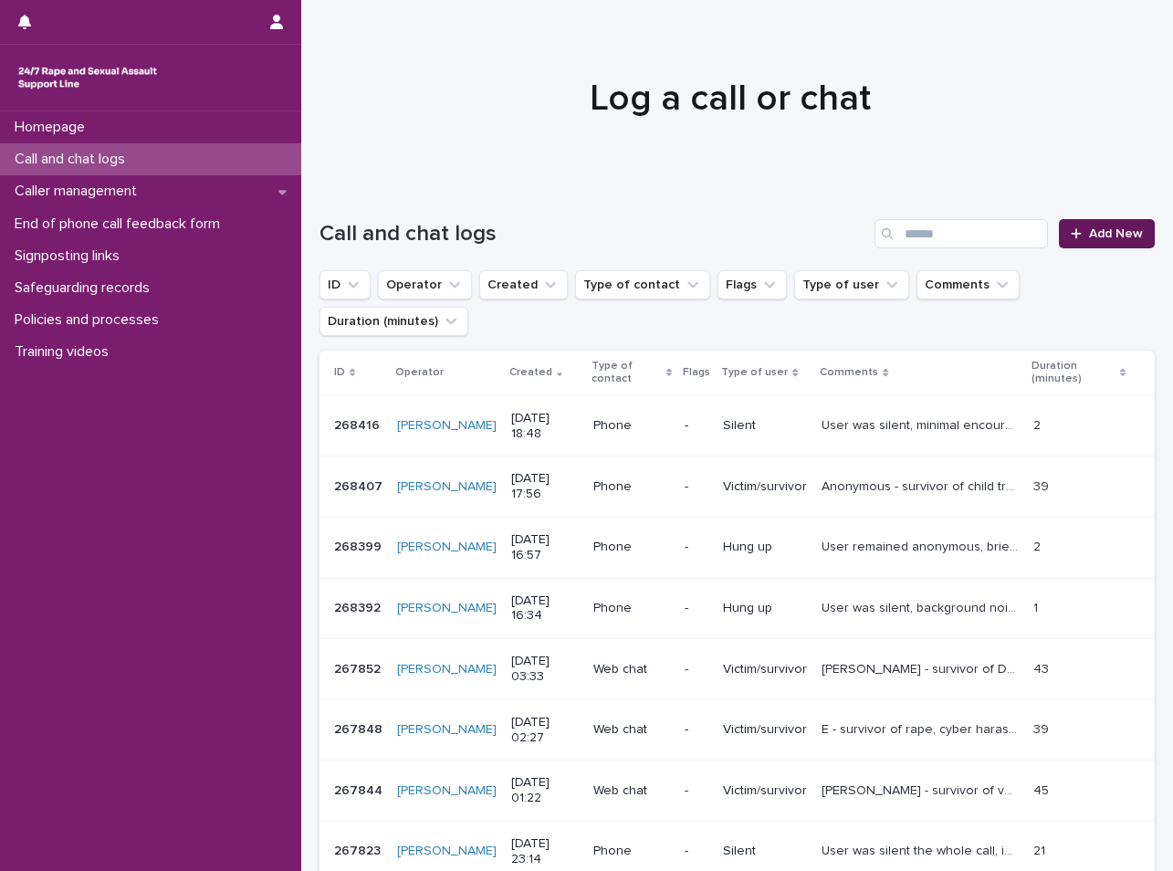
click at [1102, 238] on span "Add New" at bounding box center [1116, 233] width 54 height 13
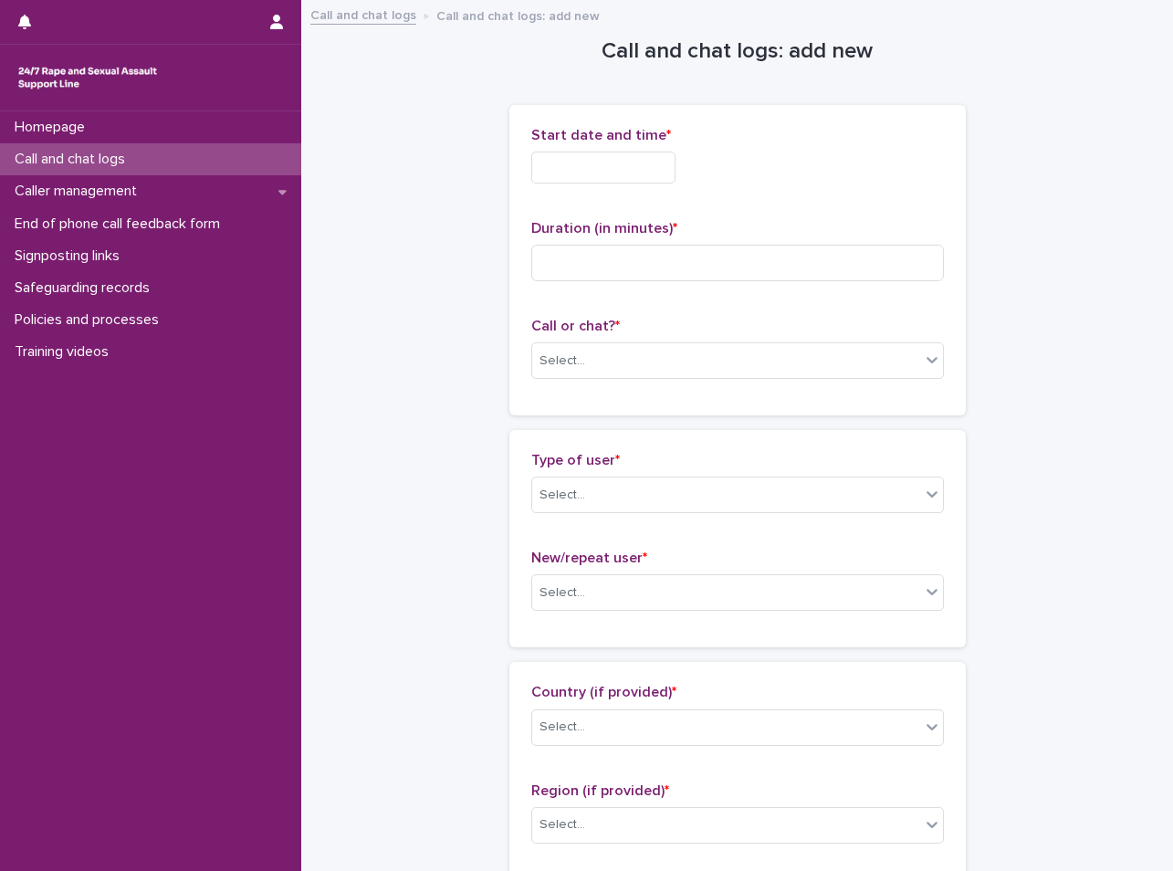
click at [596, 151] on input "text" at bounding box center [603, 167] width 144 height 32
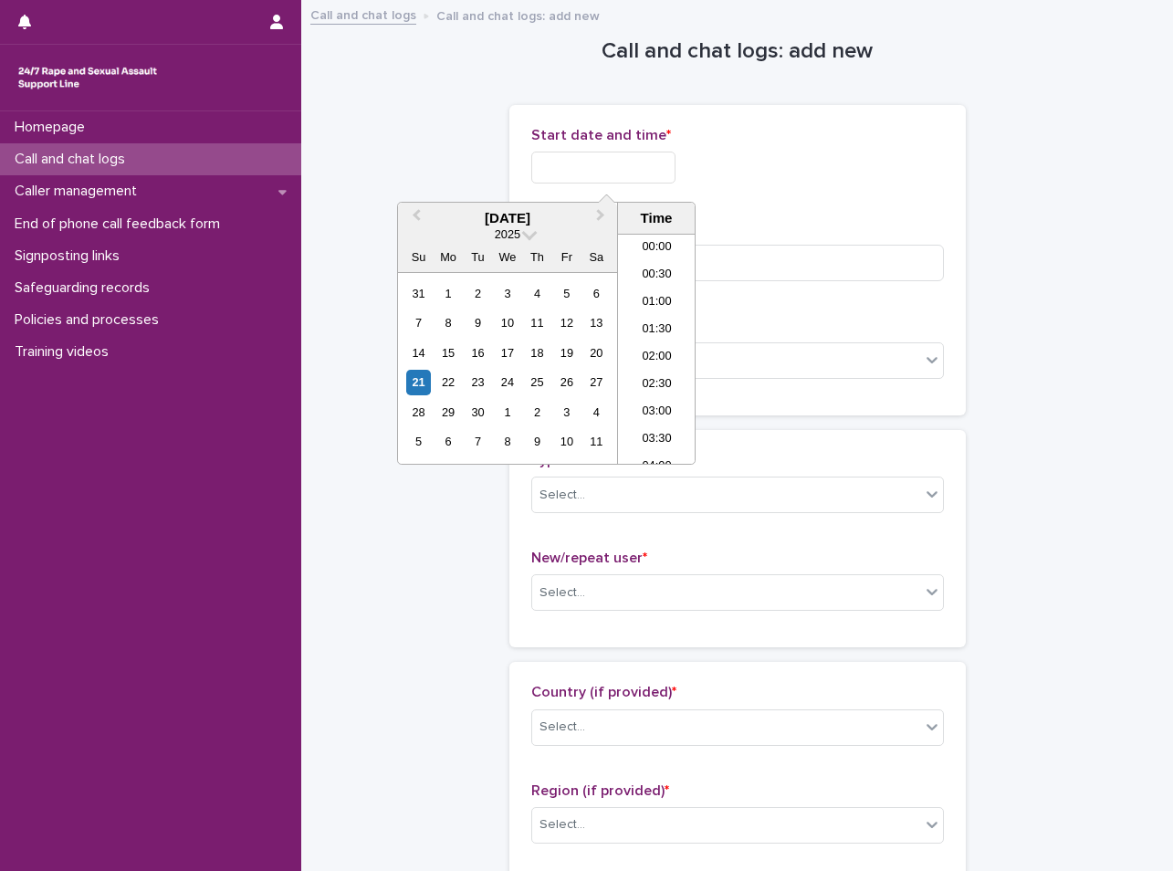
scroll to position [940, 0]
click at [668, 351] on li "19:00" at bounding box center [657, 348] width 78 height 27
click at [642, 173] on input "**********" at bounding box center [603, 167] width 144 height 32
type input "**********"
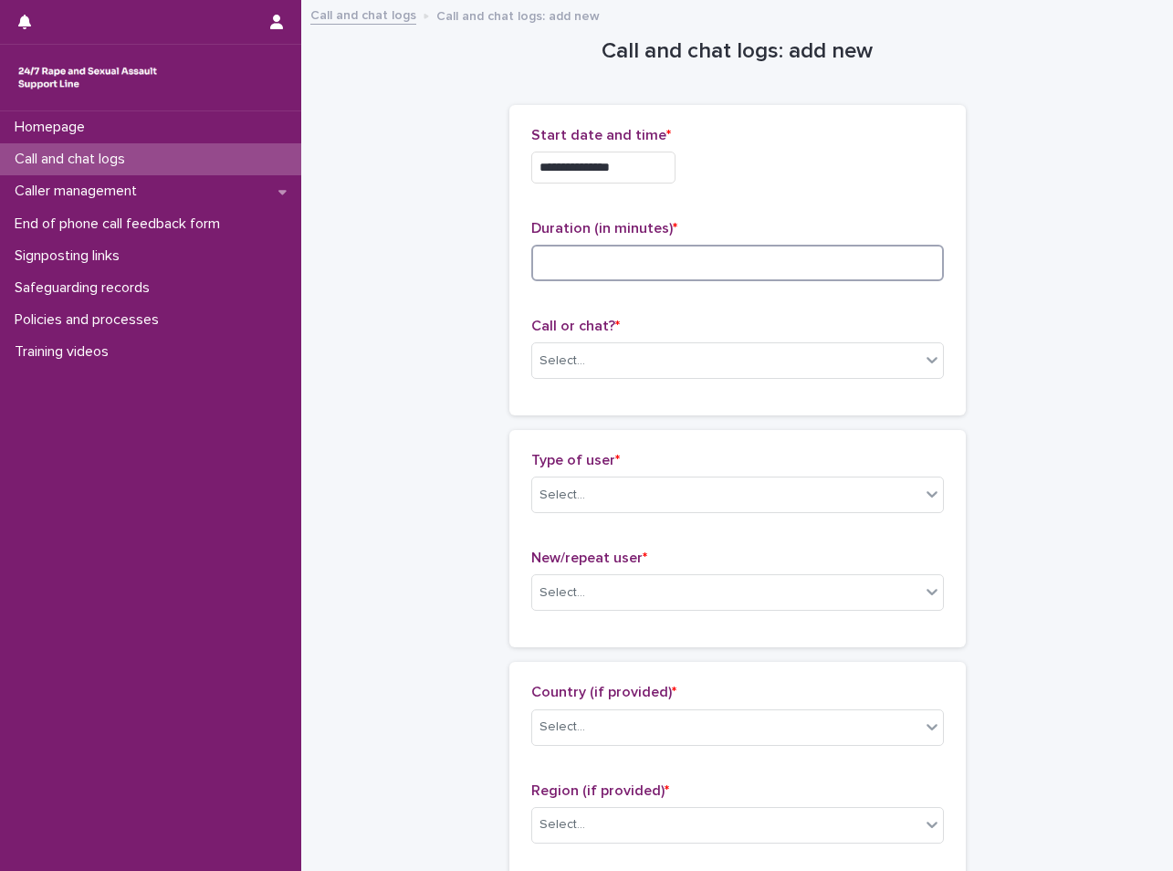
click at [785, 256] on input at bounding box center [737, 263] width 412 height 36
type input "*"
click at [568, 365] on div "Select..." at bounding box center [562, 360] width 46 height 19
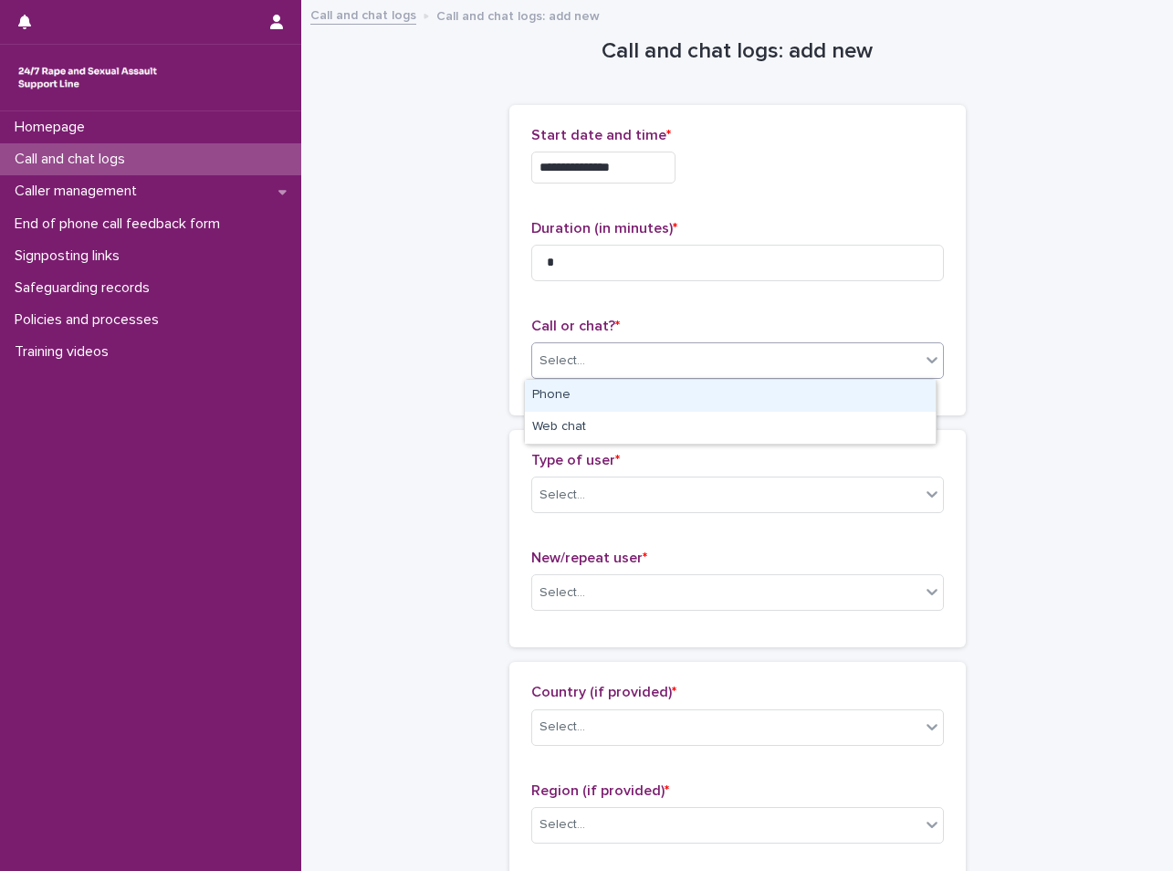
click at [586, 409] on div "Phone" at bounding box center [730, 396] width 411 height 32
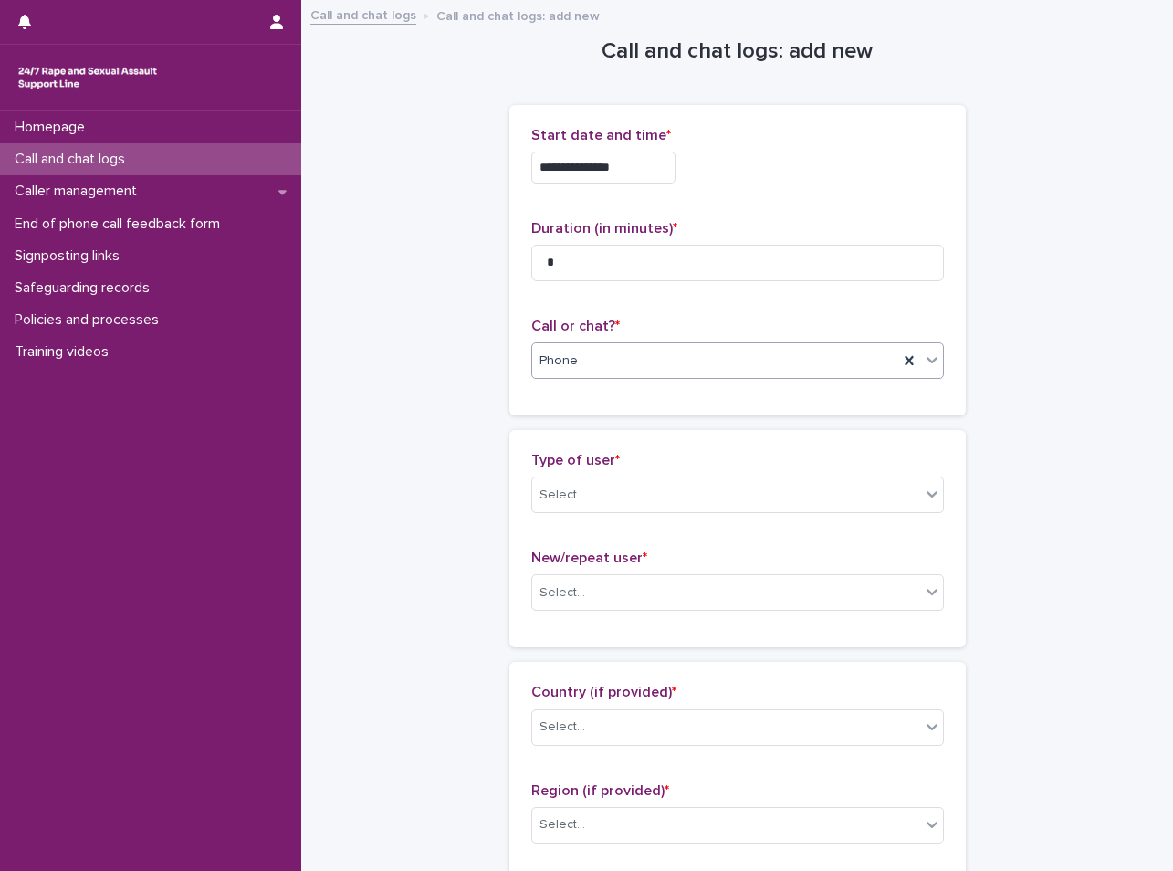
click at [607, 516] on div "Type of user * Select..." at bounding box center [737, 490] width 412 height 76
click at [609, 509] on div "Select..." at bounding box center [726, 495] width 388 height 30
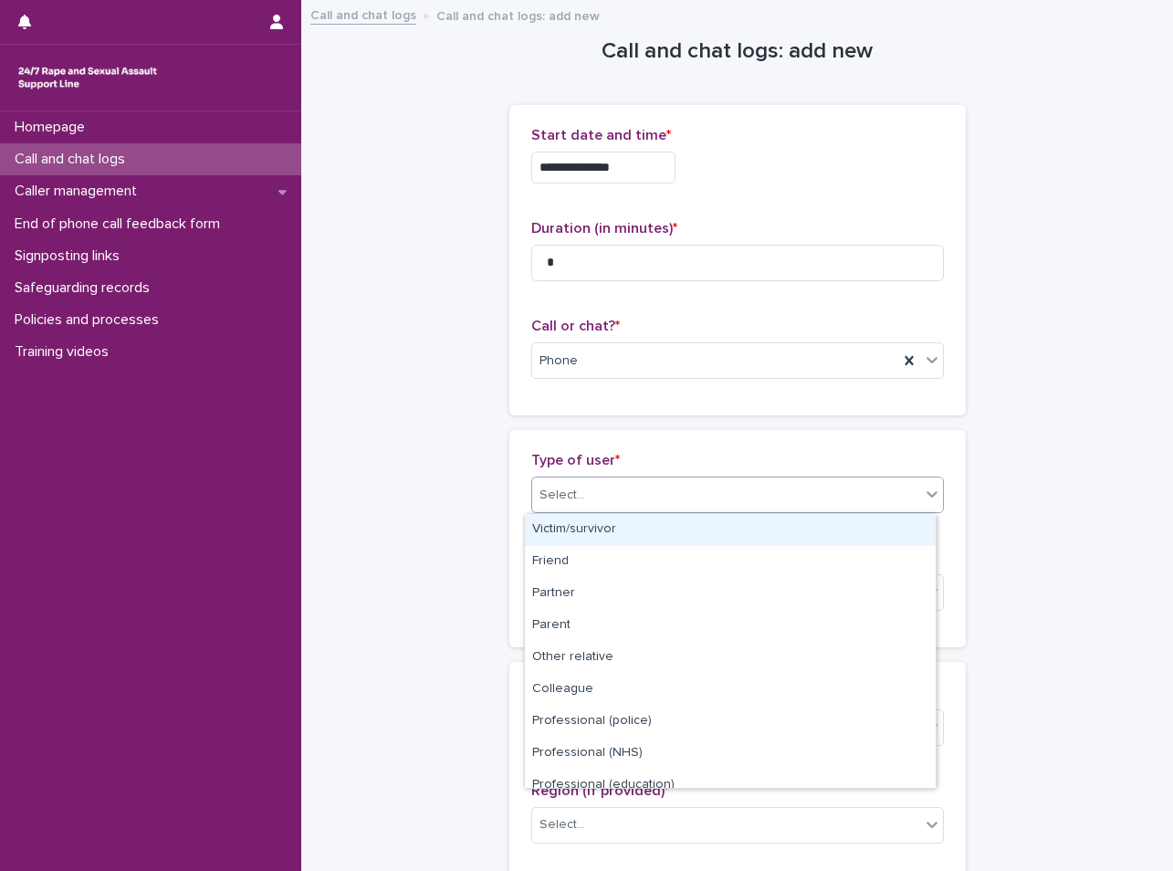
click at [618, 498] on div "Select..." at bounding box center [726, 495] width 388 height 30
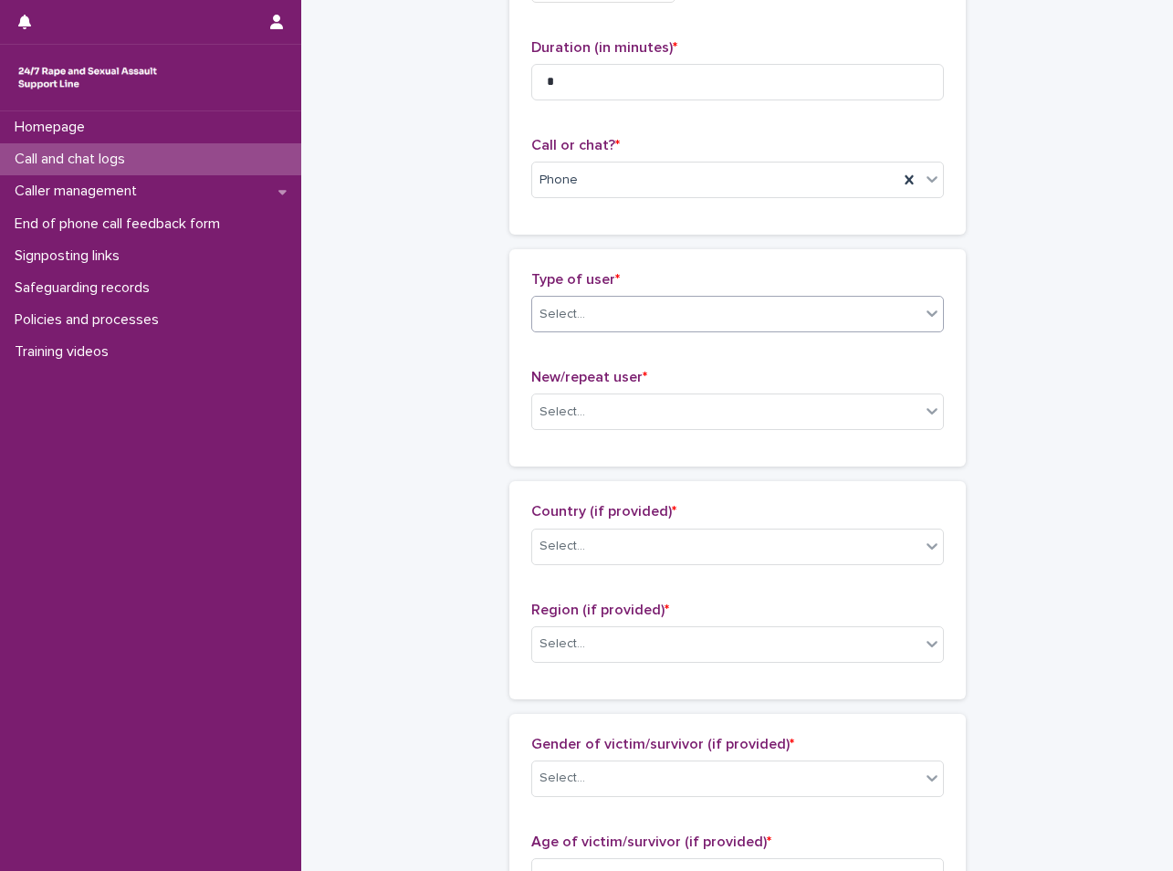
scroll to position [182, 0]
click at [601, 306] on div "Select..." at bounding box center [726, 312] width 388 height 30
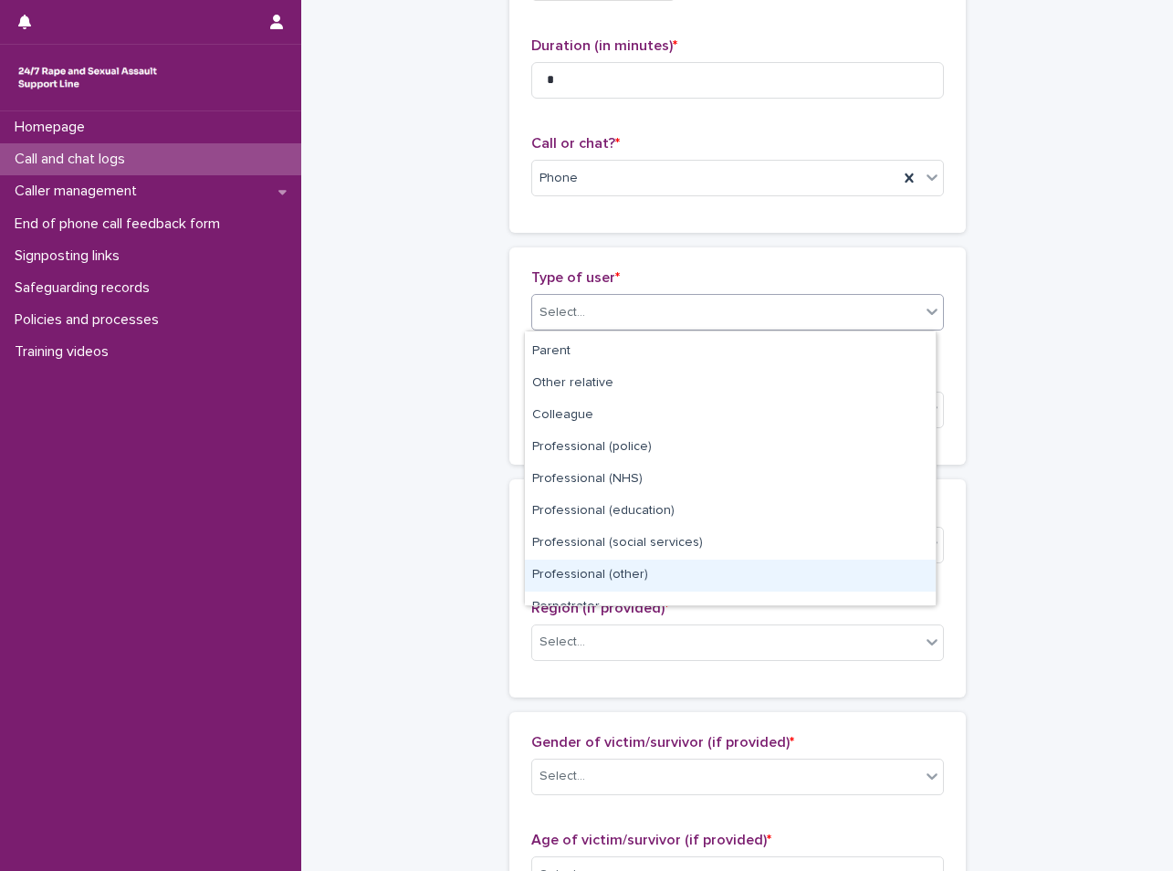
scroll to position [205, 0]
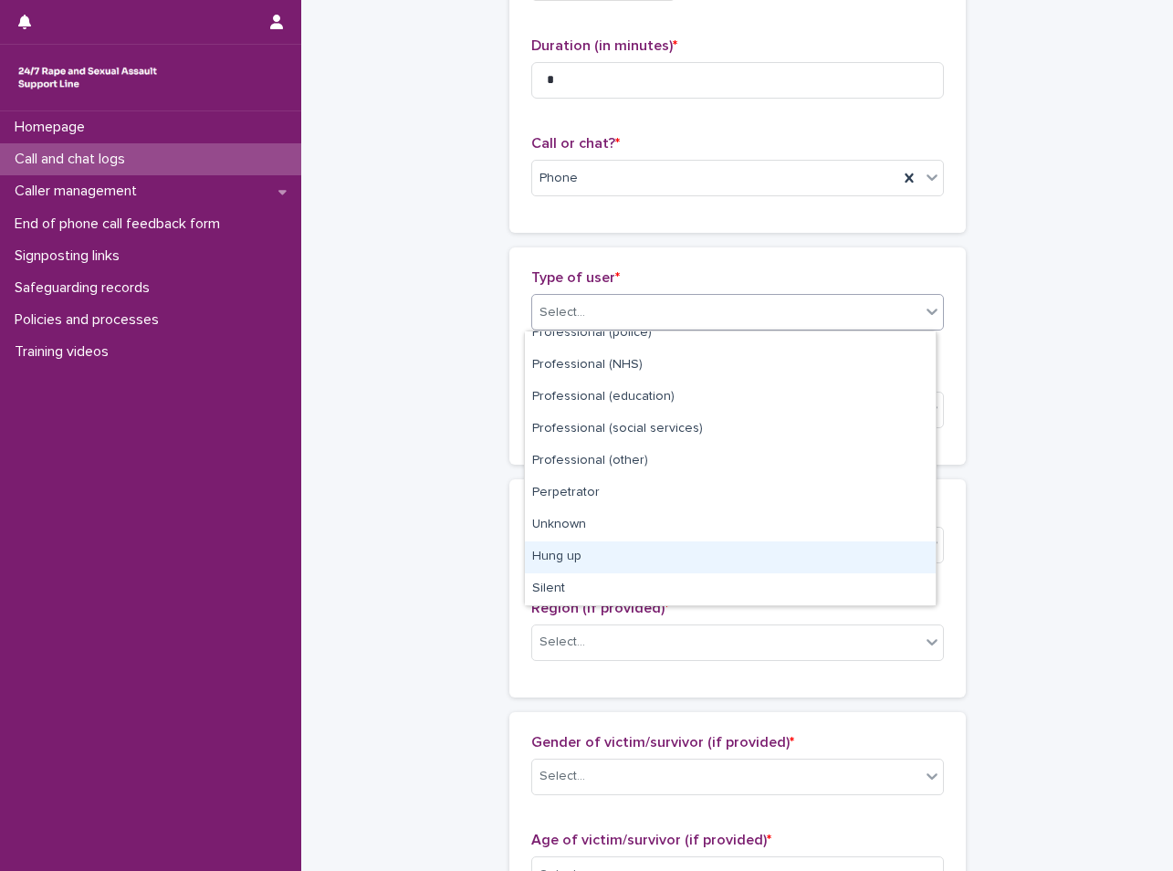
click at [591, 551] on div "Hung up" at bounding box center [730, 557] width 411 height 32
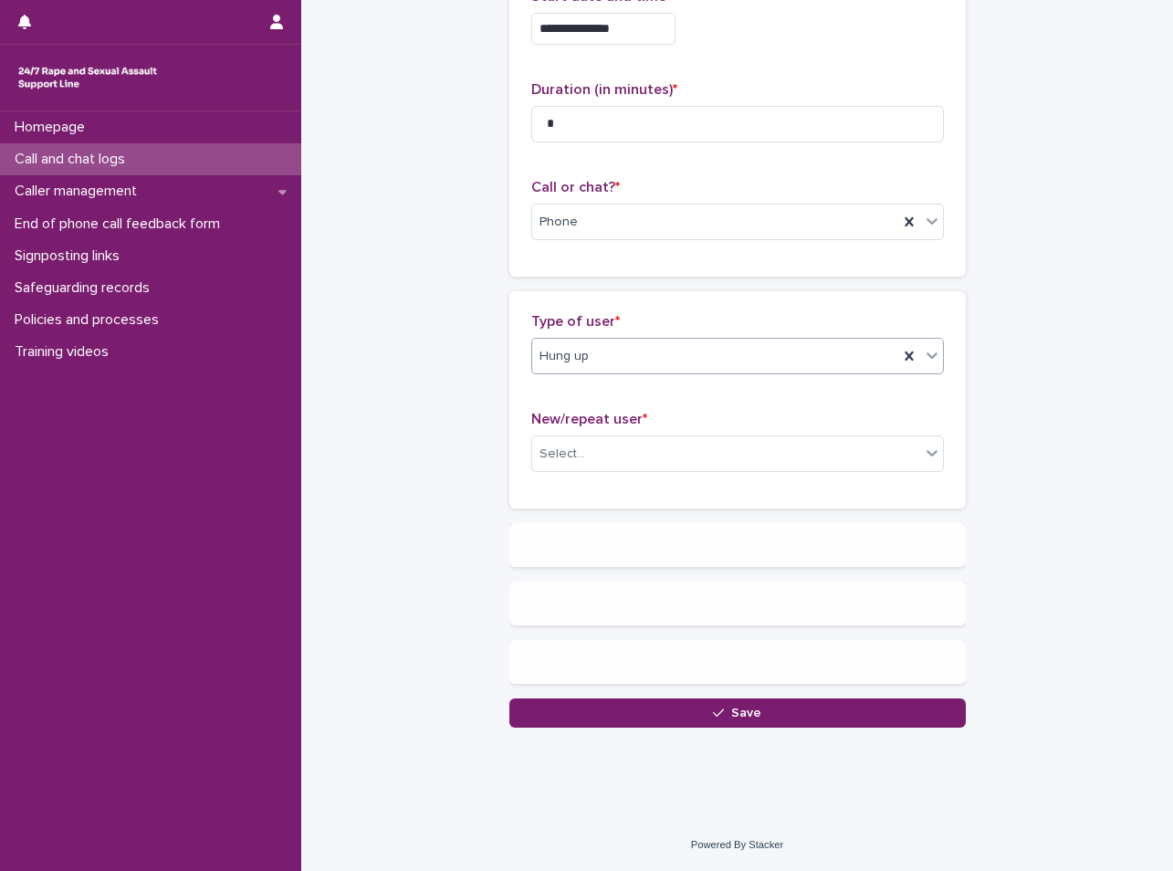
scroll to position [0, 0]
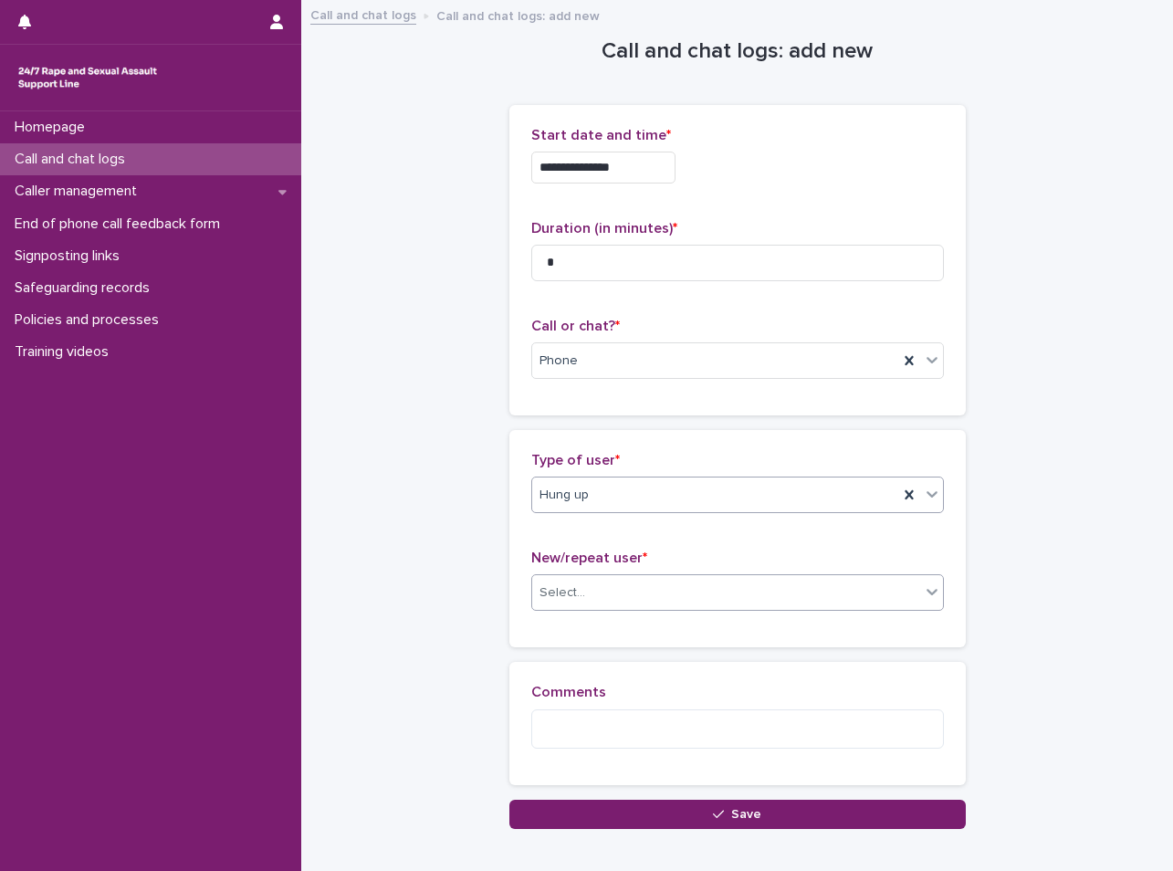
click at [581, 599] on div "Select..." at bounding box center [726, 593] width 388 height 30
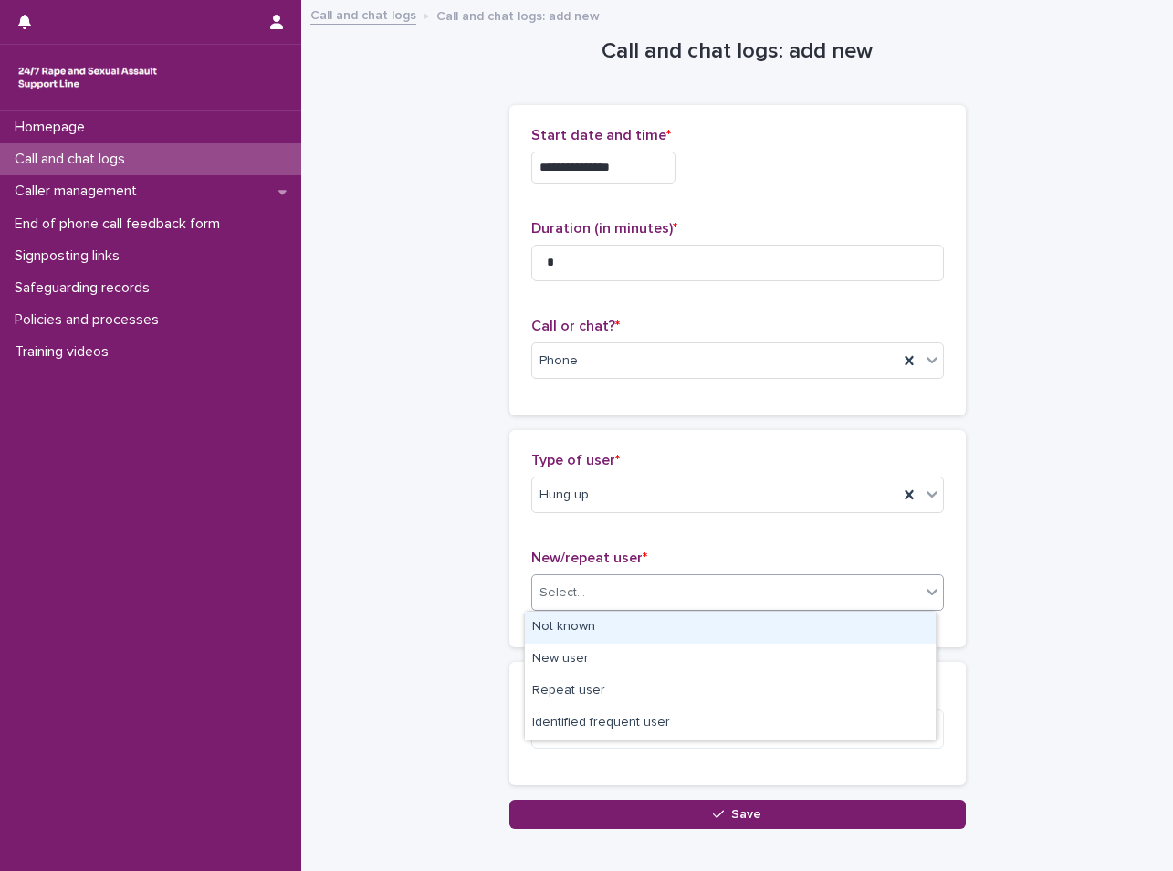
click at [576, 621] on div "Not known" at bounding box center [730, 627] width 411 height 32
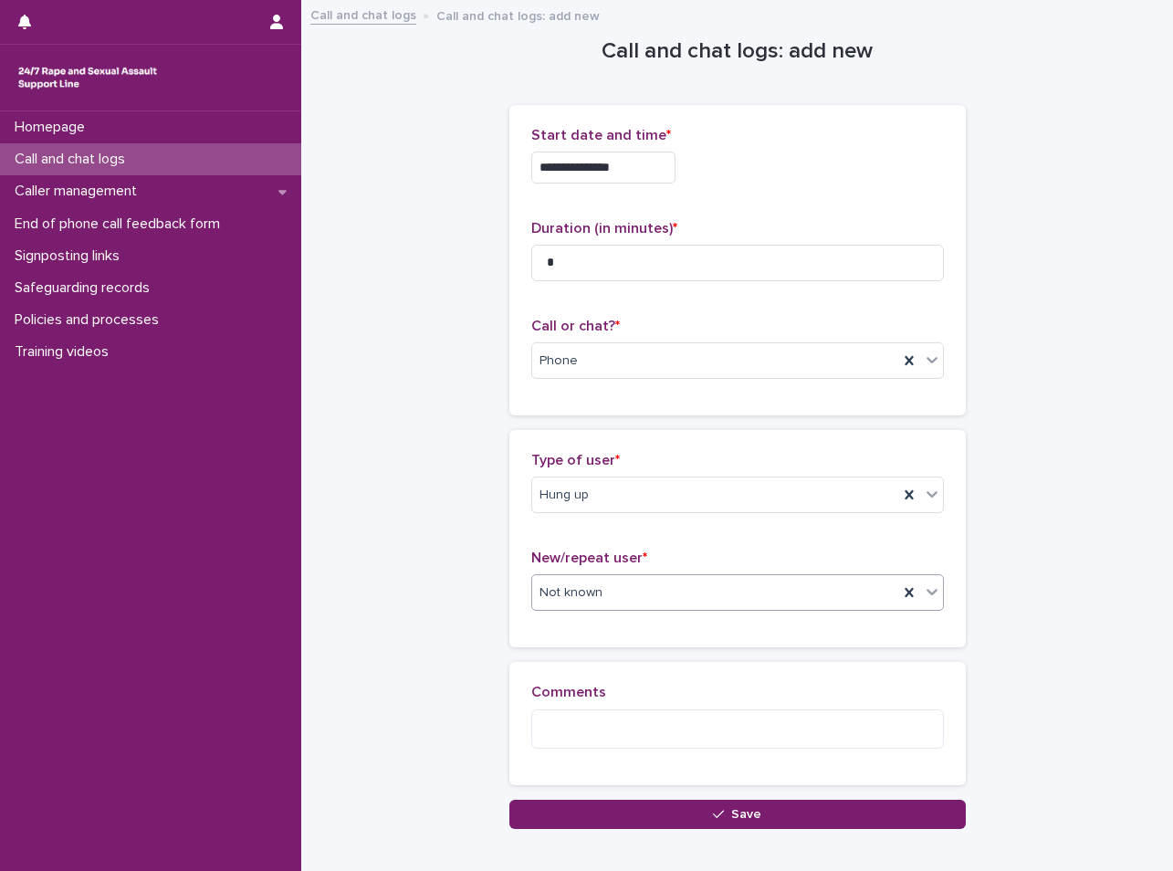
scroll to position [100, 0]
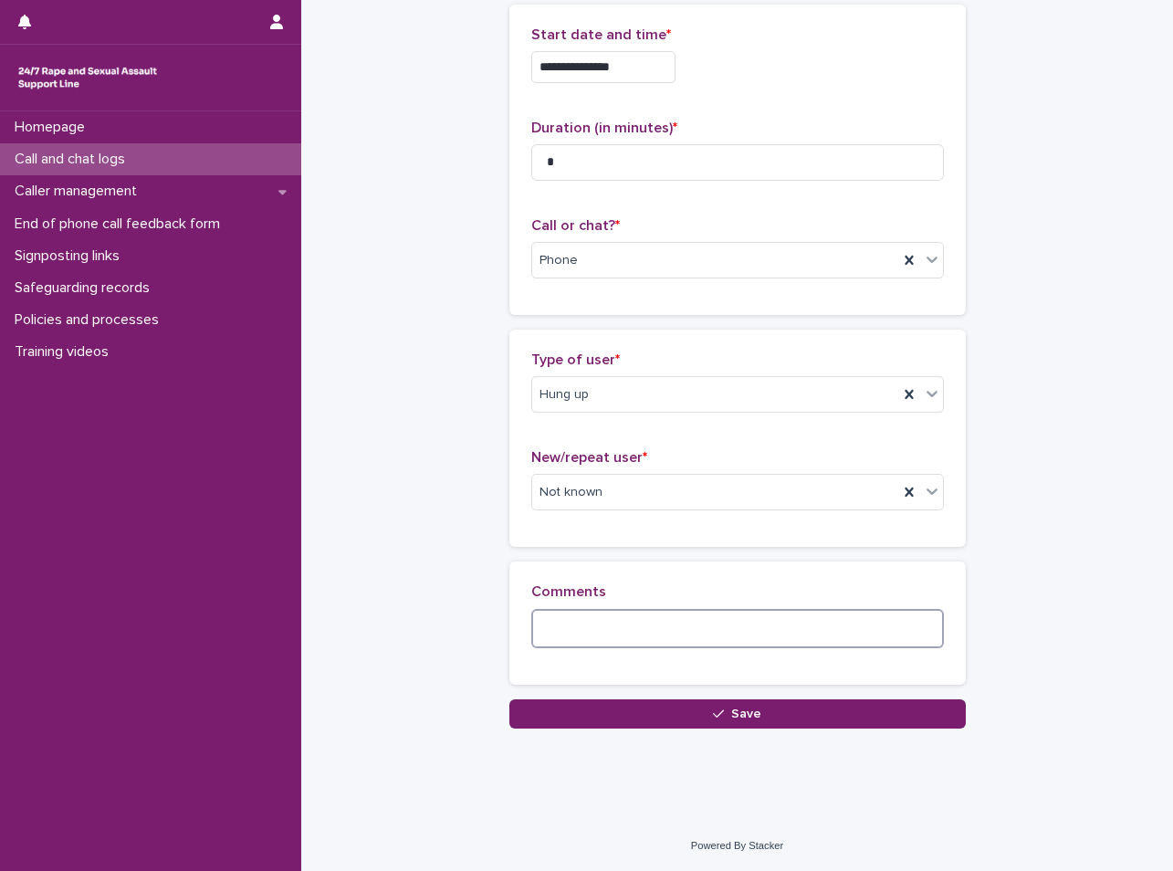
click at [588, 621] on textarea at bounding box center [737, 628] width 412 height 39
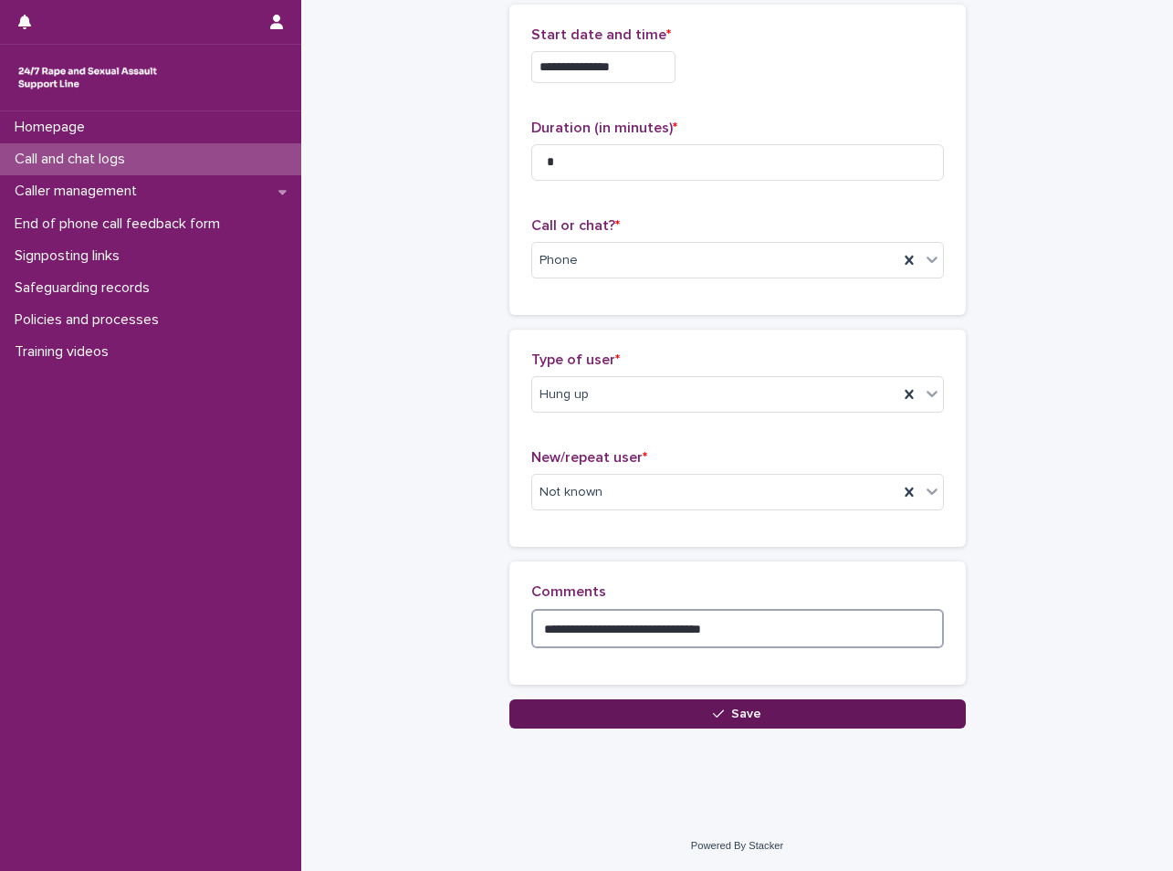
type textarea "**********"
click at [715, 724] on button "Save" at bounding box center [737, 713] width 456 height 29
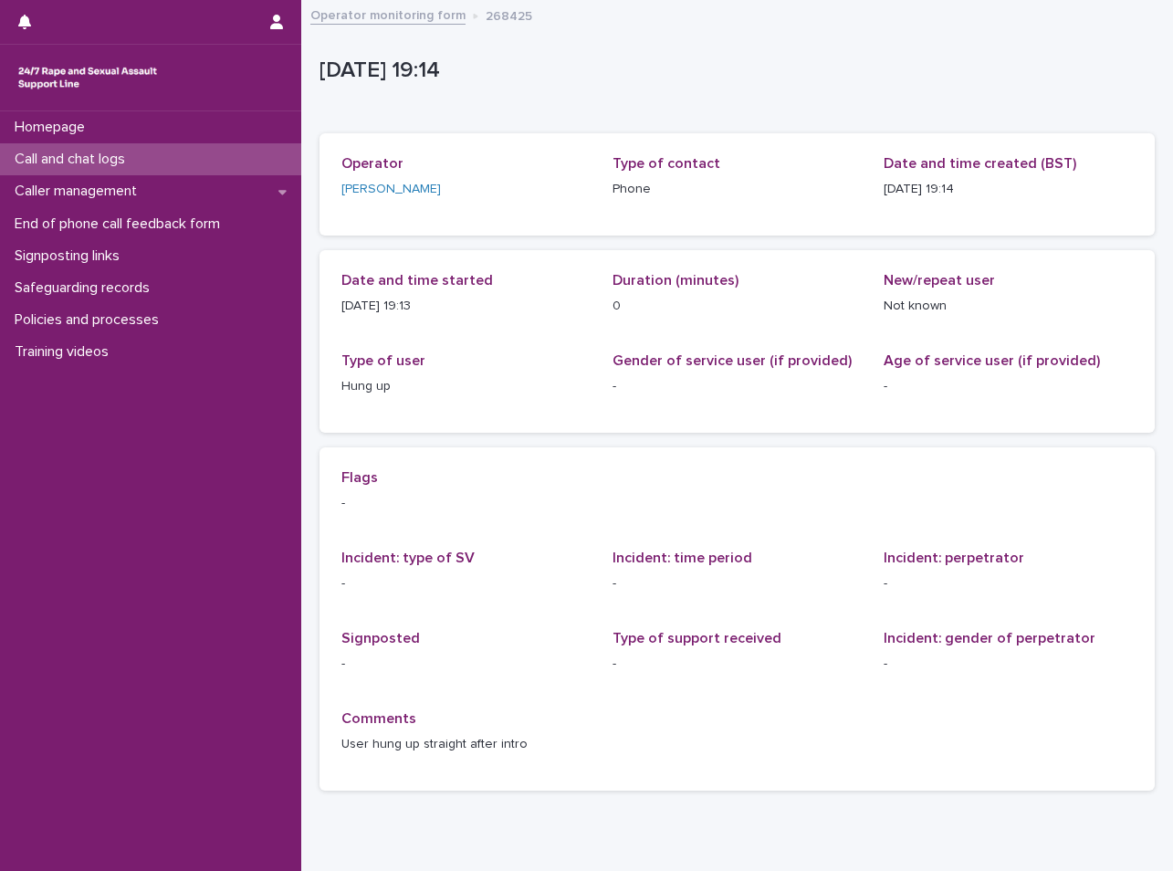
click at [137, 161] on p "Call and chat logs" at bounding box center [73, 159] width 132 height 17
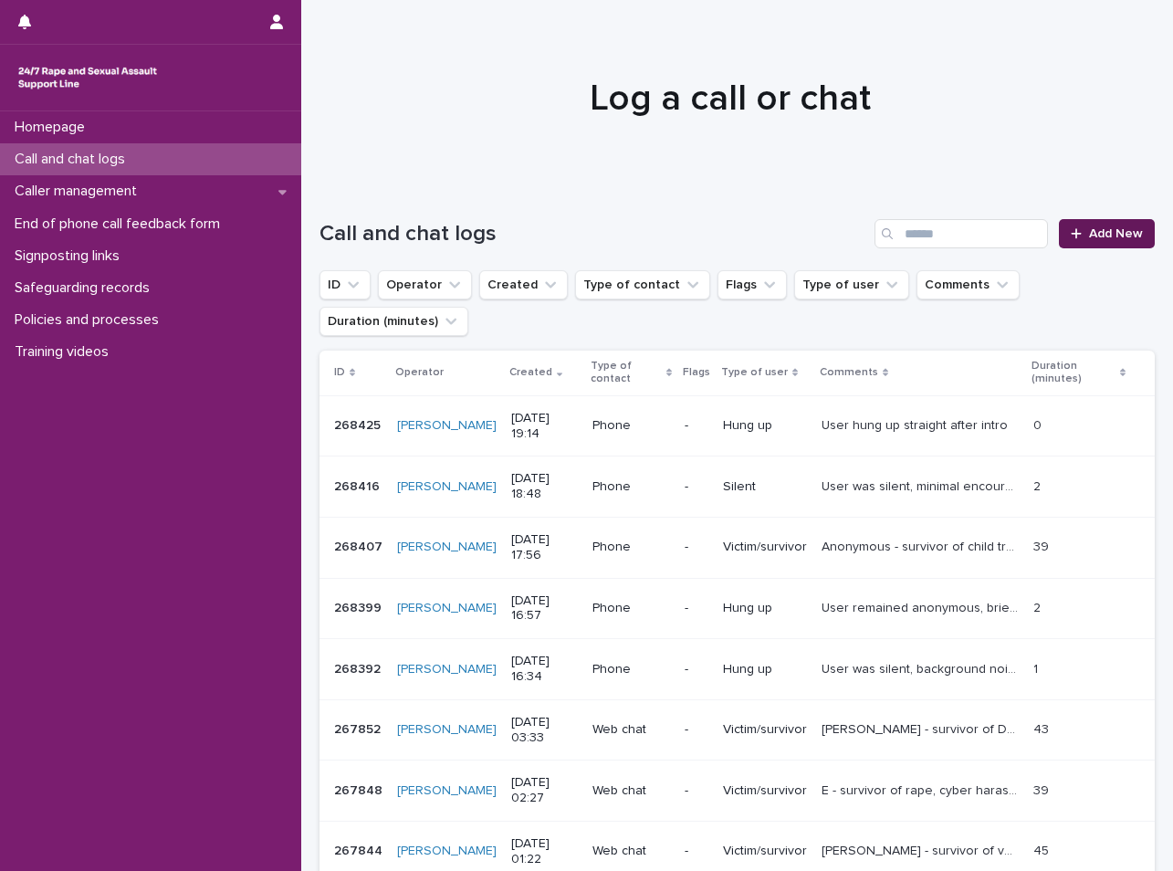
click at [1092, 226] on link "Add New" at bounding box center [1106, 233] width 96 height 29
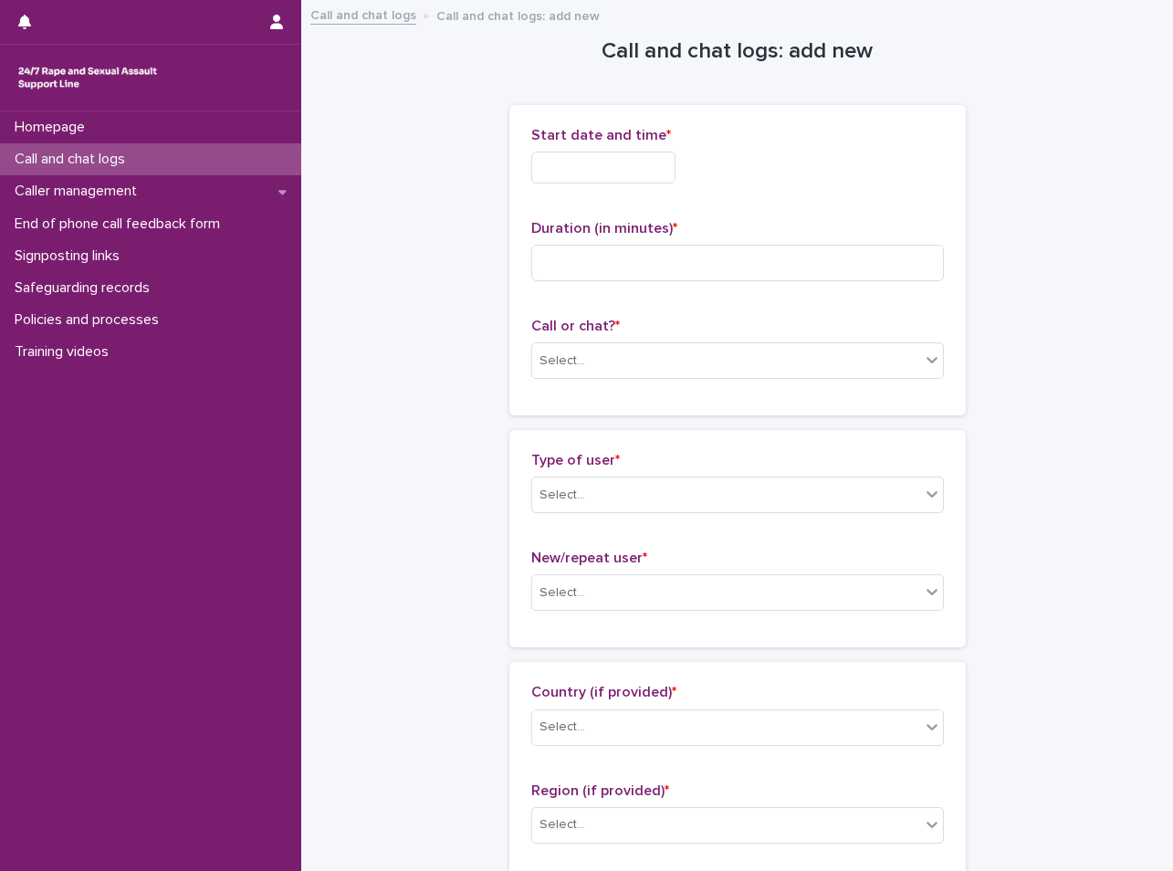
click at [547, 173] on input "text" at bounding box center [603, 167] width 144 height 32
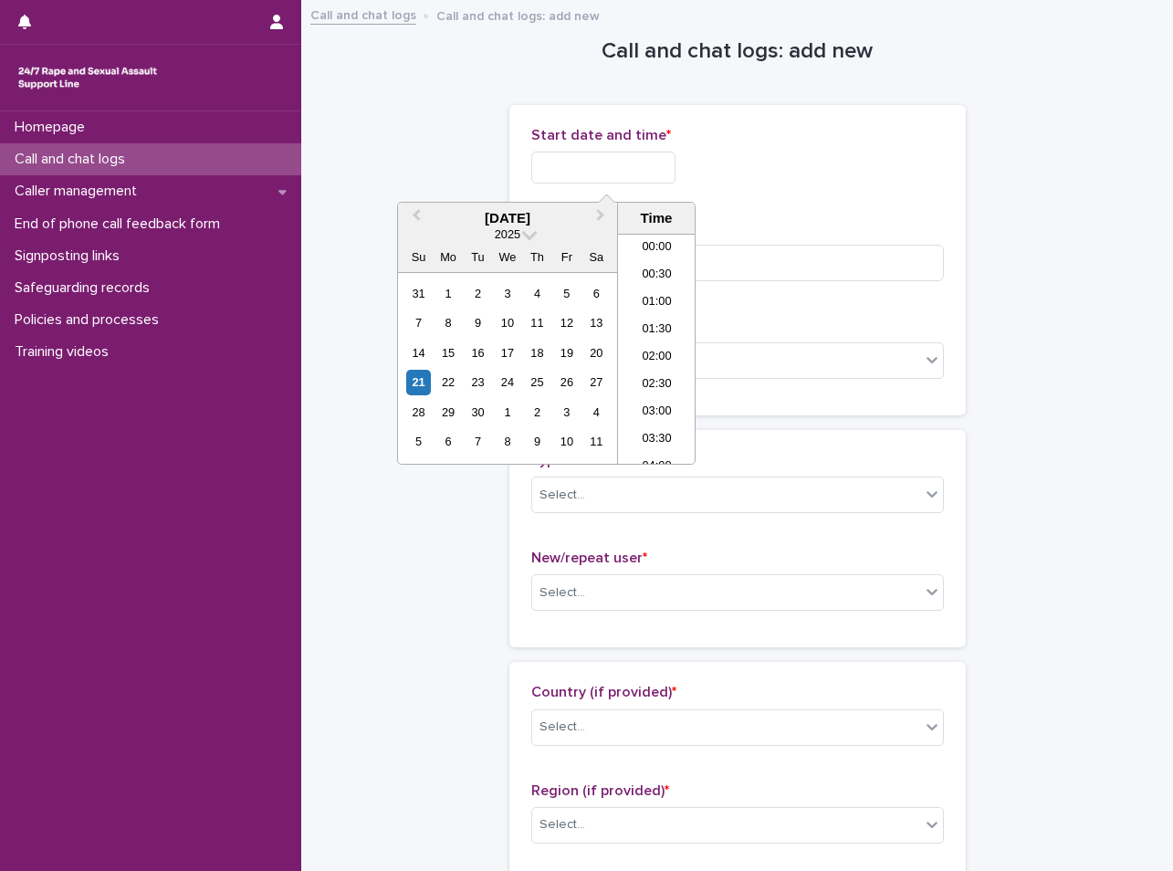
scroll to position [940, 0]
click at [667, 351] on li "19:00" at bounding box center [657, 348] width 78 height 27
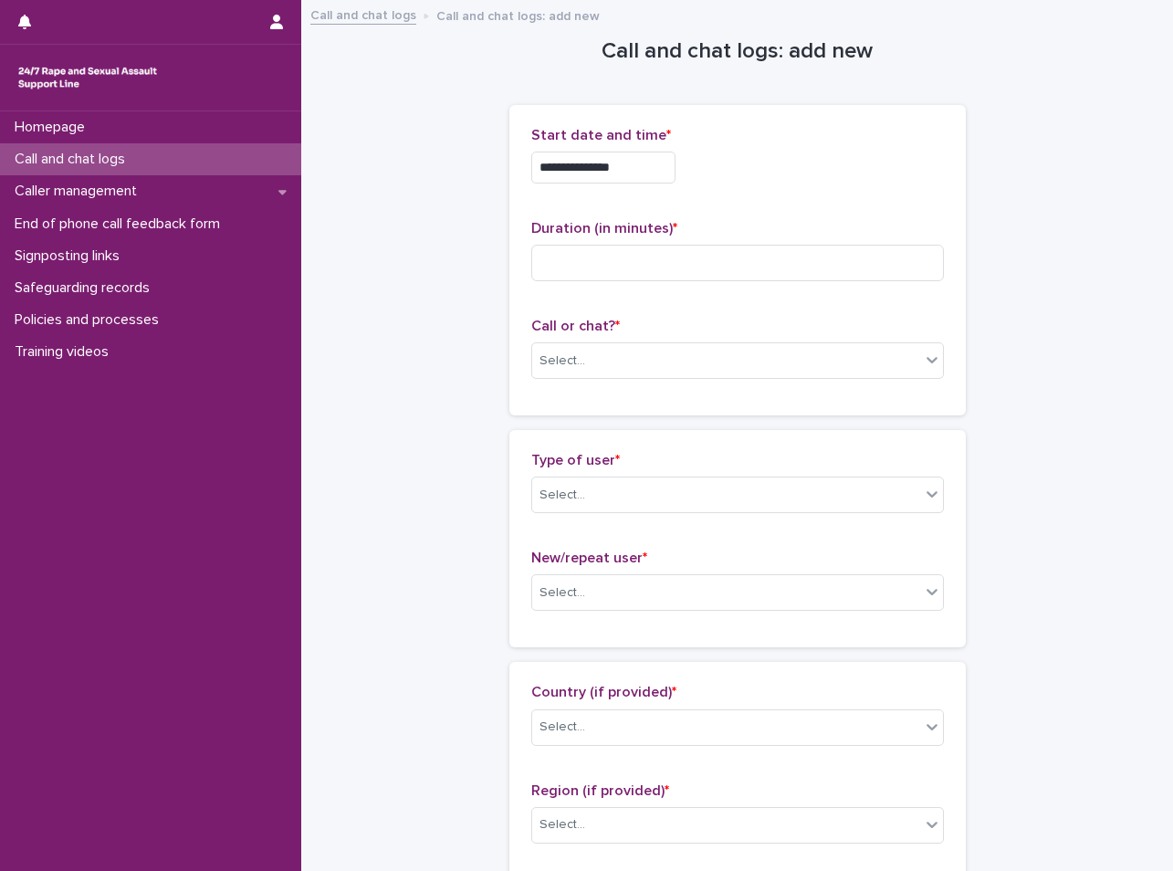
click at [644, 154] on input "**********" at bounding box center [603, 167] width 144 height 32
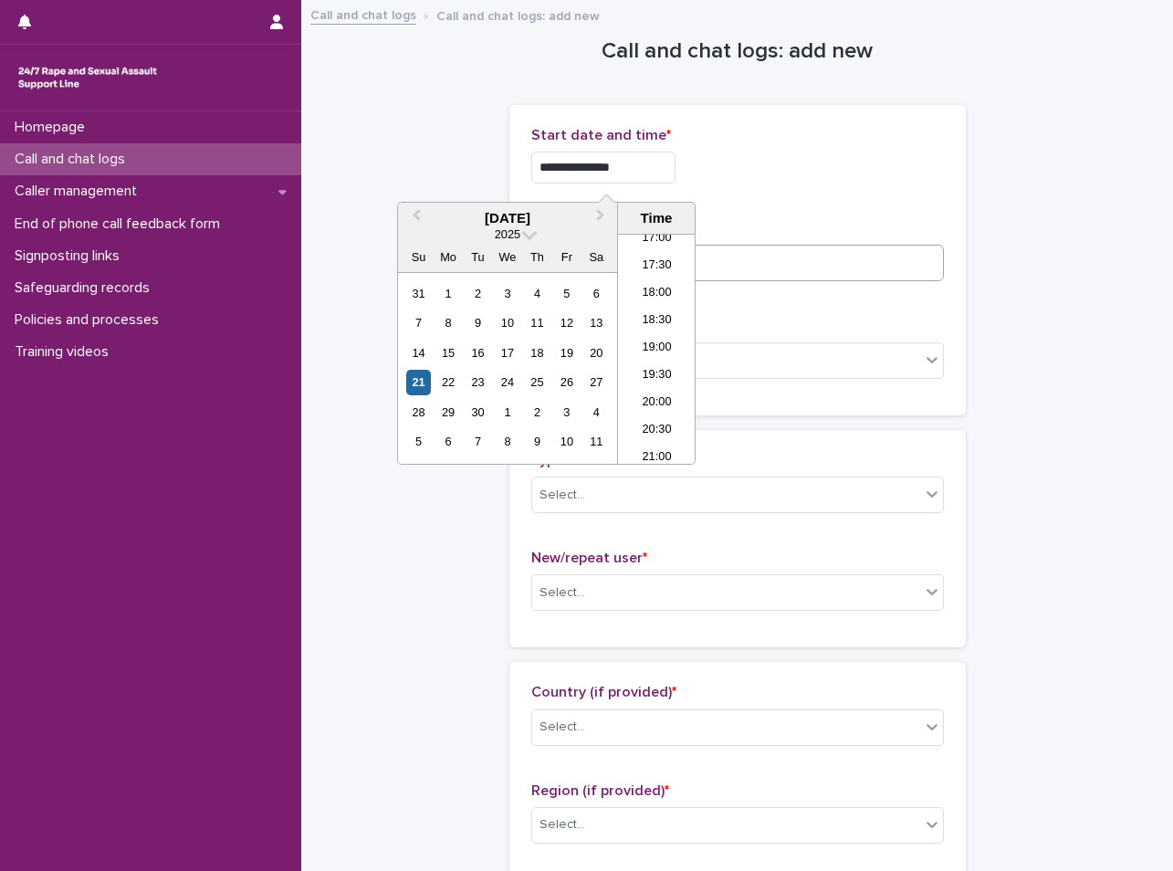
type input "**********"
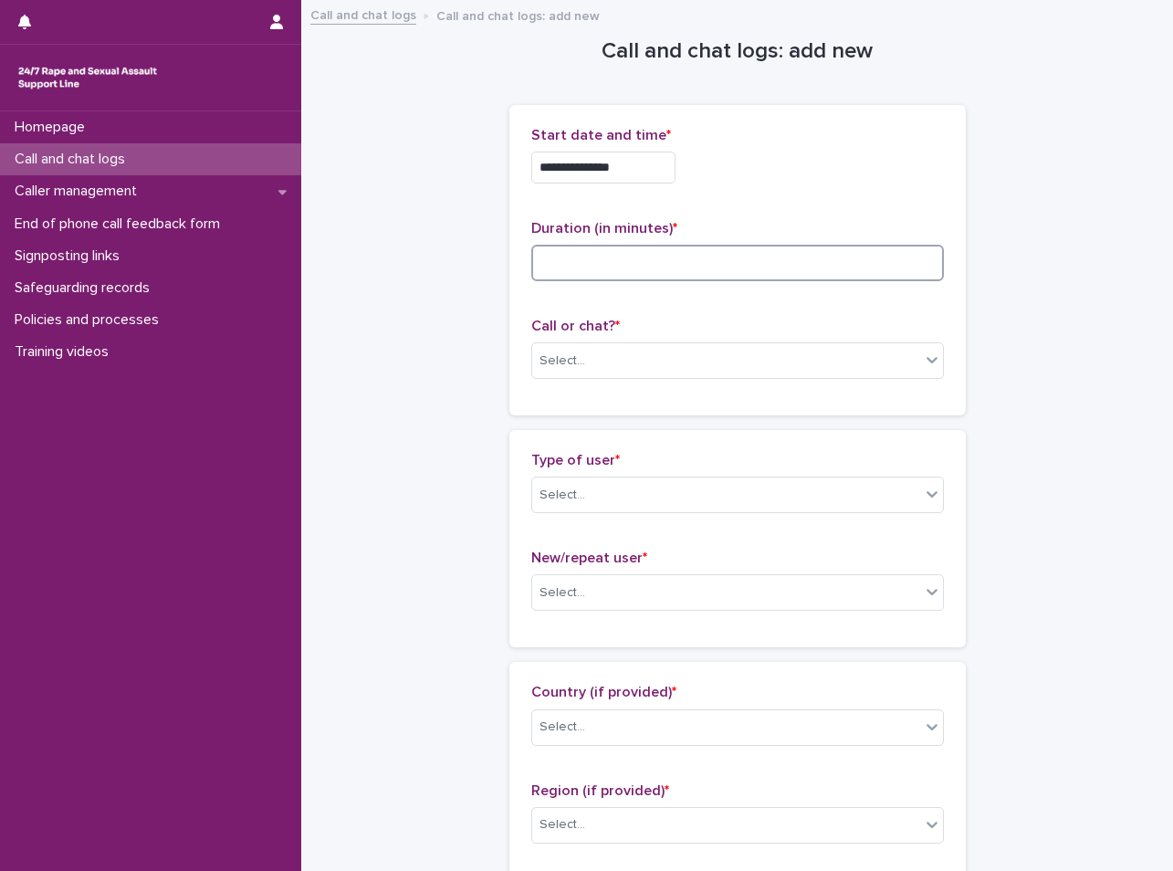
click at [768, 251] on input at bounding box center [737, 263] width 412 height 36
type input "*"
click at [589, 367] on div "Select..." at bounding box center [726, 361] width 388 height 30
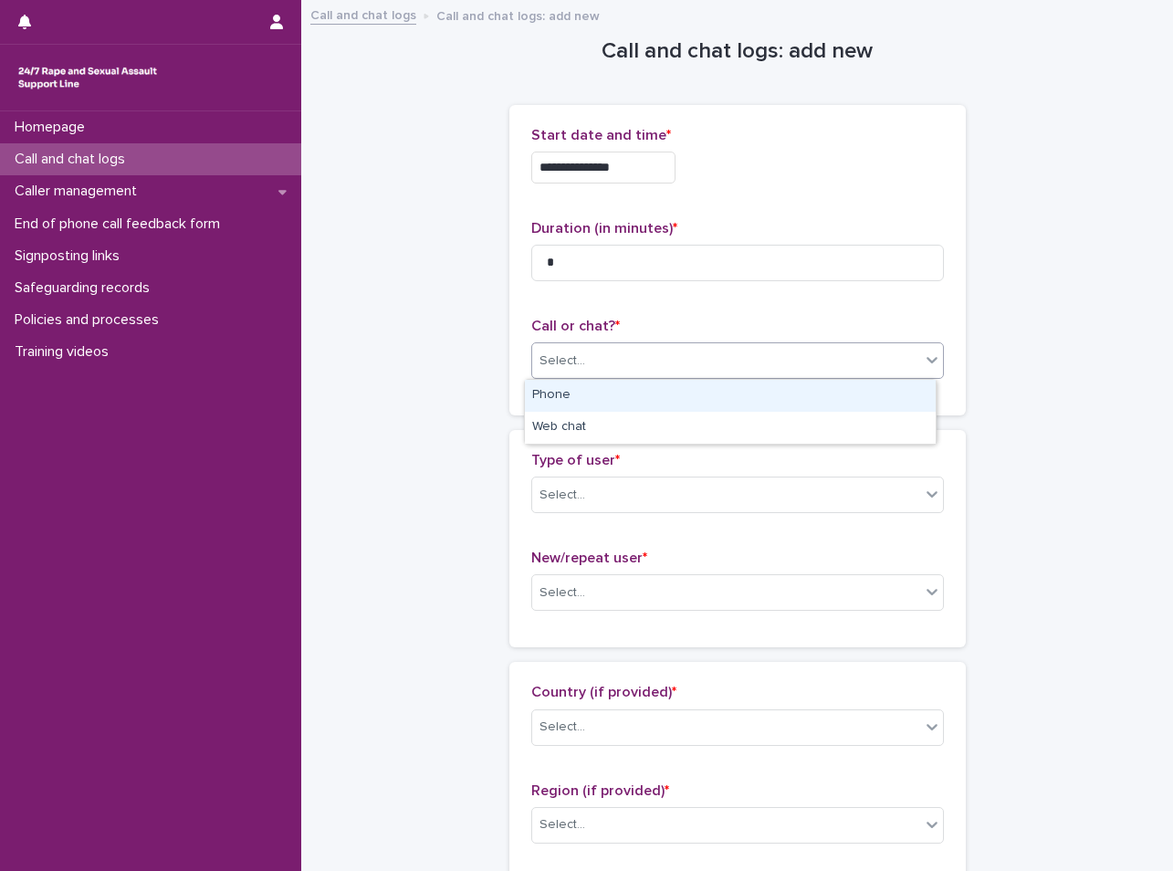
click at [588, 404] on div "Phone" at bounding box center [730, 396] width 411 height 32
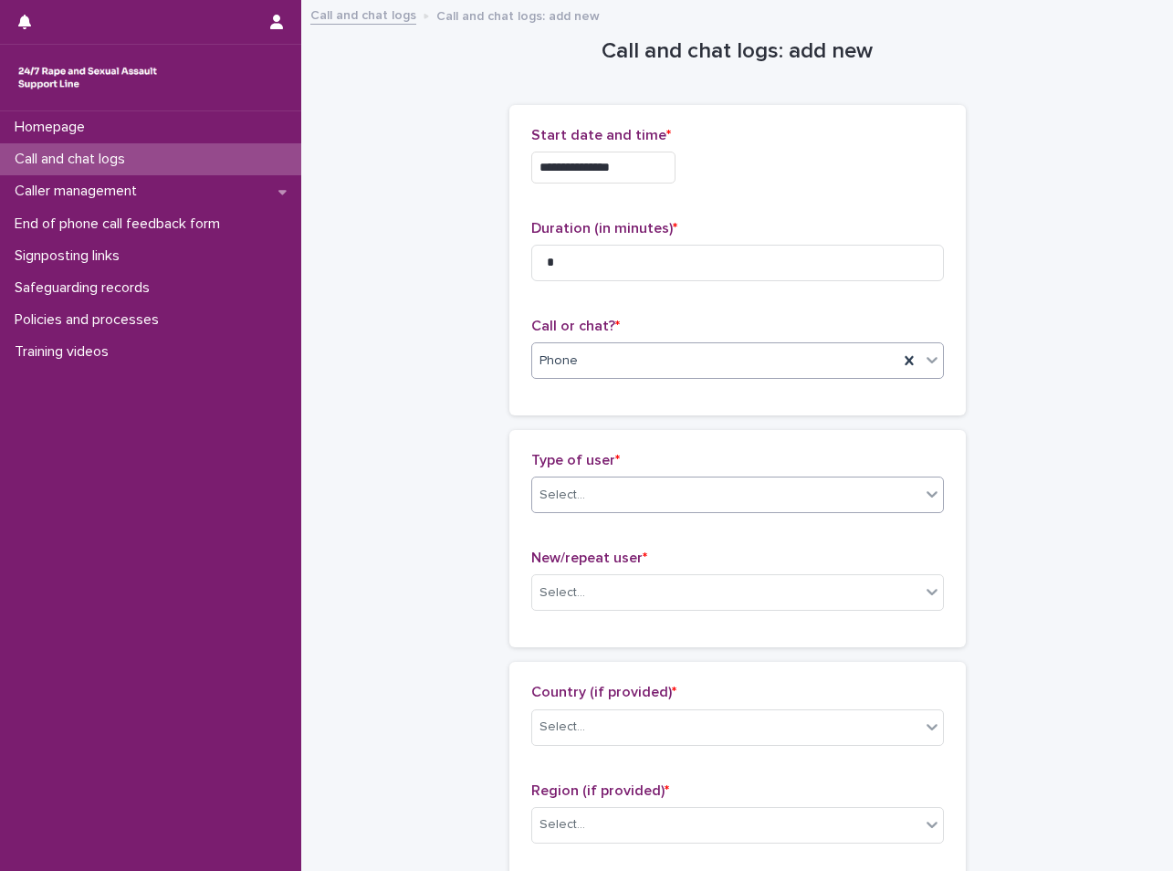
click at [584, 496] on div "Select..." at bounding box center [726, 495] width 388 height 30
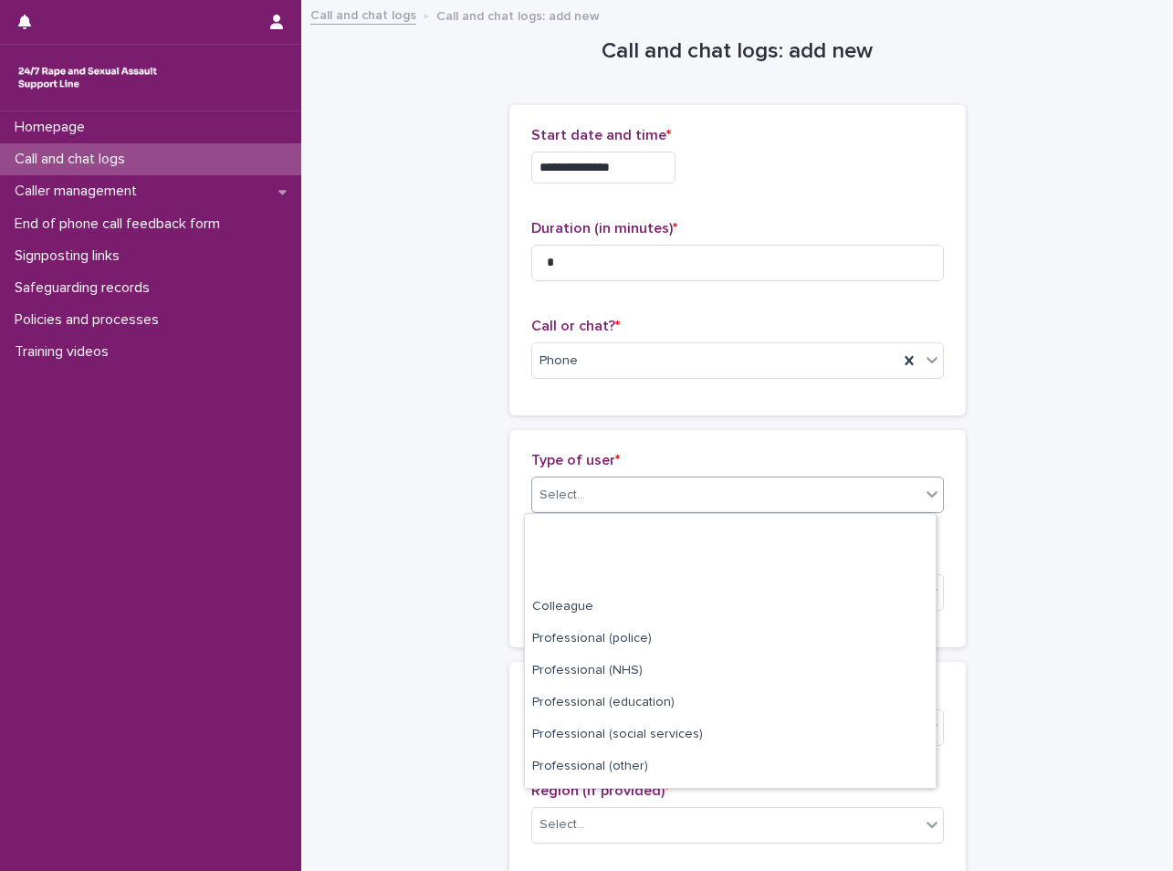
scroll to position [205, 0]
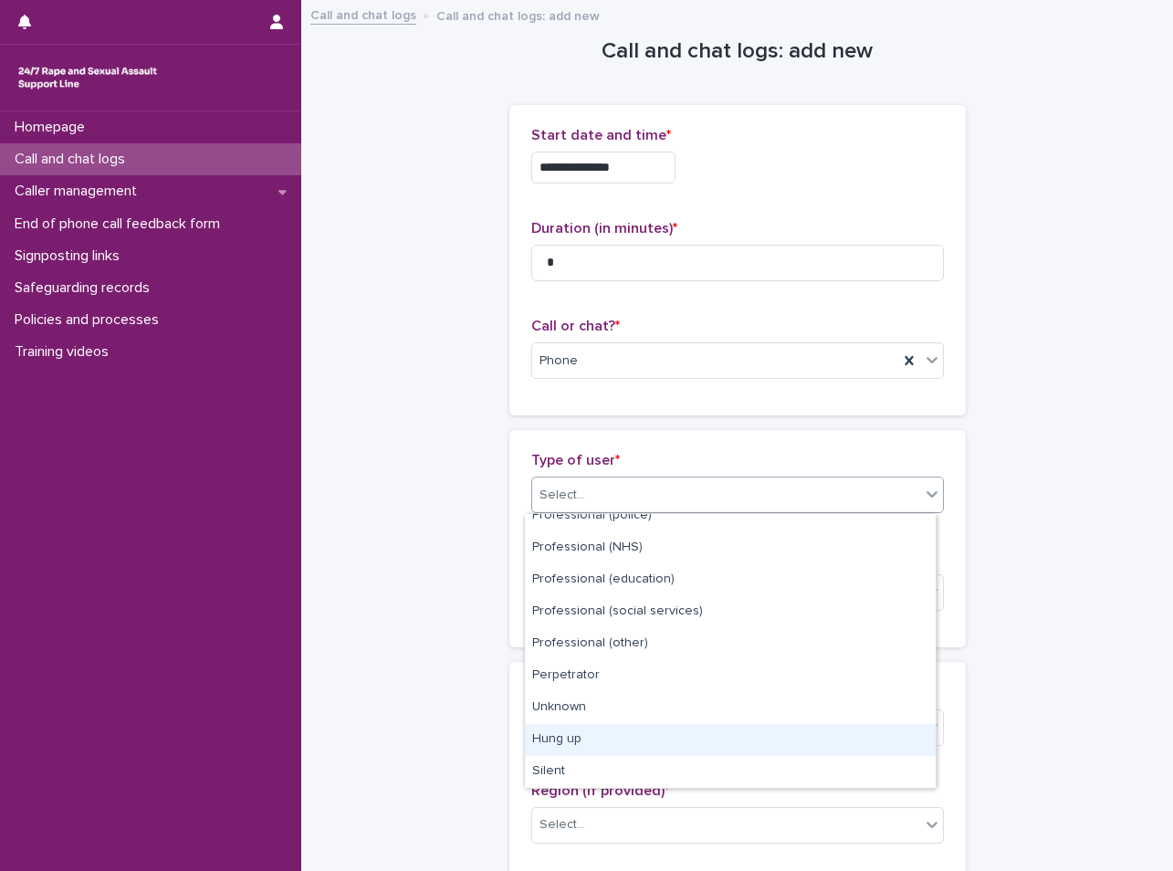
click at [648, 743] on div "Hung up" at bounding box center [730, 740] width 411 height 32
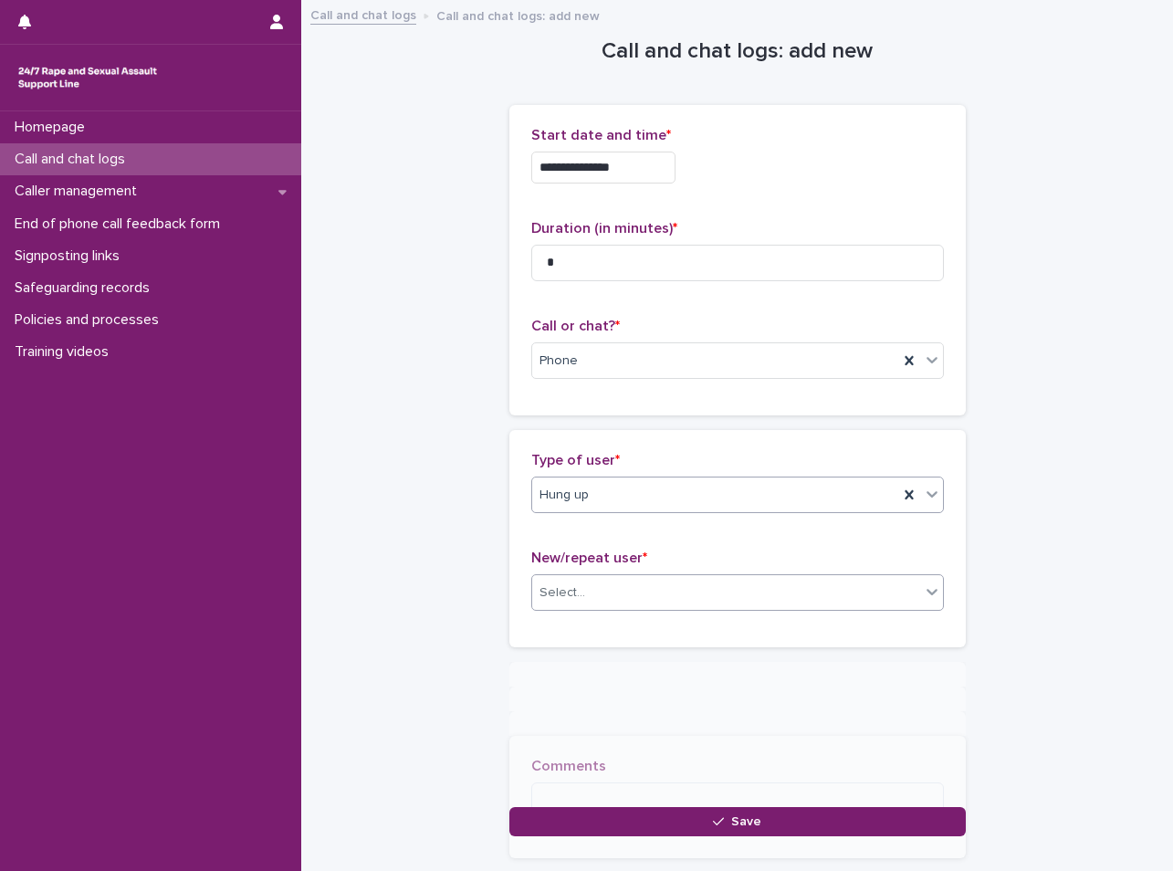
click at [615, 589] on div "Select..." at bounding box center [726, 593] width 388 height 30
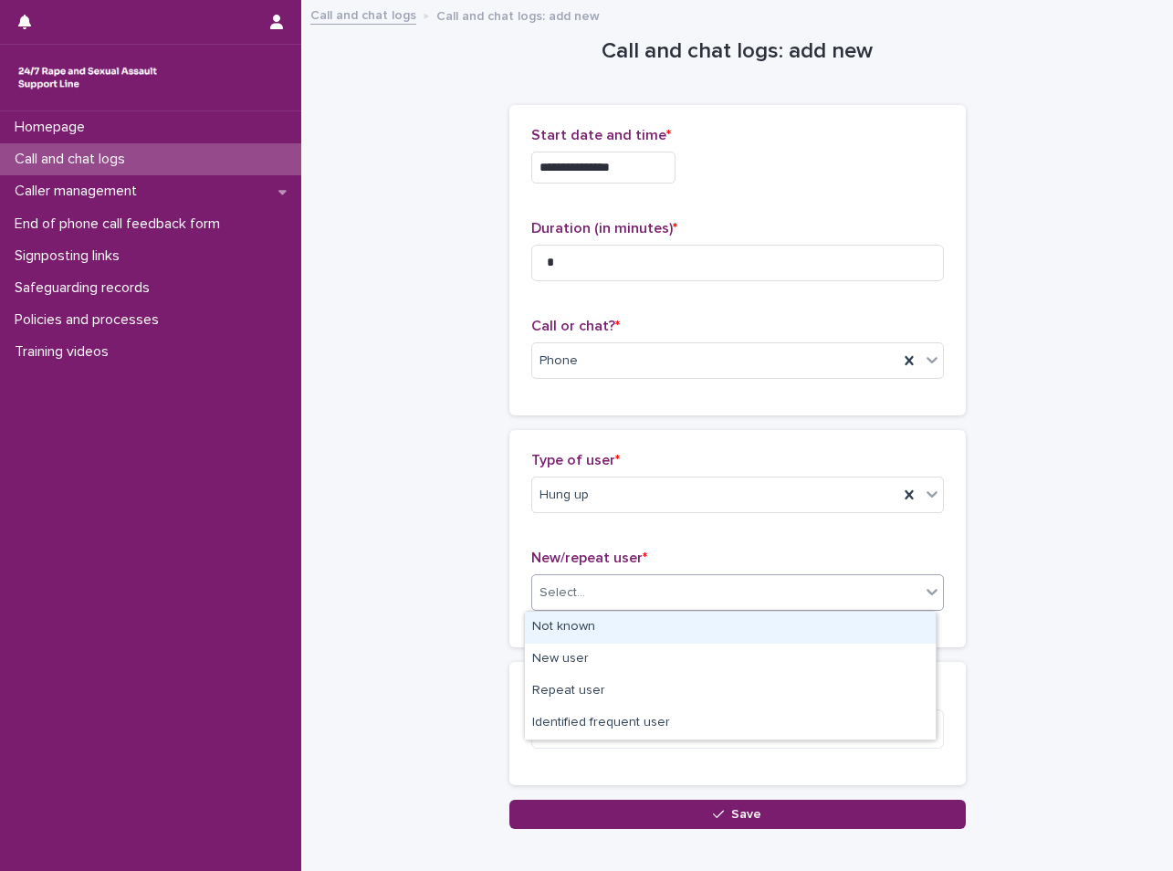
click at [609, 641] on div "Not known" at bounding box center [730, 627] width 411 height 32
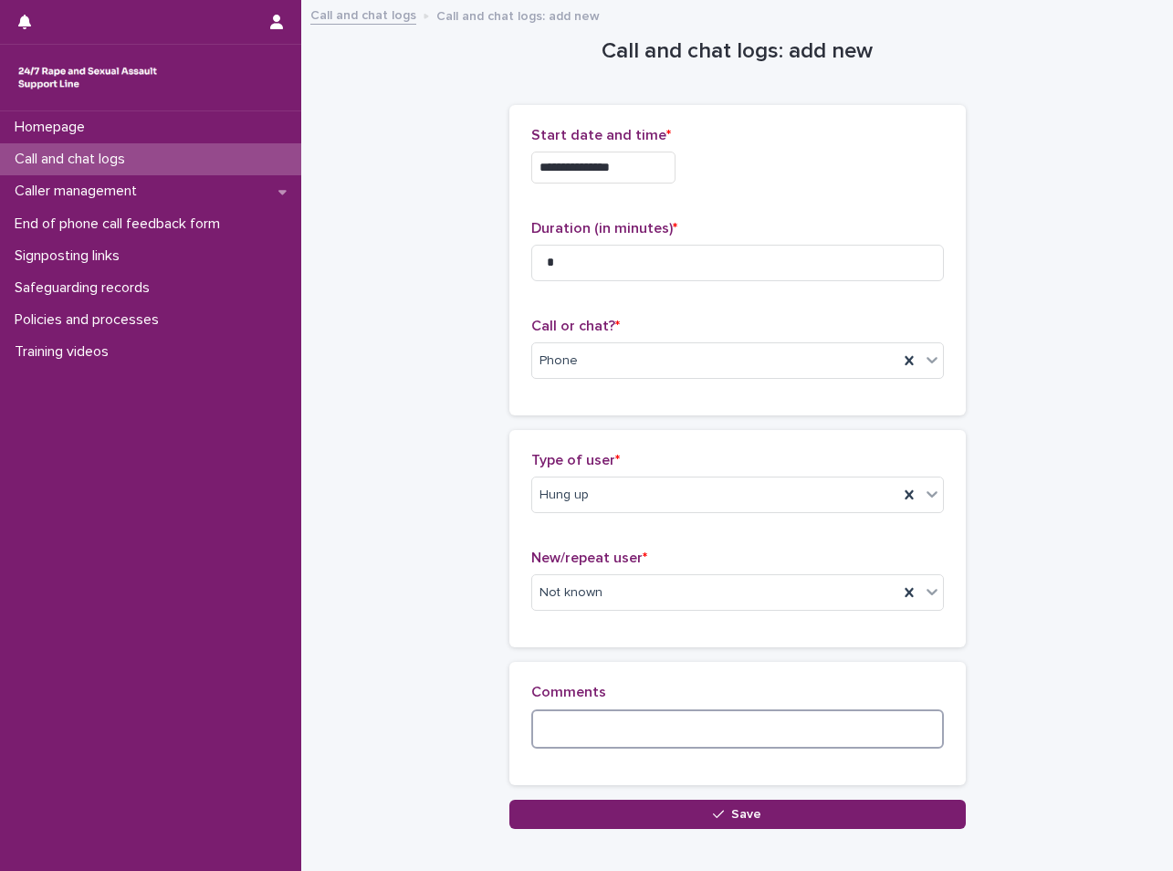
drag, startPoint x: 610, startPoint y: 726, endPoint x: 601, endPoint y: 698, distance: 29.7
click at [606, 703] on div "Comments" at bounding box center [737, 722] width 412 height 78
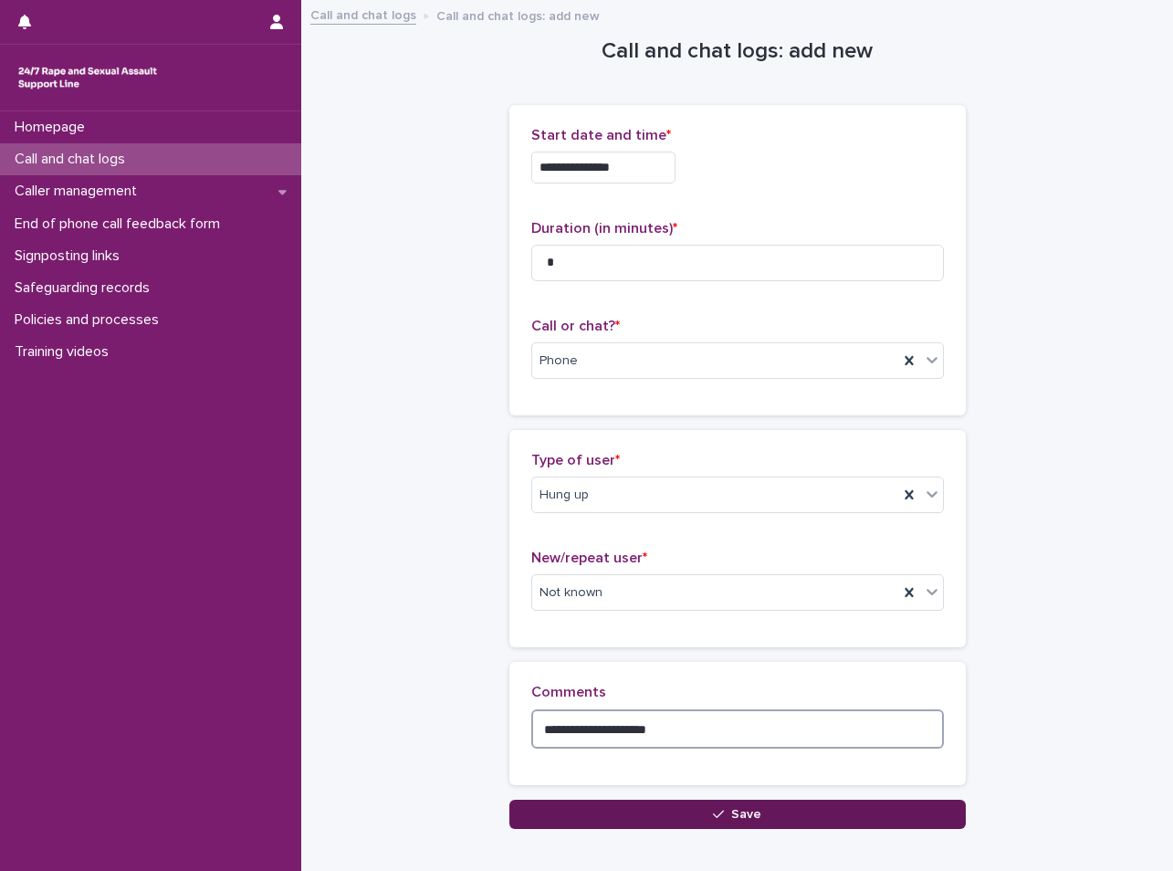
type textarea "**********"
click at [723, 819] on button "Save" at bounding box center [737, 813] width 456 height 29
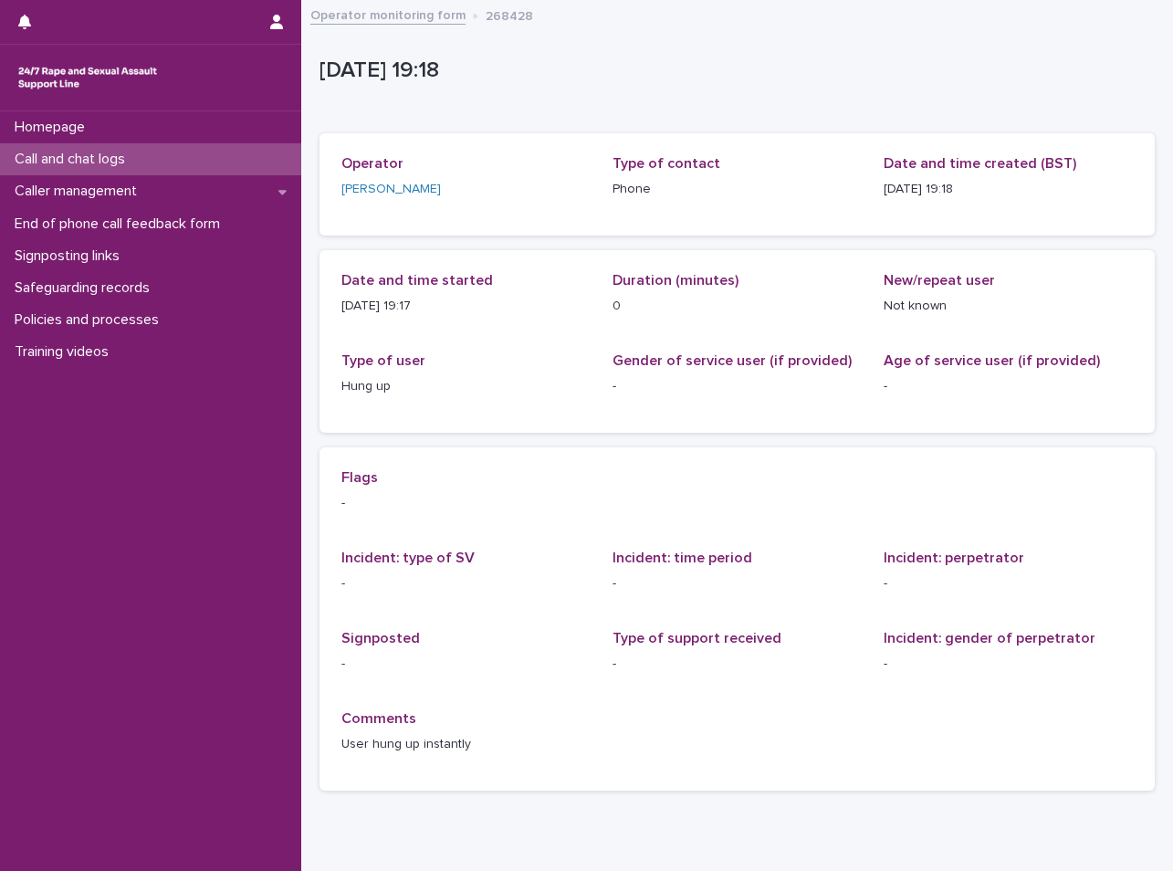
click at [107, 162] on p "Call and chat logs" at bounding box center [73, 159] width 132 height 17
